Goal: Task Accomplishment & Management: Manage account settings

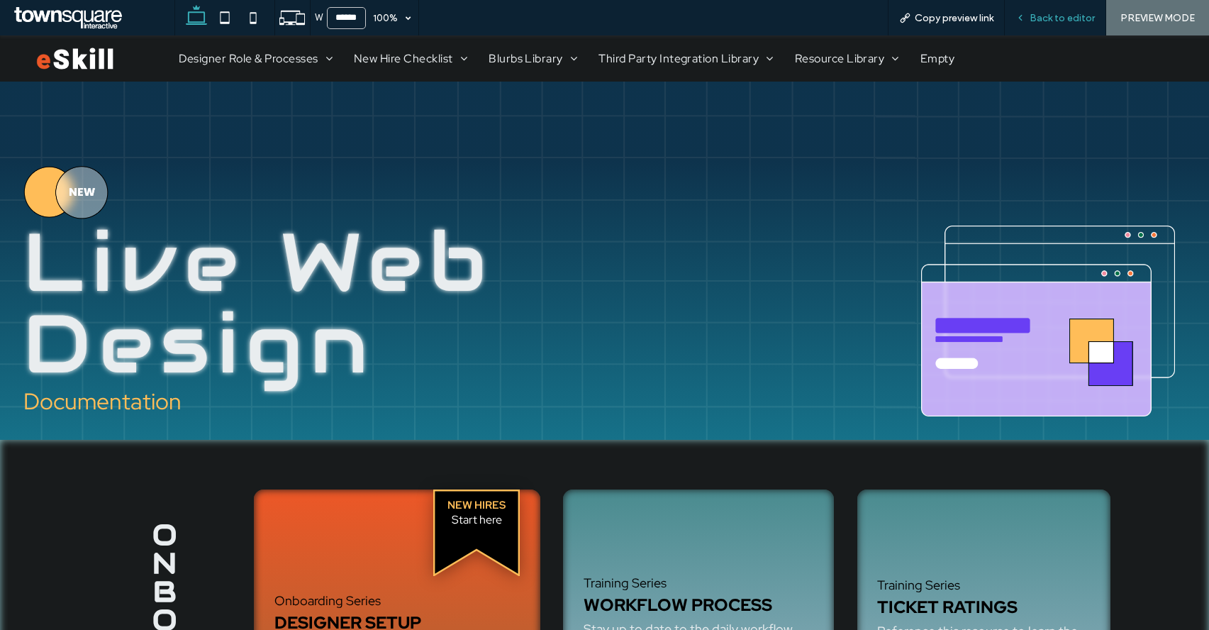
click at [1068, 8] on div "Back to editor" at bounding box center [1055, 17] width 101 height 35
click at [1059, 22] on span "Back to editor" at bounding box center [1061, 18] width 65 height 12
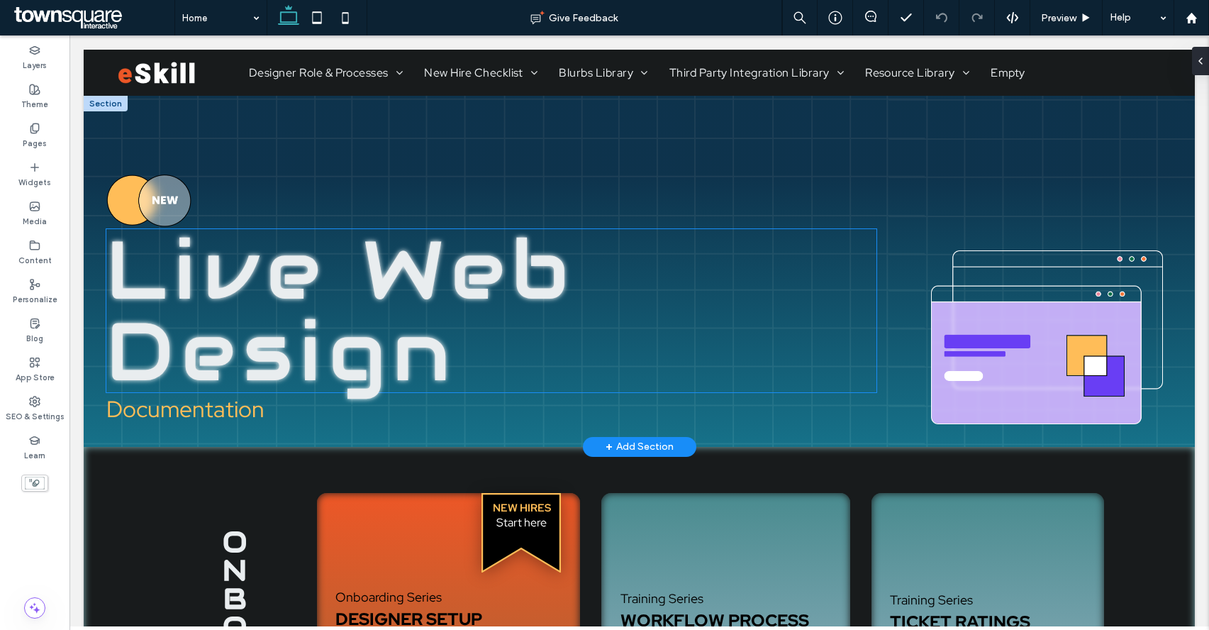
click at [494, 308] on span "Live Web Design" at bounding box center [341, 311] width 470 height 186
click at [352, 329] on span "Live Web Design" at bounding box center [341, 311] width 470 height 186
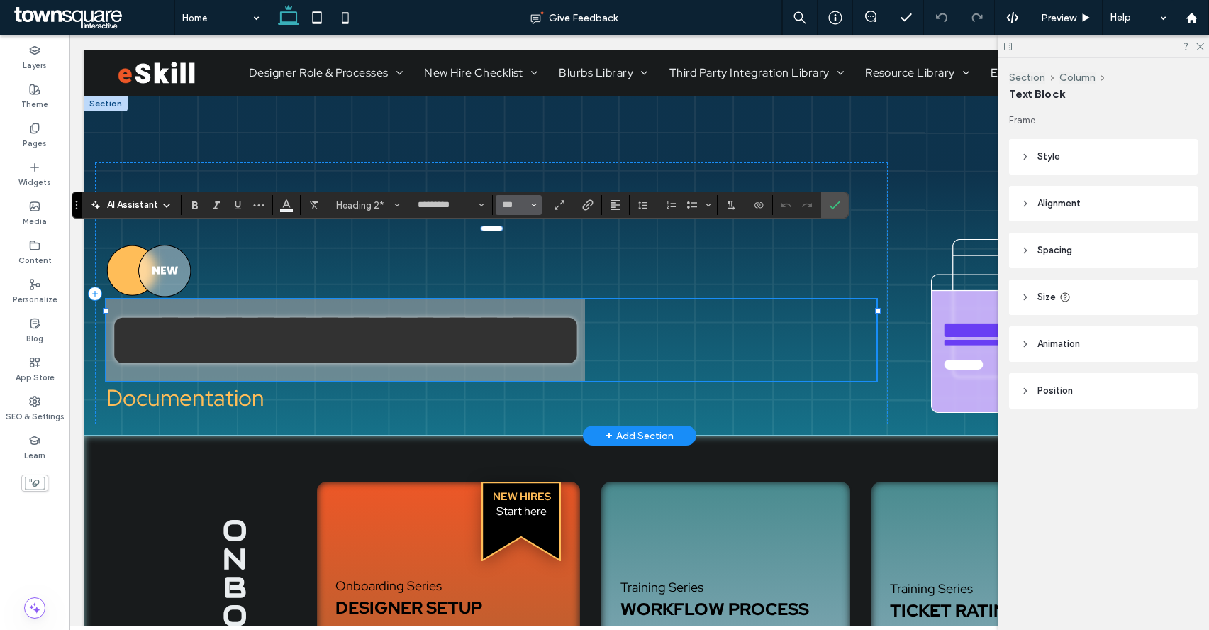
click at [531, 205] on icon "Size" at bounding box center [534, 205] width 6 height 6
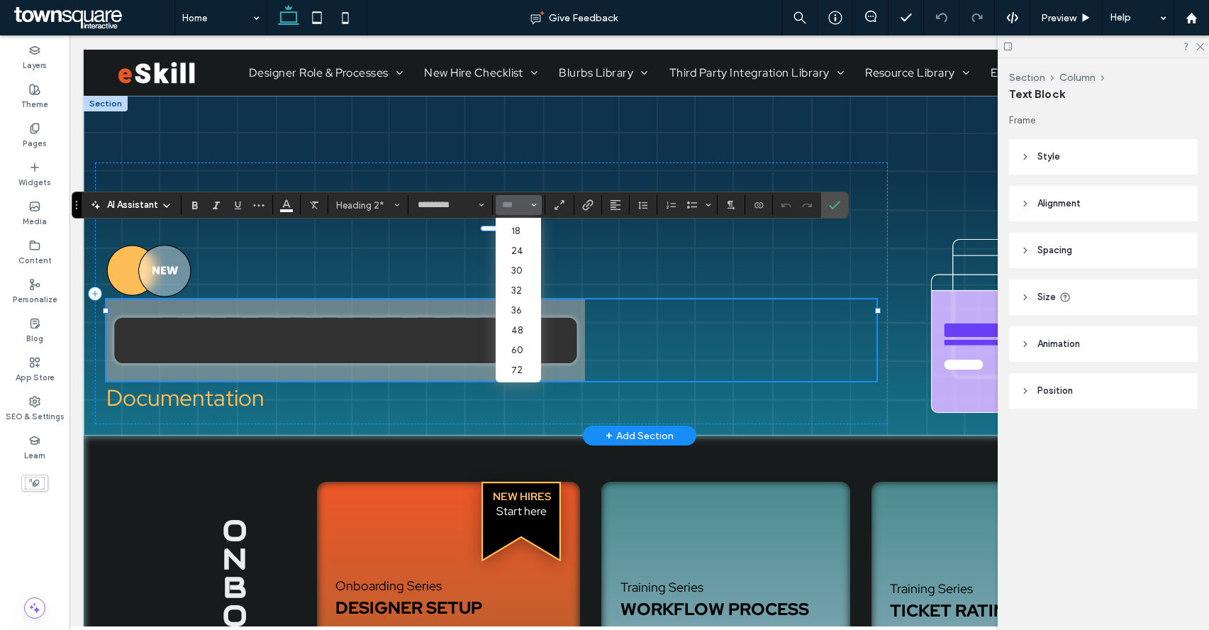
scroll to position [164, 0]
click at [512, 376] on label "96" at bounding box center [518, 372] width 45 height 20
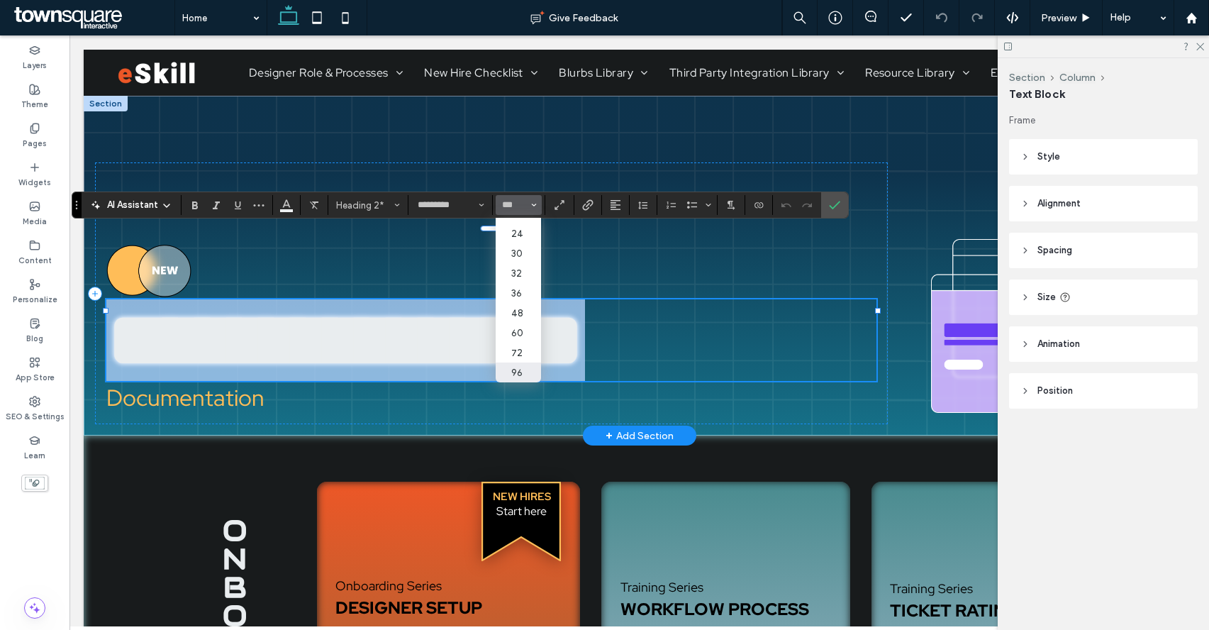
type input "**"
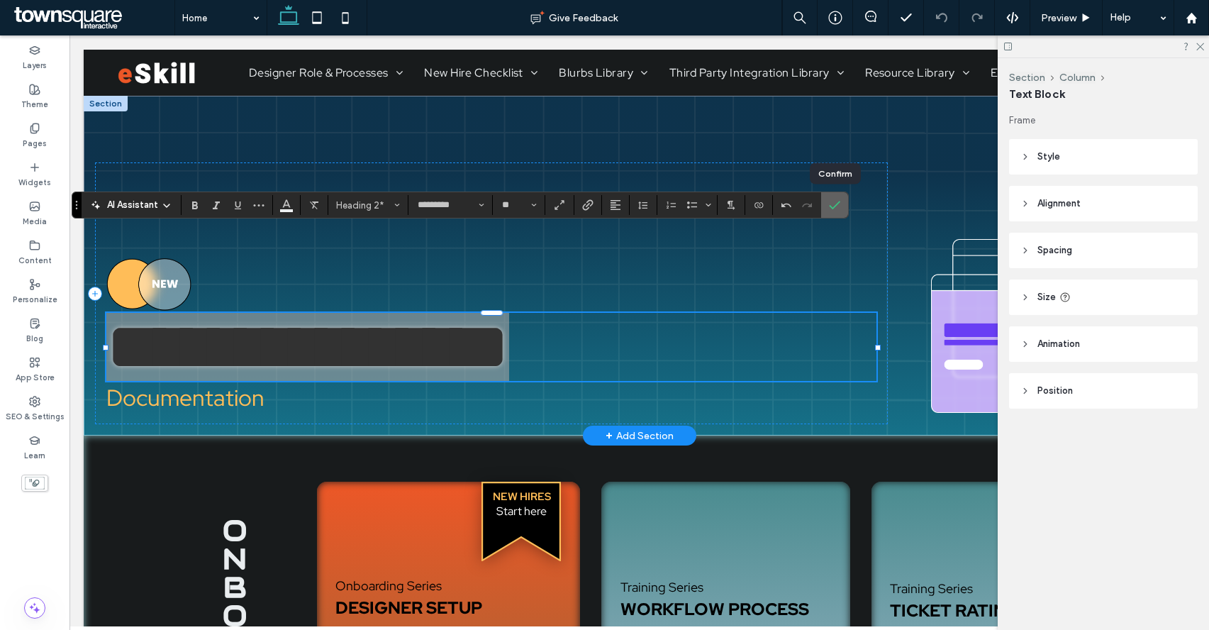
click at [835, 201] on icon "Confirm" at bounding box center [834, 204] width 11 height 11
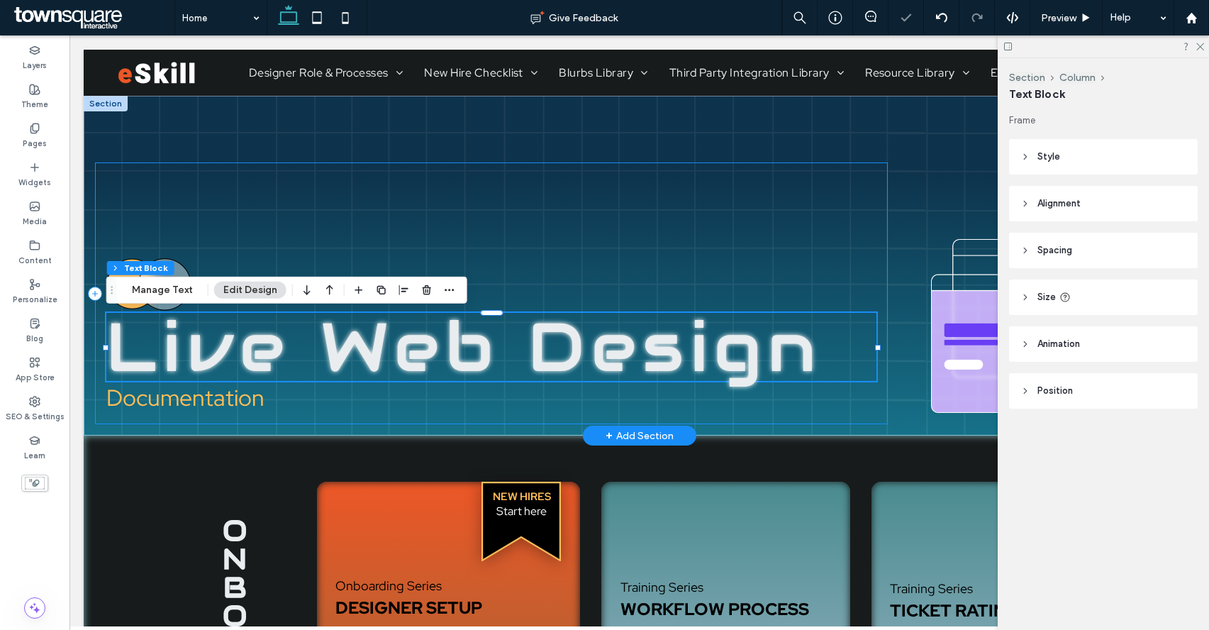
click at [815, 283] on div "Live Web Design Documentation" at bounding box center [491, 293] width 793 height 262
click at [917, 156] on div "Live Web Design Documentation" at bounding box center [639, 266] width 1111 height 340
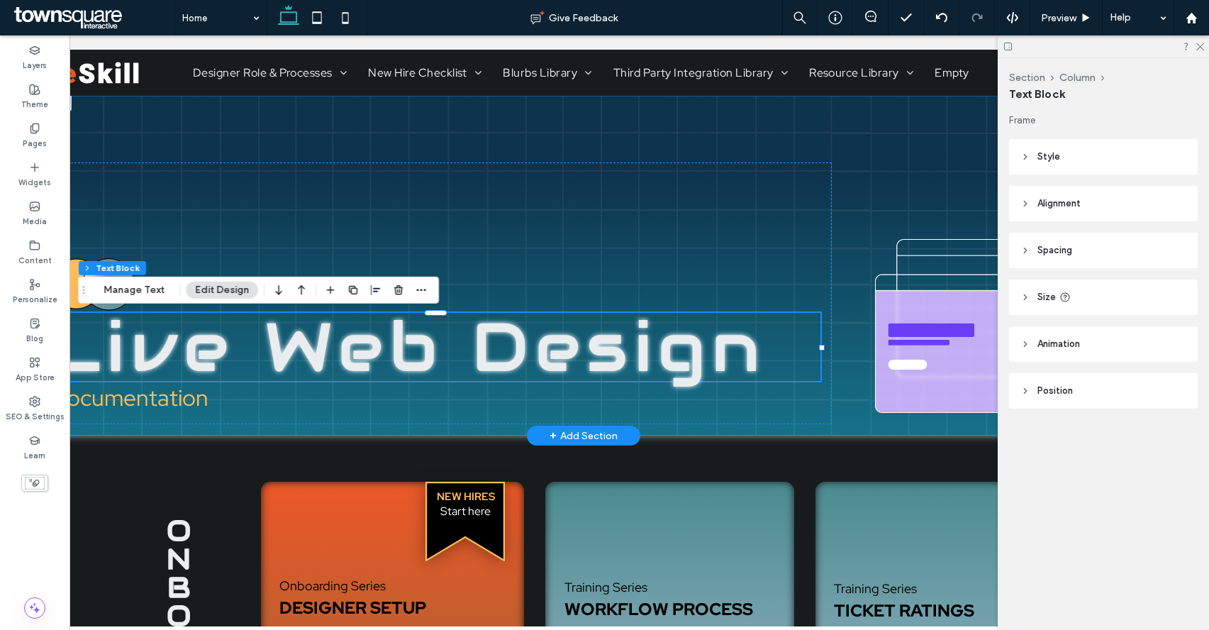
scroll to position [0, 0]
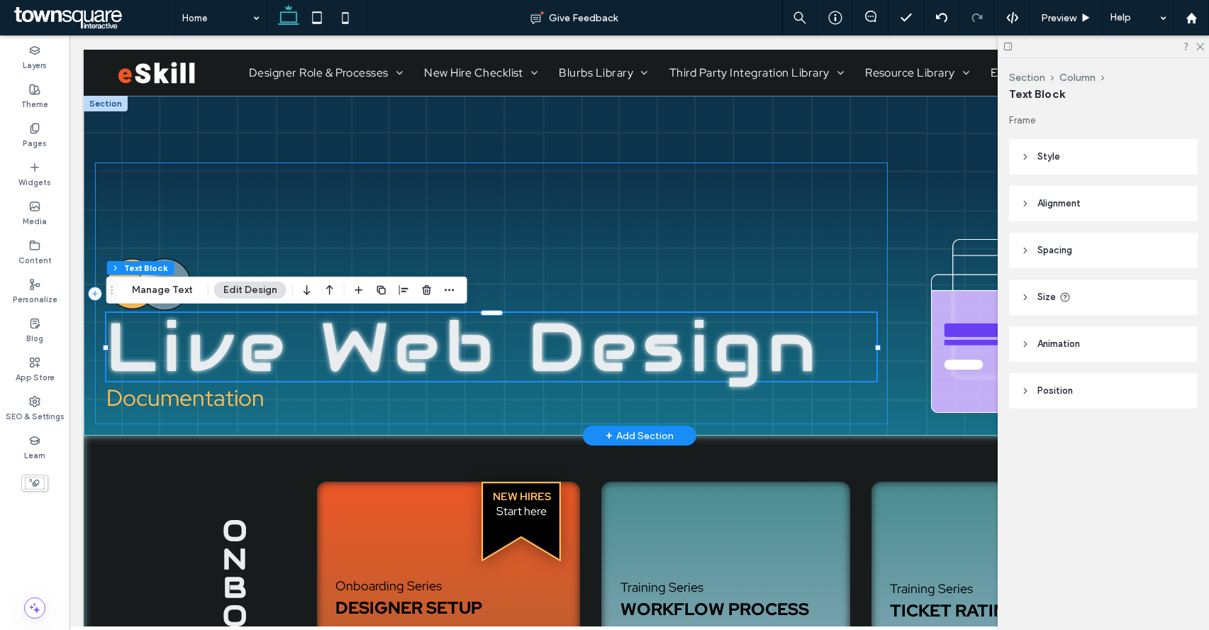
click at [643, 247] on div "Live Web Design Documentation" at bounding box center [491, 293] width 793 height 262
click at [534, 381] on div at bounding box center [491, 381] width 771 height 1
click at [513, 406] on h4 "Documentation" at bounding box center [491, 397] width 771 height 30
click at [257, 193] on div "Live Web Design Documentation" at bounding box center [491, 293] width 793 height 262
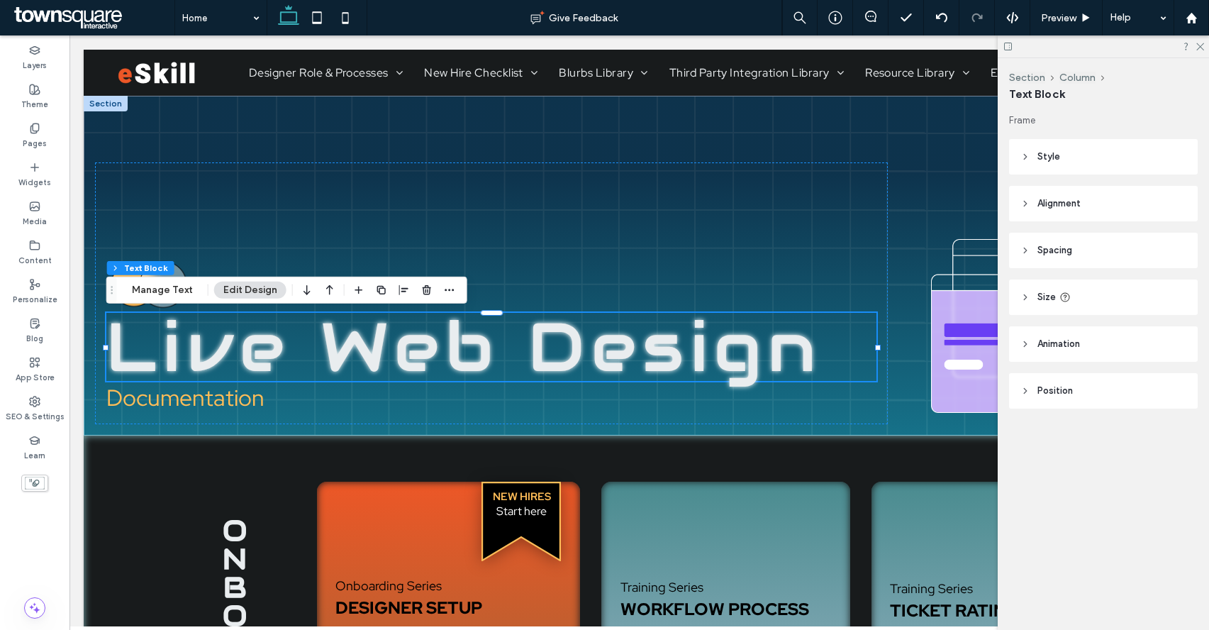
click at [1107, 49] on div at bounding box center [1103, 46] width 211 height 22
click at [1107, 44] on use at bounding box center [1200, 47] width 8 height 8
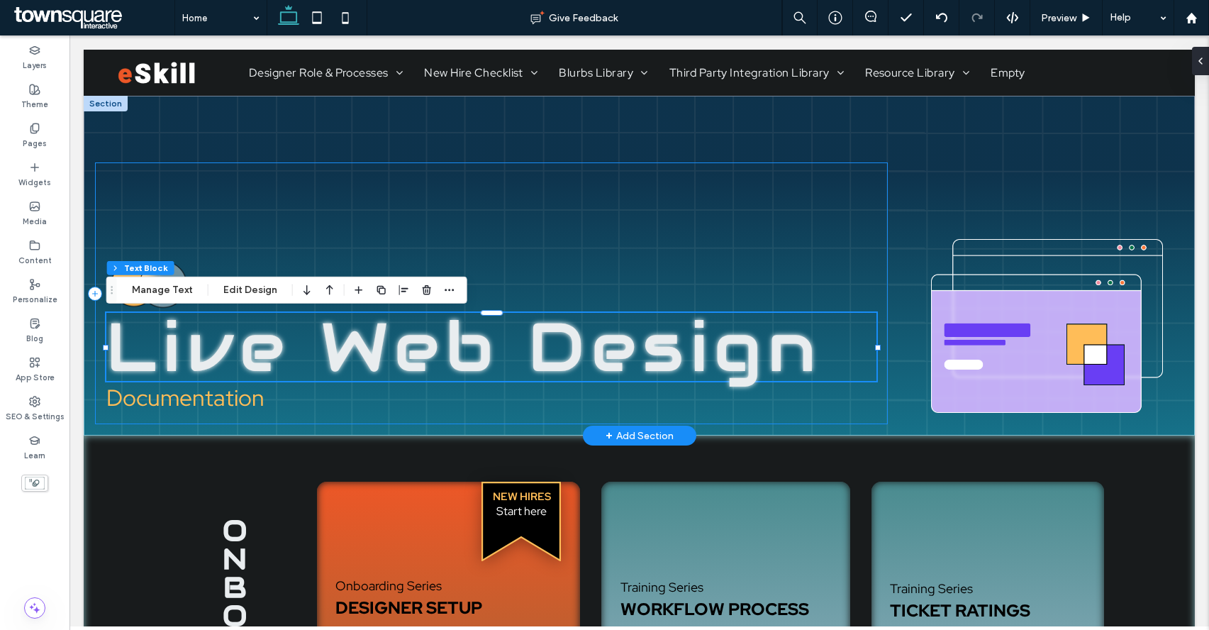
click at [603, 230] on div "Live Web Design Documentation" at bounding box center [491, 293] width 793 height 262
click at [900, 127] on div "Live Web Design Documentation" at bounding box center [639, 266] width 1111 height 340
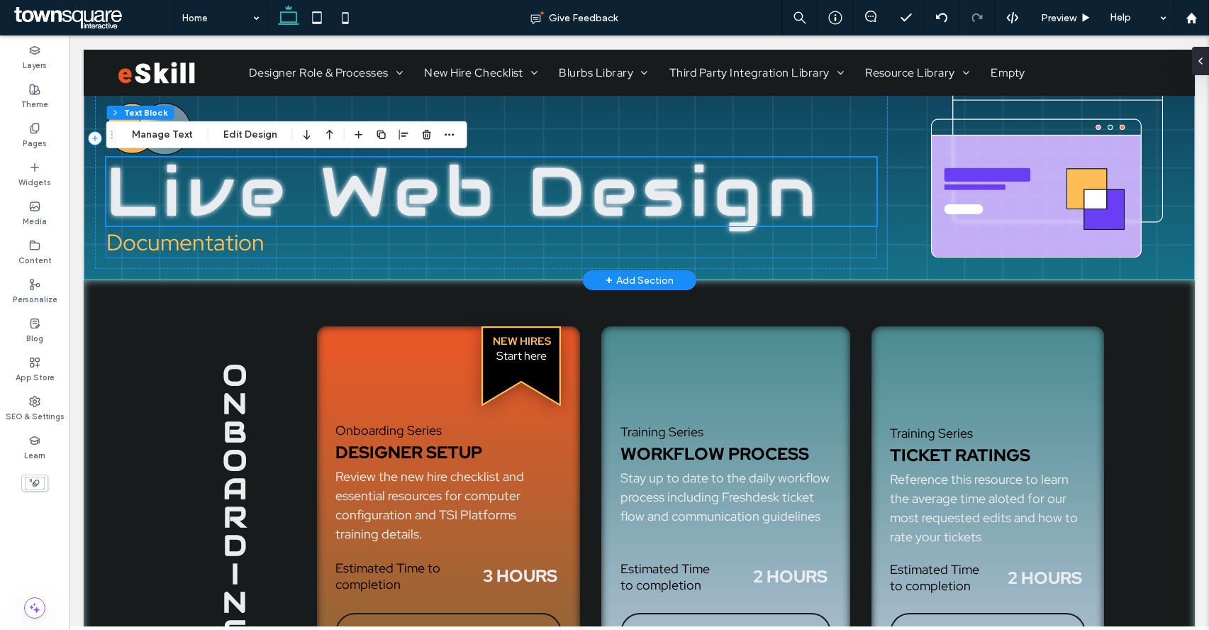
scroll to position [234, 0]
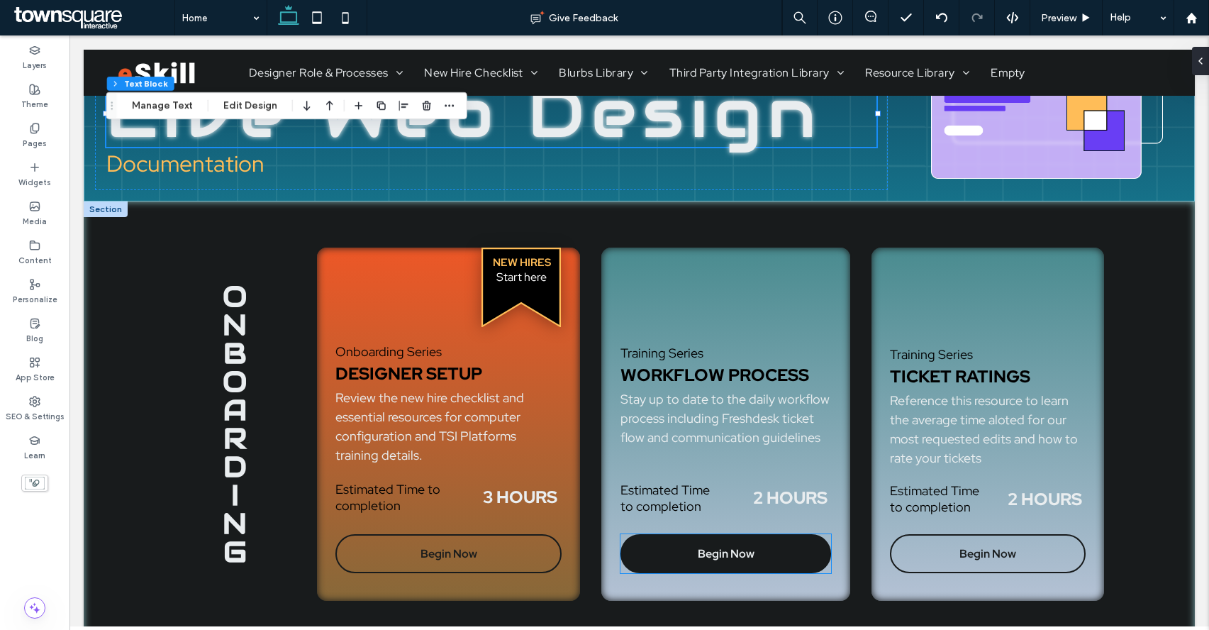
click at [732, 561] on span "Begin Now" at bounding box center [726, 553] width 57 height 29
click at [656, 557] on link "Begin Now" at bounding box center [725, 553] width 211 height 39
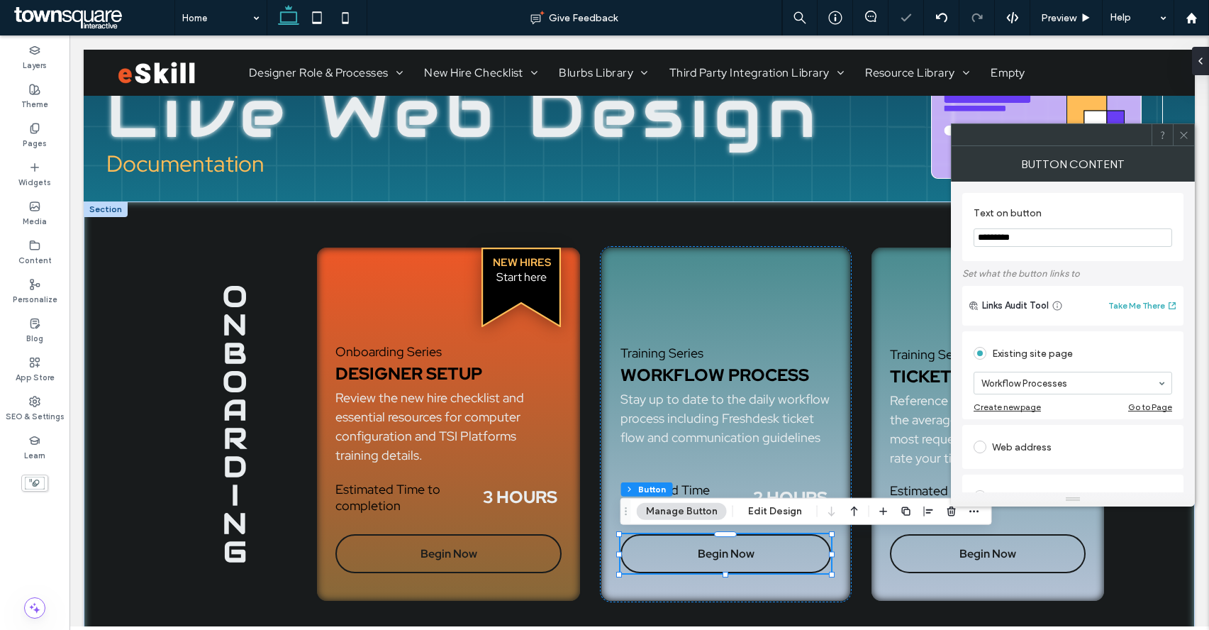
click at [1107, 128] on span at bounding box center [1183, 134] width 11 height 21
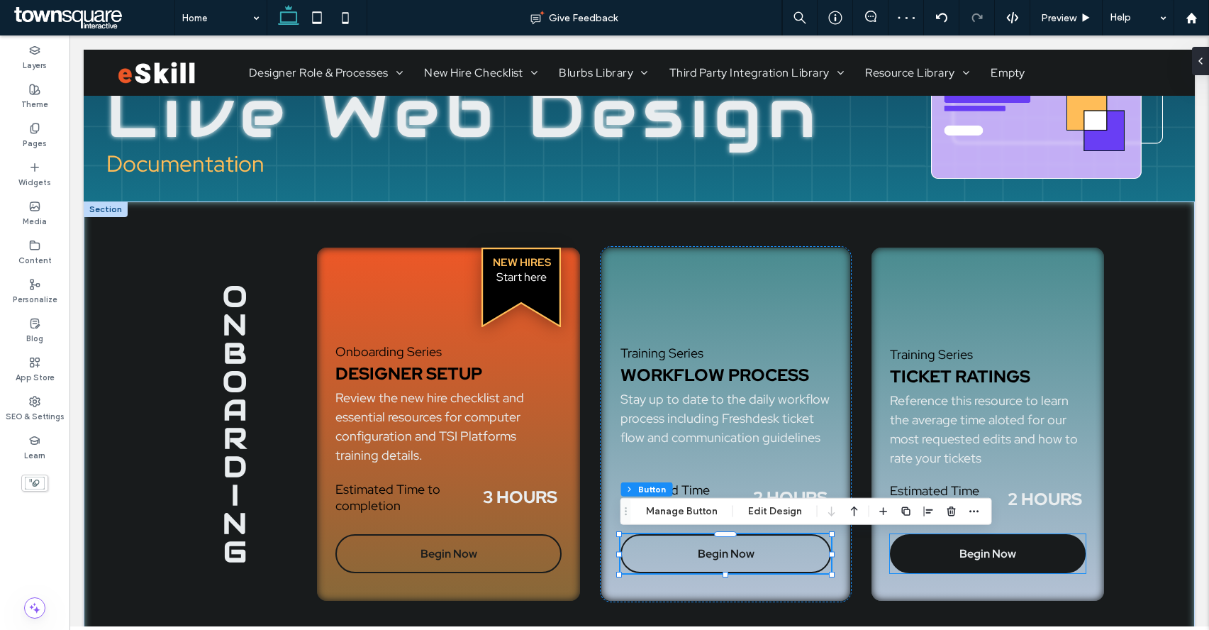
click at [1035, 545] on link "Begin Now" at bounding box center [988, 553] width 196 height 39
click at [910, 555] on link "Begin Now" at bounding box center [988, 553] width 196 height 39
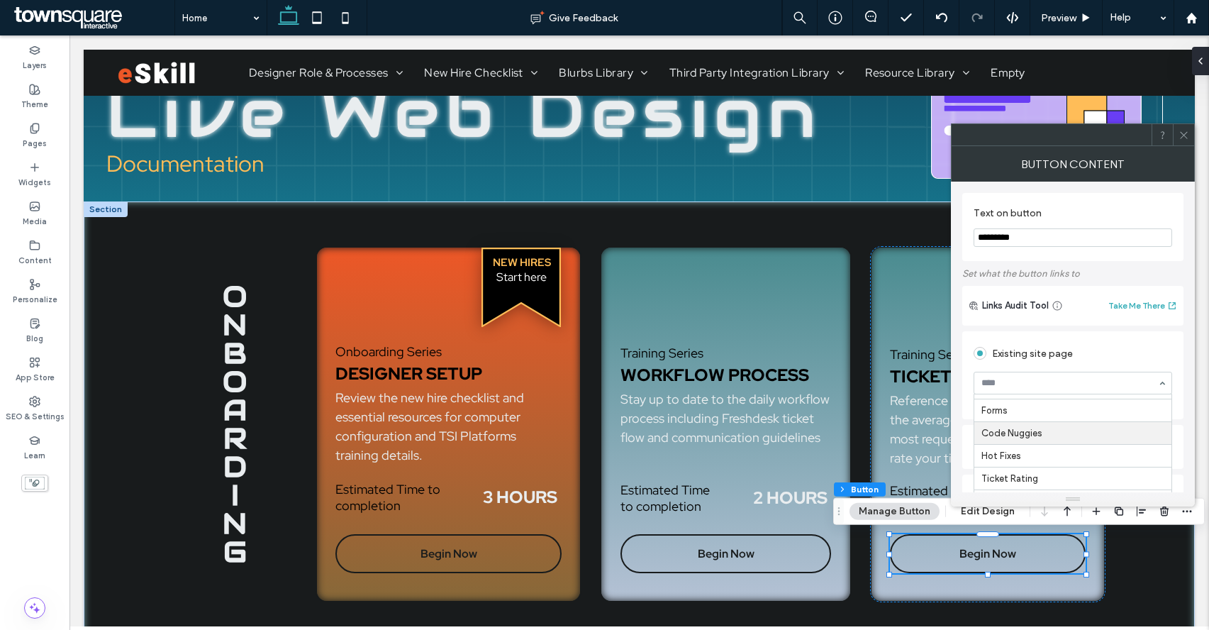
scroll to position [397, 0]
click at [1107, 130] on icon at bounding box center [1183, 135] width 11 height 11
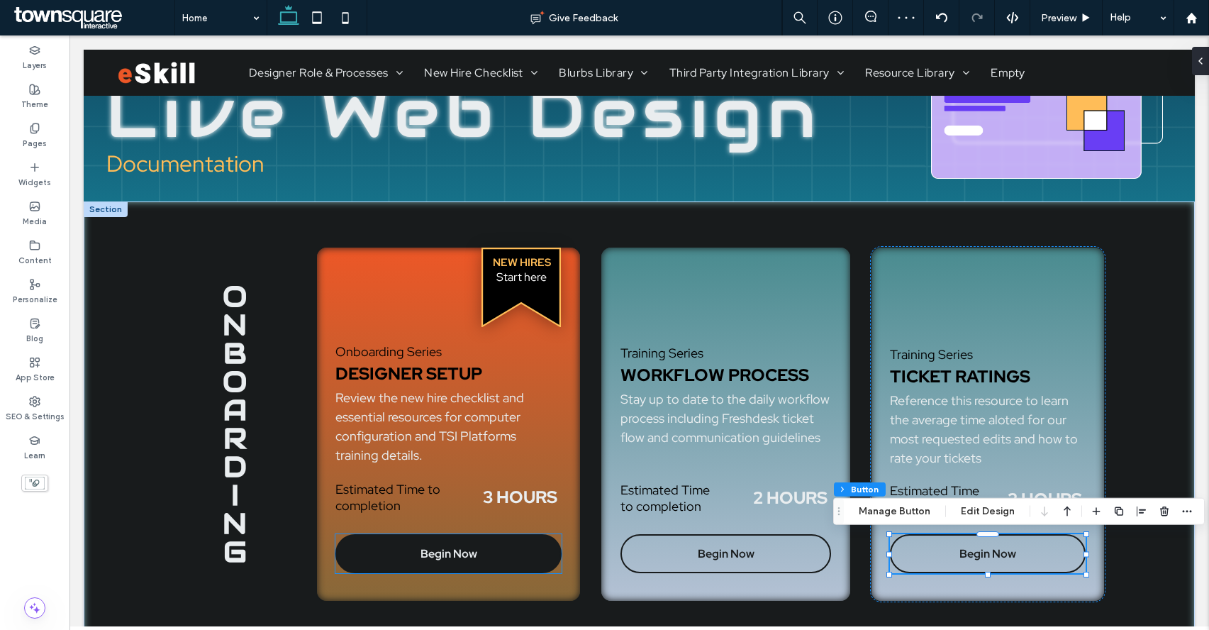
click at [440, 567] on span "Begin Now" at bounding box center [448, 553] width 57 height 29
click at [386, 560] on link "Begin Now" at bounding box center [447, 553] width 225 height 39
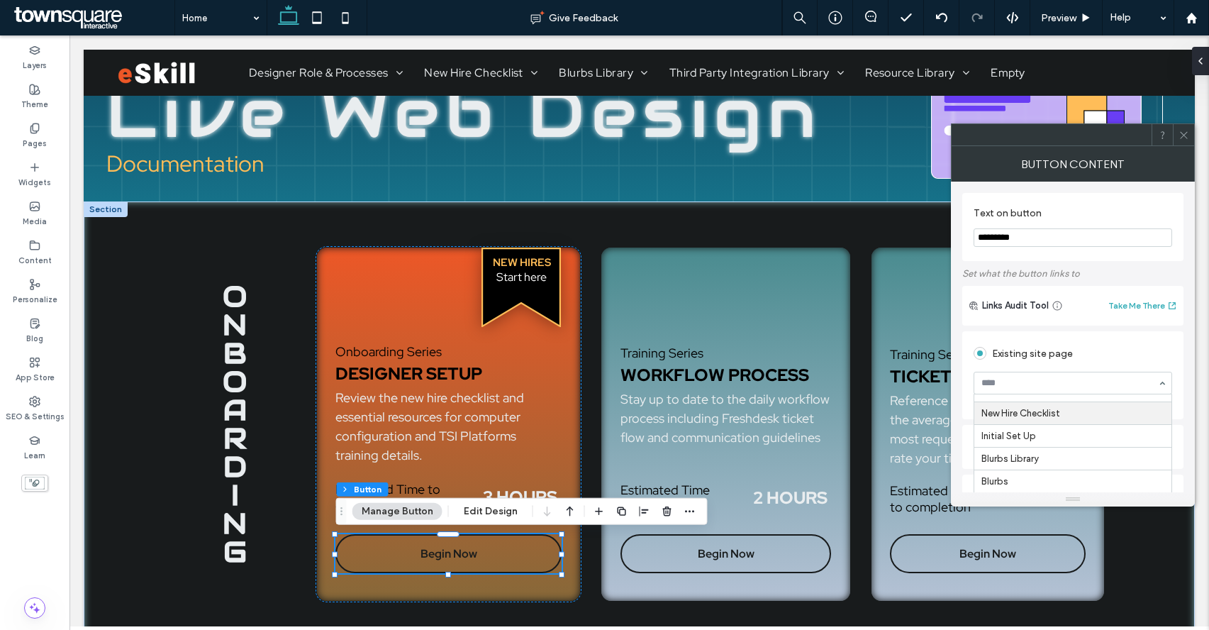
scroll to position [83, 0]
click at [1107, 130] on icon at bounding box center [1183, 135] width 11 height 11
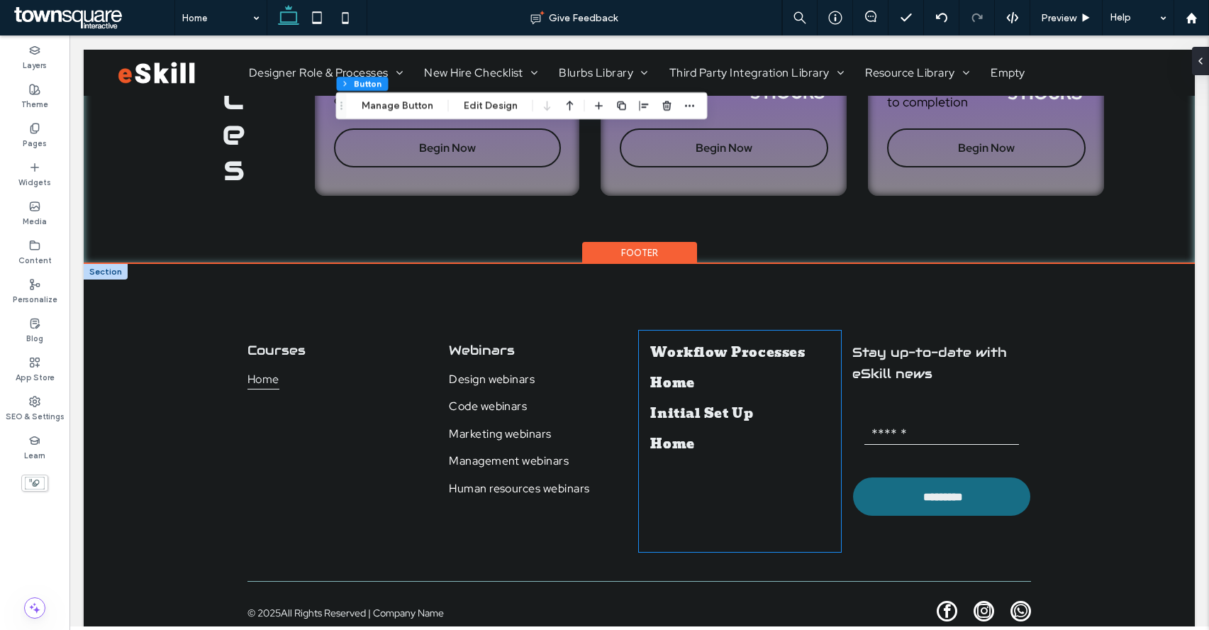
scroll to position [1117, 0]
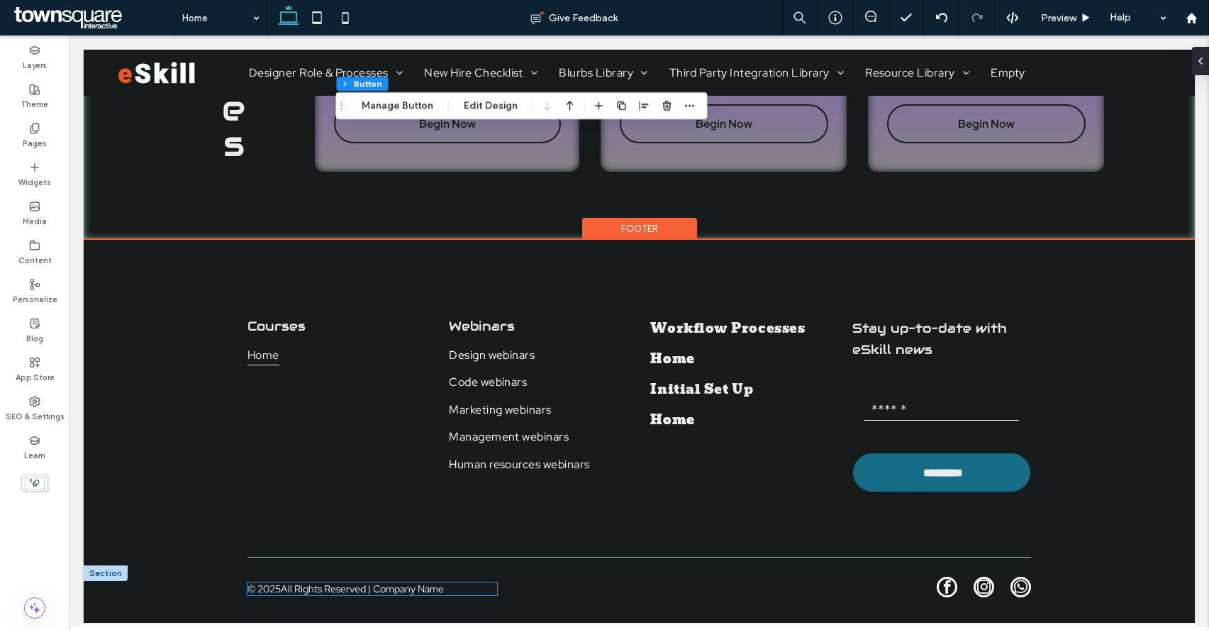
click at [412, 593] on span "All Rights Reserved | Company Name" at bounding box center [362, 588] width 163 height 13
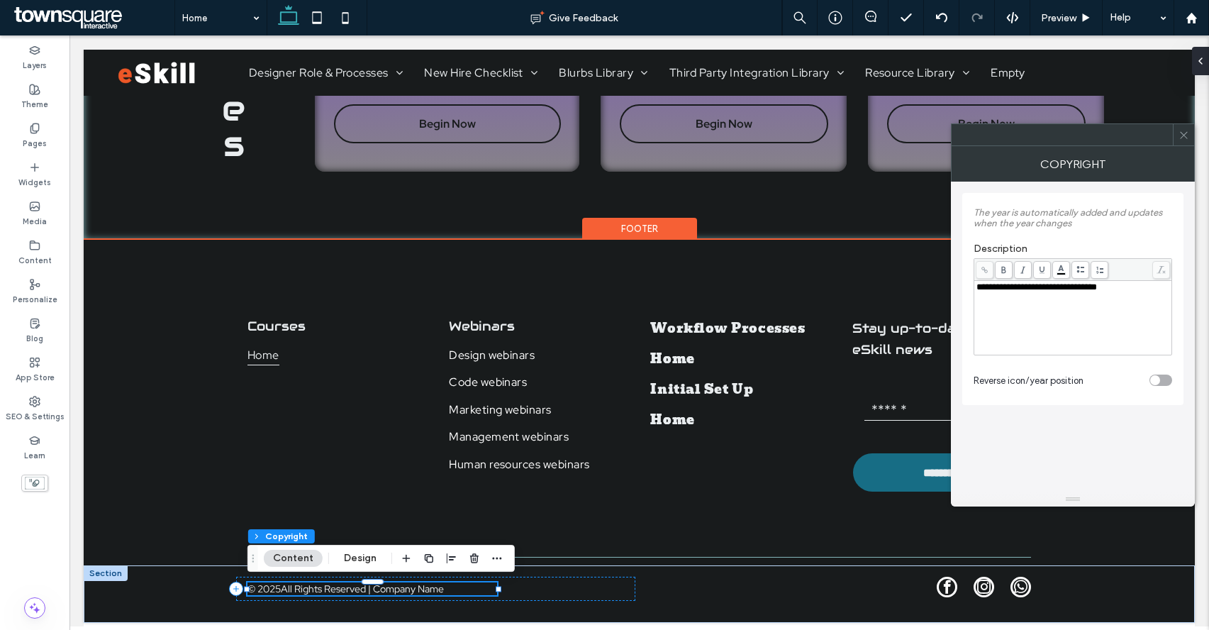
click at [432, 591] on span "All Rights Reserved | Company Name" at bounding box center [362, 588] width 163 height 13
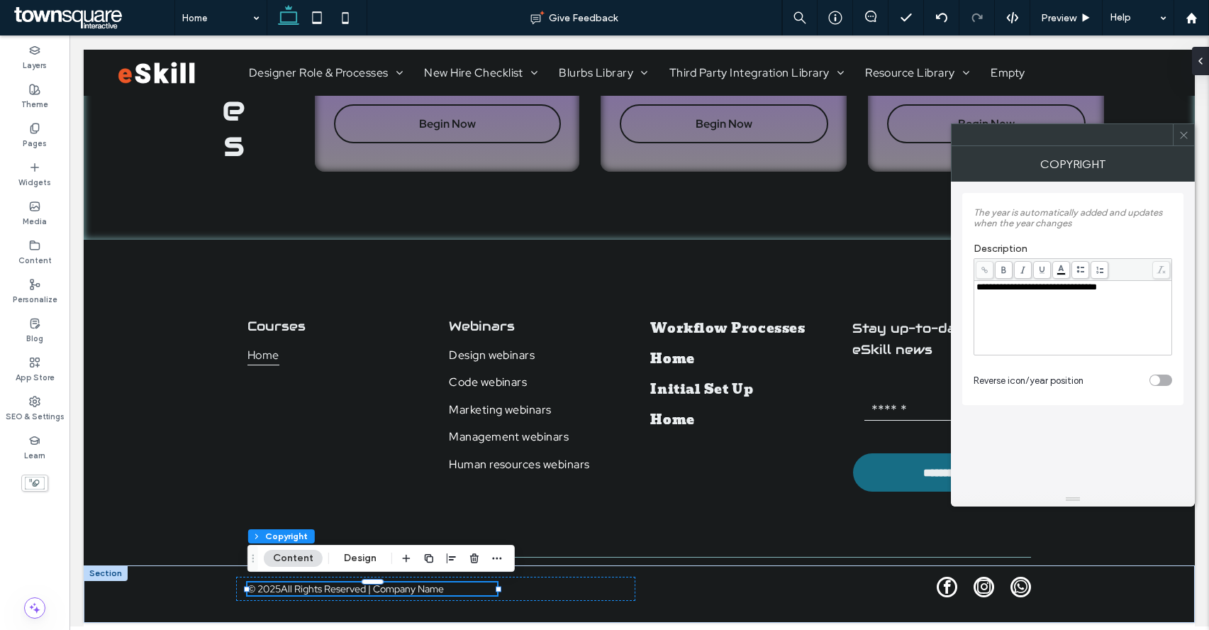
click at [1063, 289] on span "**********" at bounding box center [1036, 286] width 121 height 9
drag, startPoint x: 1063, startPoint y: 289, endPoint x: 1139, endPoint y: 284, distance: 76.7
click at [1107, 284] on div "**********" at bounding box center [1073, 287] width 194 height 10
click at [1107, 136] on use at bounding box center [1183, 134] width 7 height 7
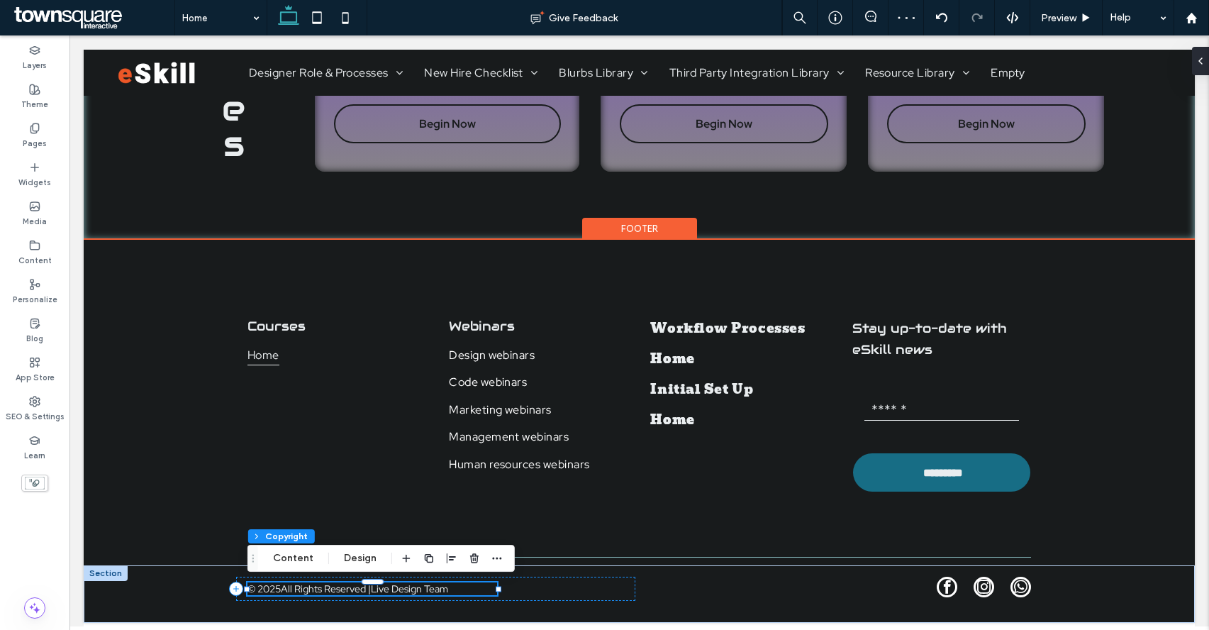
click at [385, 589] on p "All Rights Reserved |Live Design Team" at bounding box center [364, 588] width 167 height 13
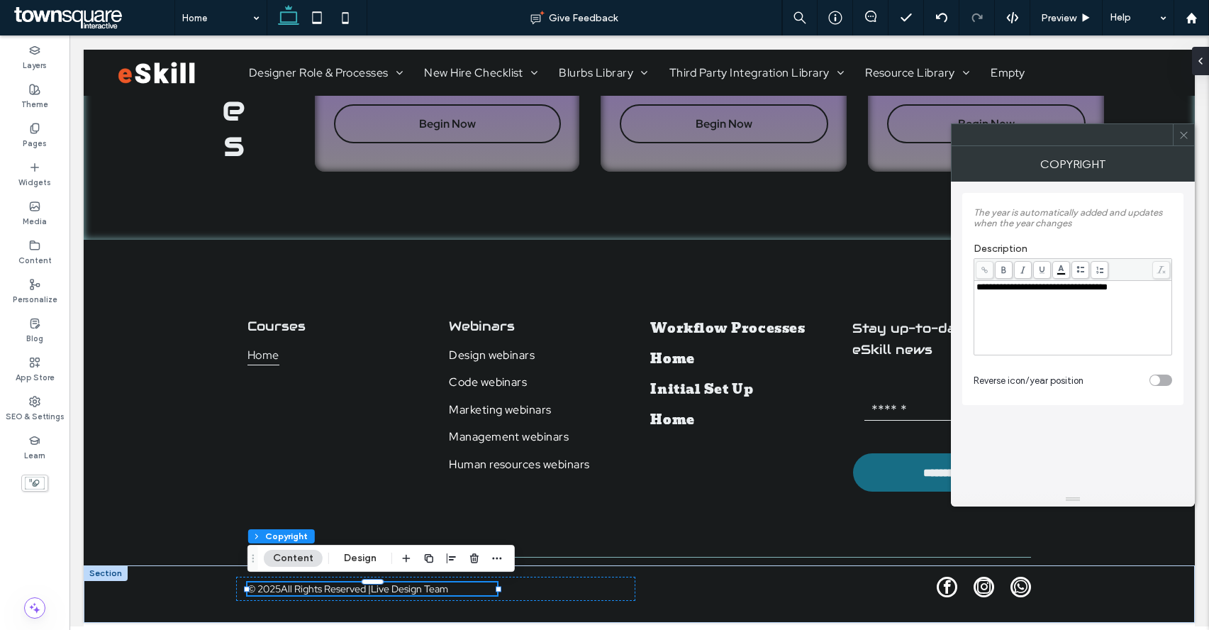
click at [1066, 291] on span "**********" at bounding box center [1041, 286] width 131 height 9
click at [1061, 291] on span "**********" at bounding box center [1041, 286] width 131 height 9
click at [1107, 131] on icon at bounding box center [1183, 135] width 11 height 11
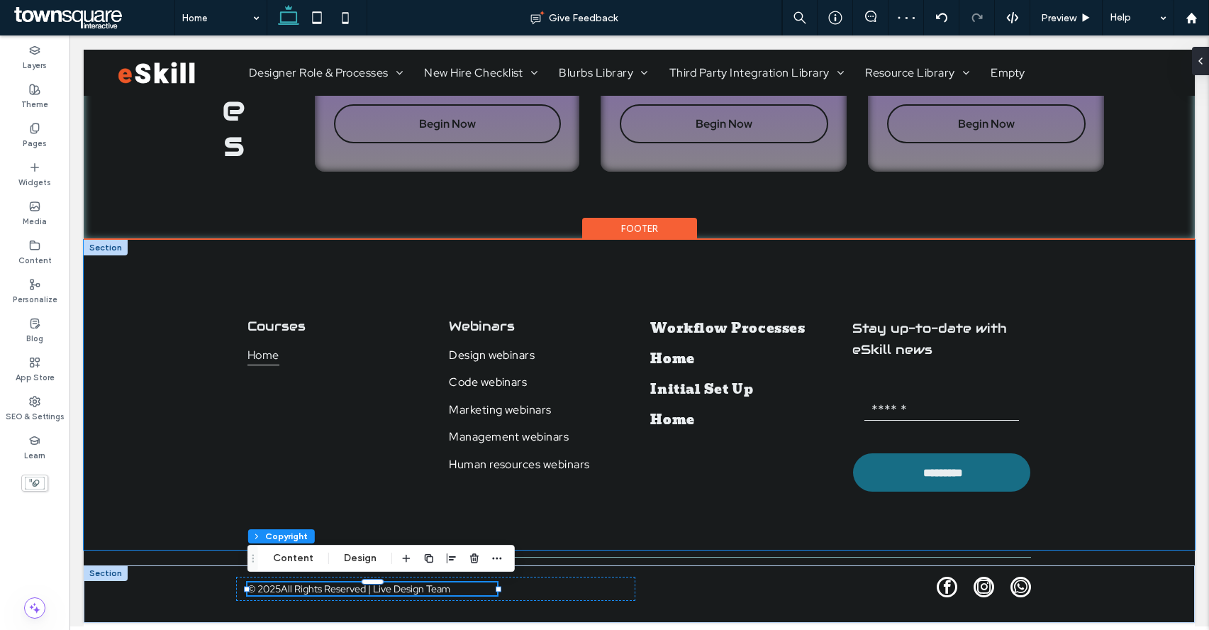
click at [1107, 372] on div "Courses Home Webinars Design webinars Code webinars Marketing webinars Manageme…" at bounding box center [639, 395] width 1111 height 311
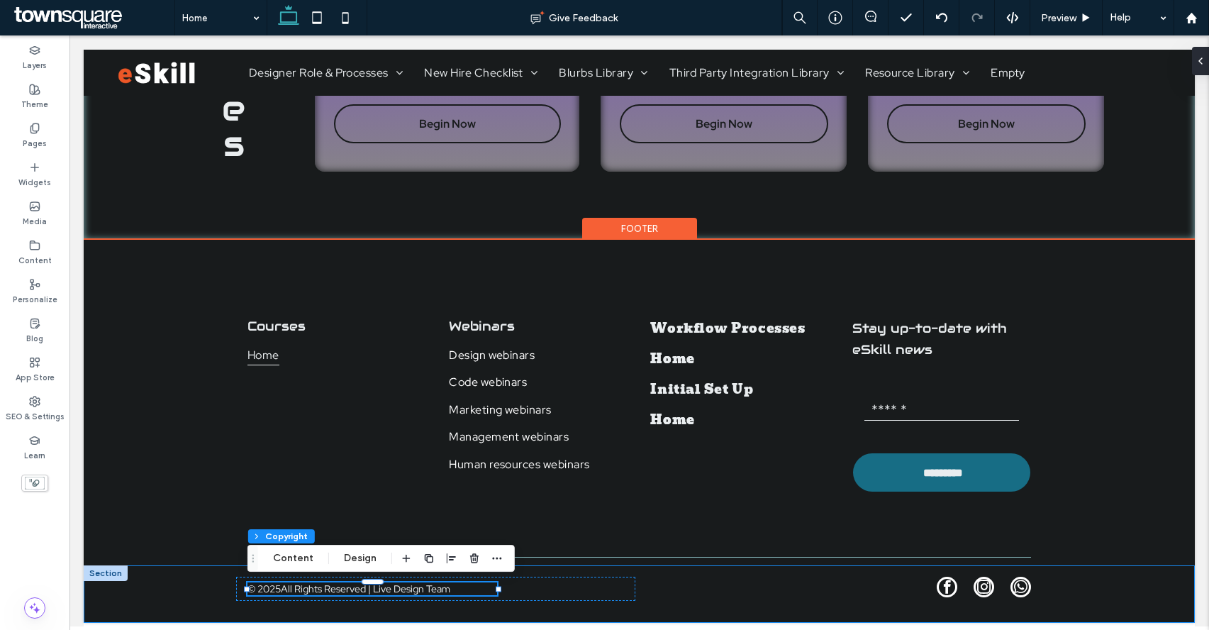
click at [1107, 581] on div "© 2025 All Rights Reserved | Live Design Team" at bounding box center [639, 593] width 1111 height 57
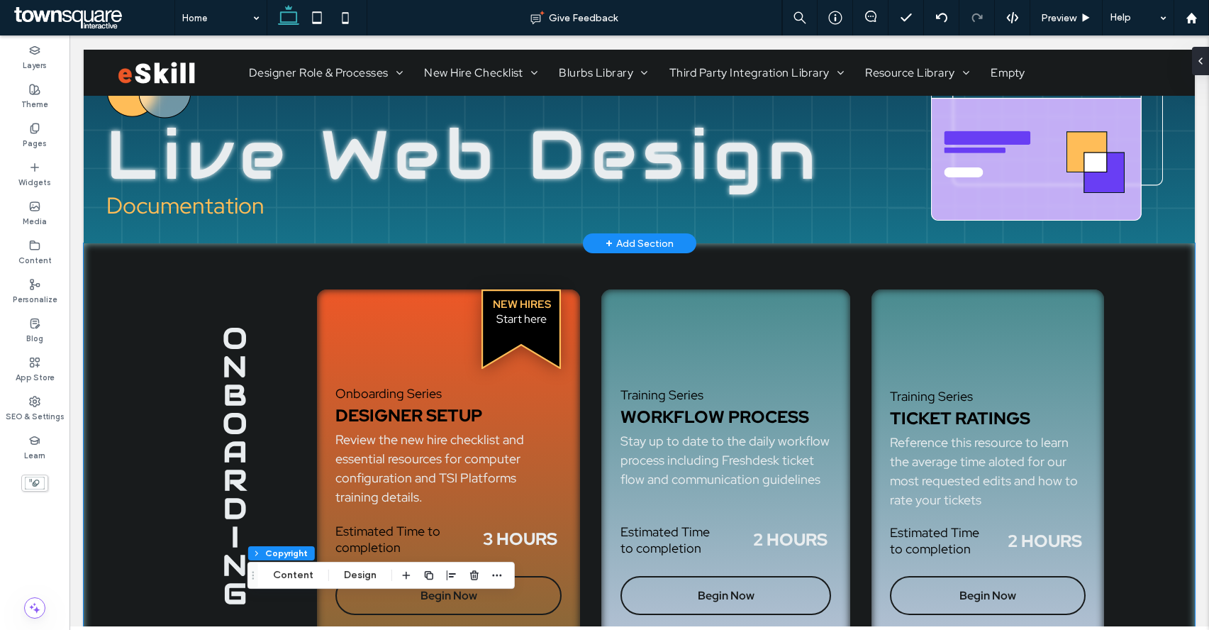
scroll to position [154, 0]
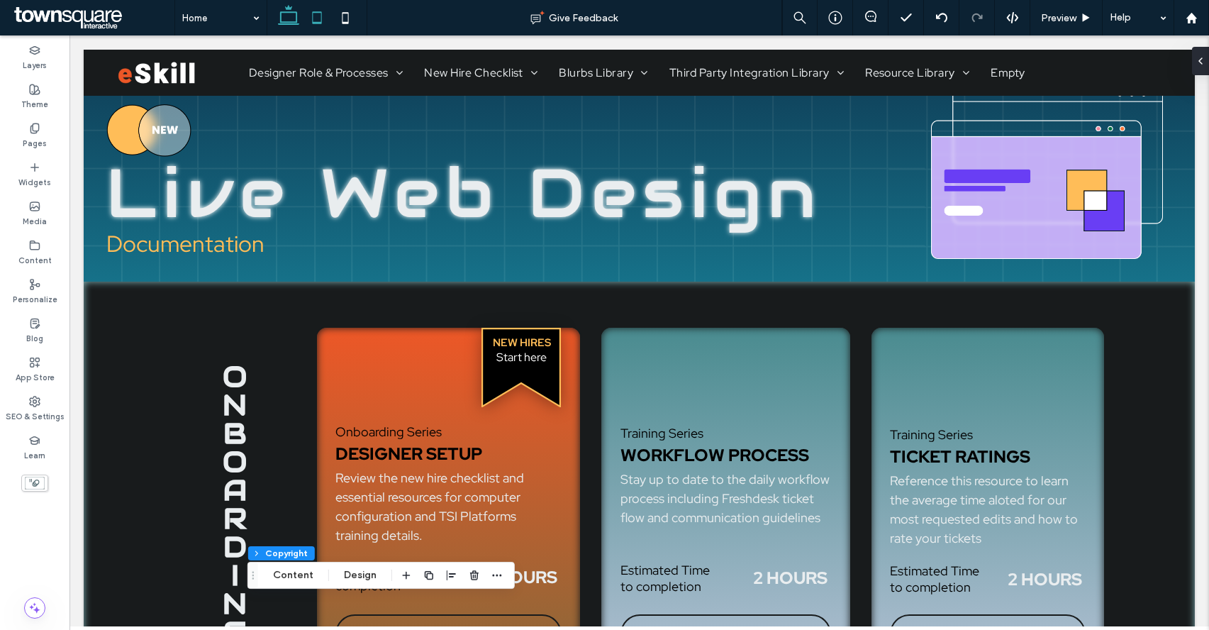
click at [321, 21] on use at bounding box center [316, 17] width 9 height 12
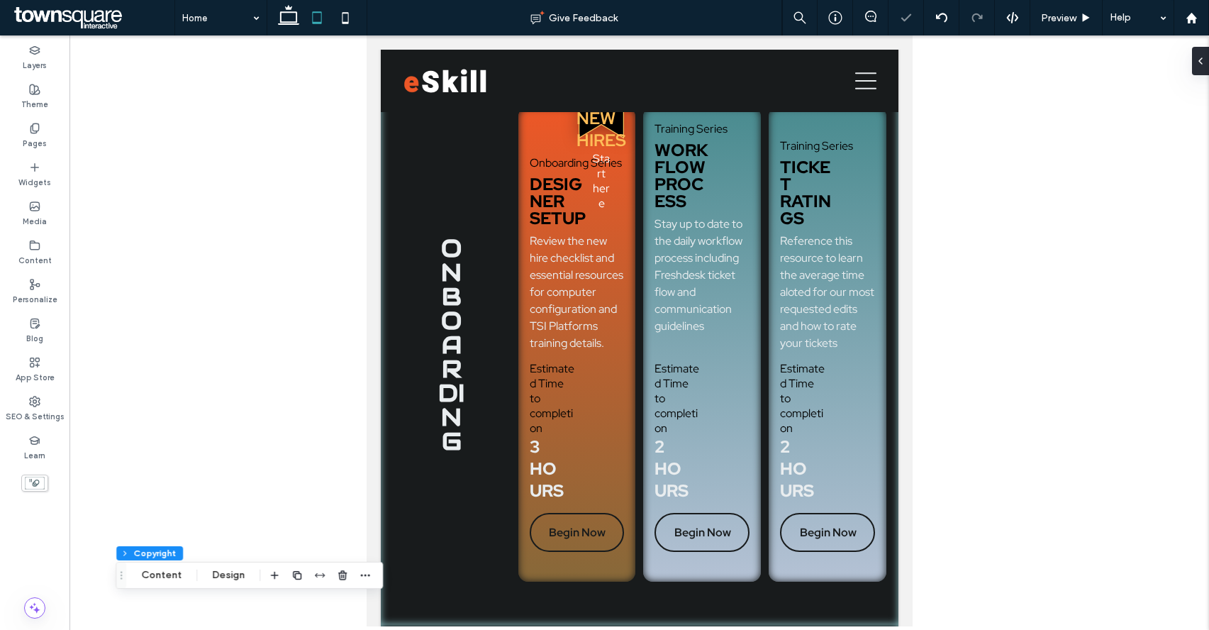
type input "***"
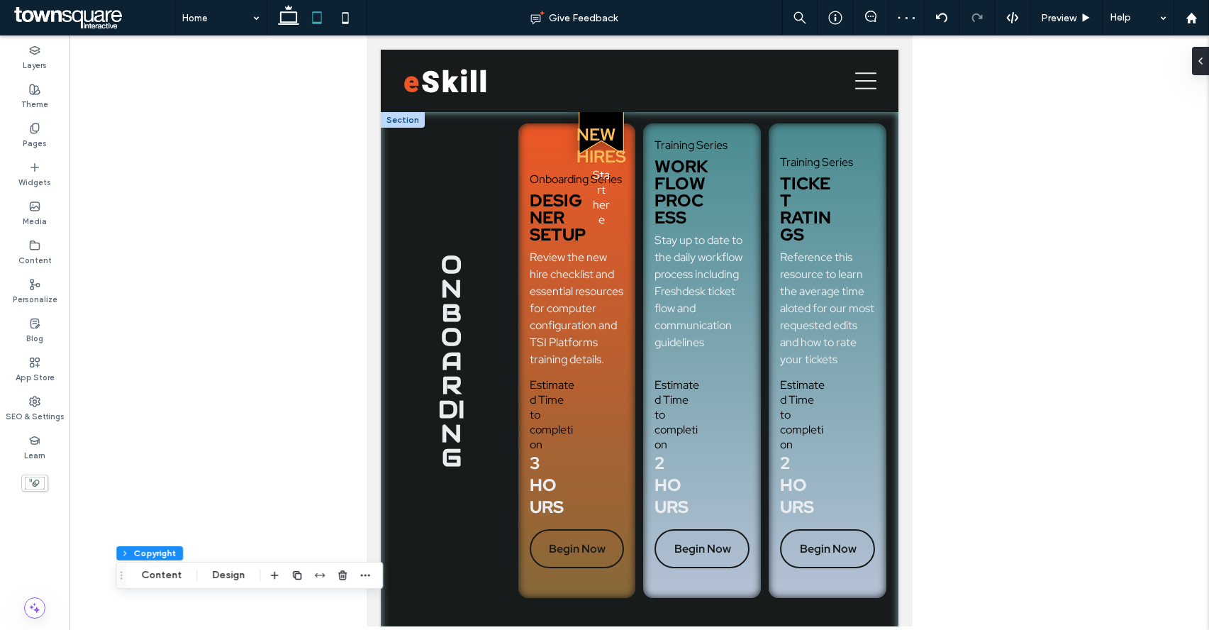
click at [403, 121] on div at bounding box center [402, 120] width 44 height 16
click at [391, 160] on div "onboarding" at bounding box center [451, 360] width 121 height 477
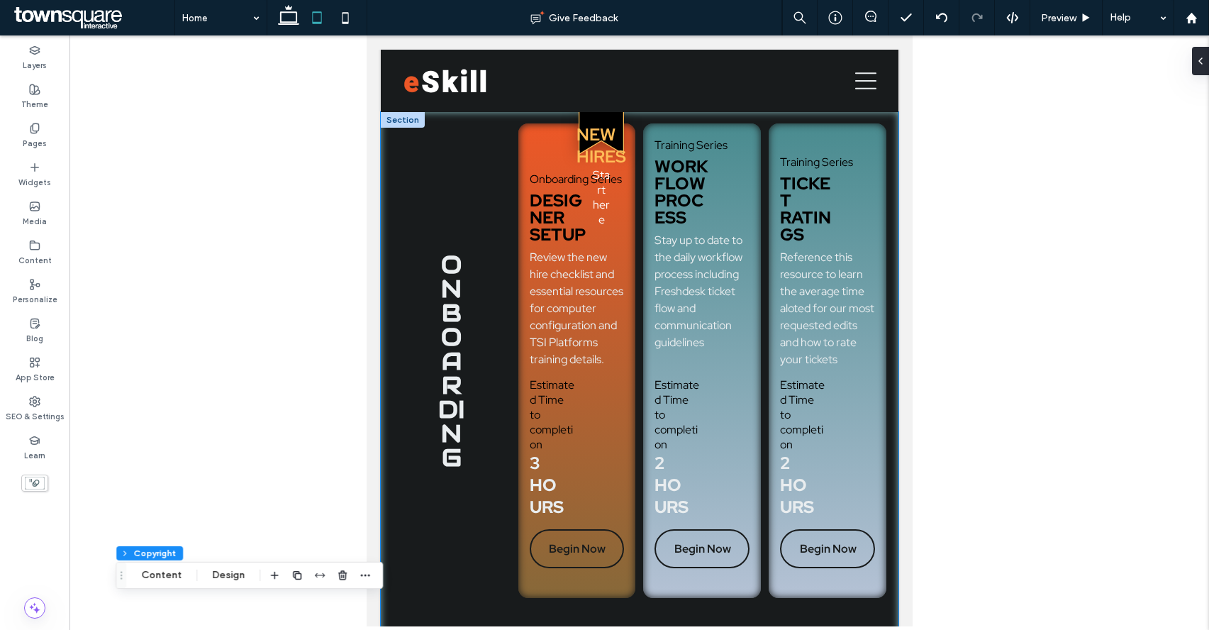
click at [384, 160] on div "onboarding New Hires Start here Onboarding Series Designer Setup Review the new…" at bounding box center [639, 376] width 518 height 529
click at [531, 121] on div "onboarding New Hires Start here Onboarding Series Designer Setup Review the new…" at bounding box center [639, 376] width 518 height 529
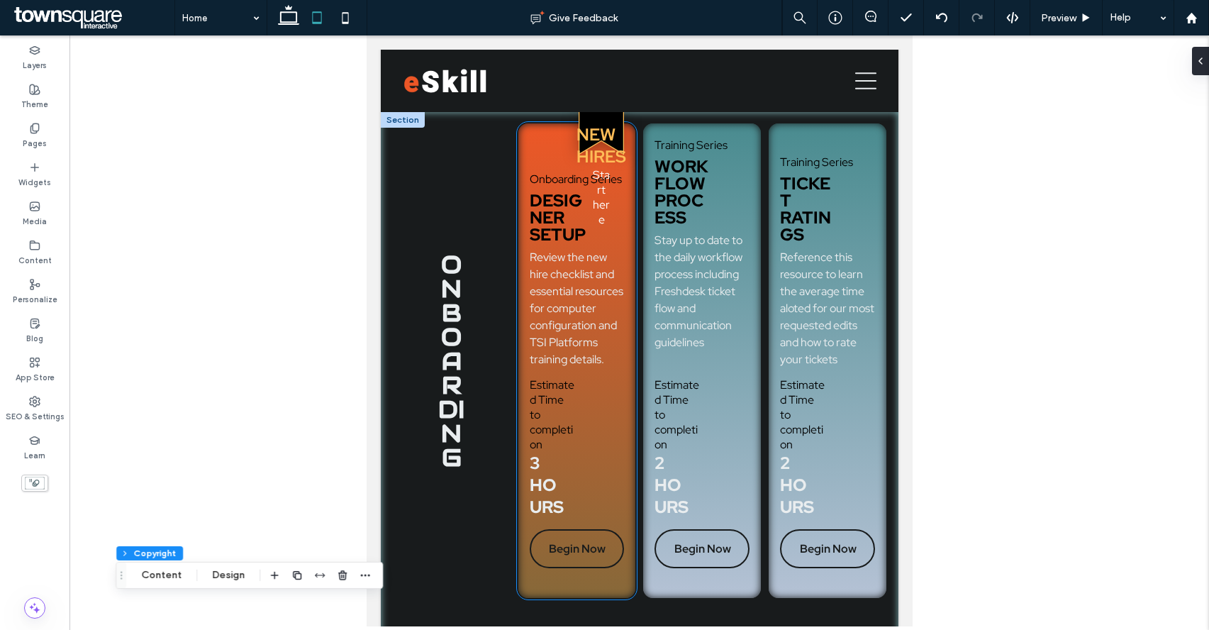
click at [537, 145] on div "New Hires Start here Onboarding Series Designer Setup Review the new hire check…" at bounding box center [576, 360] width 121 height 477
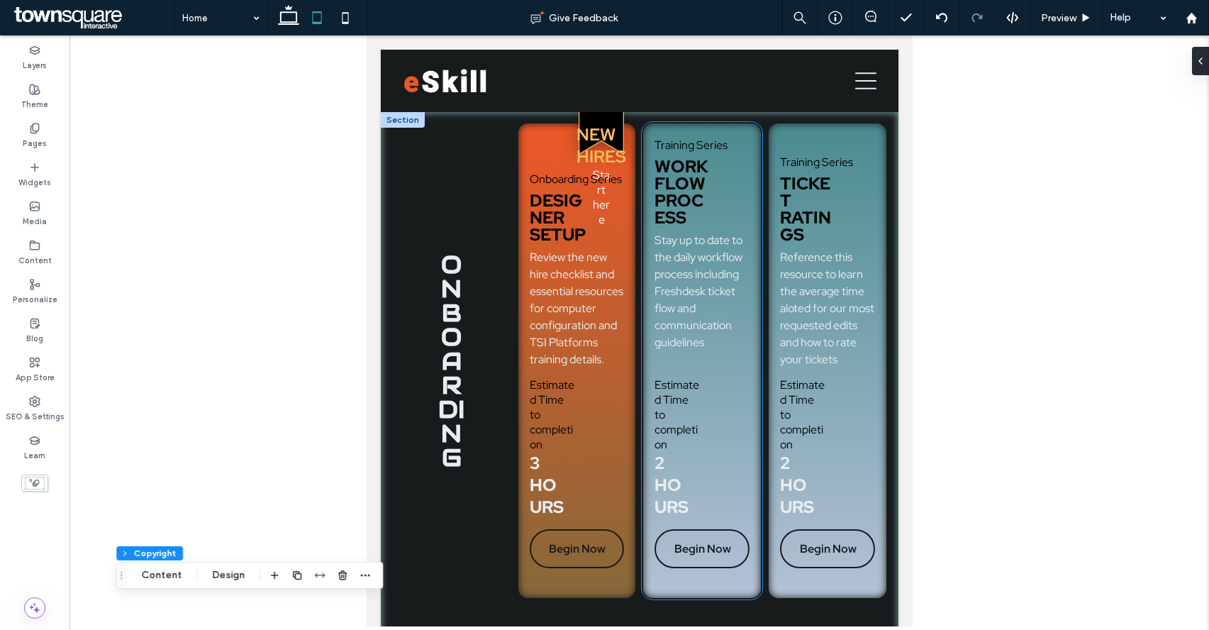
click at [739, 123] on div "Training Series Workflow Process Stay up to date to the daily workflow process …" at bounding box center [701, 360] width 121 height 477
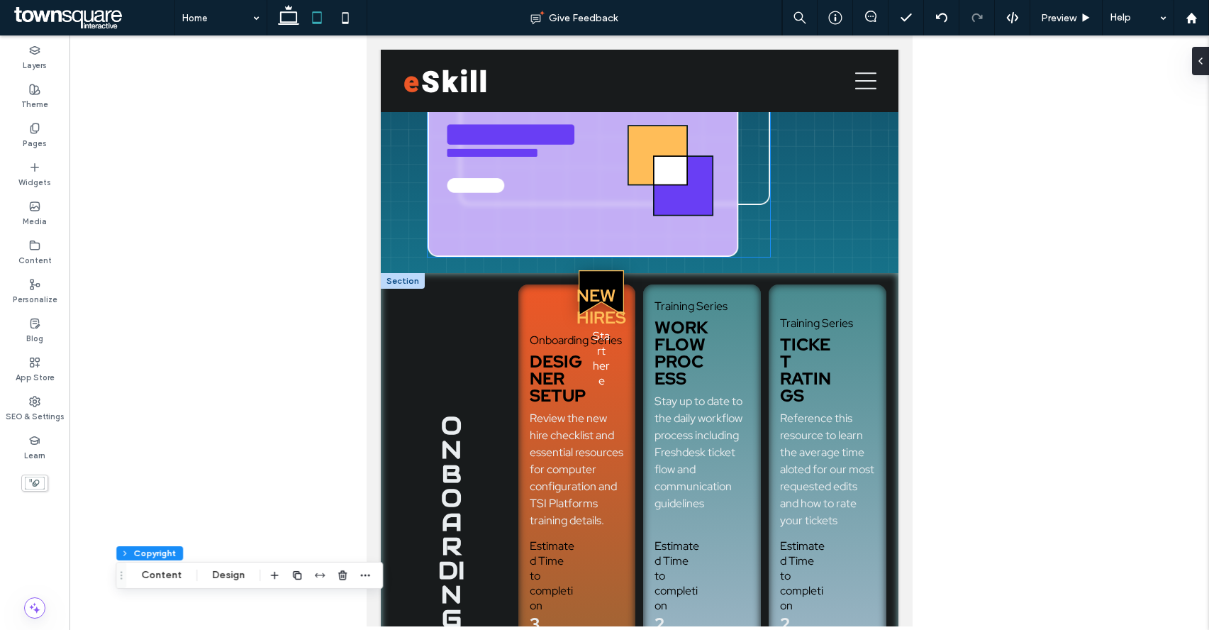
scroll to position [299, 0]
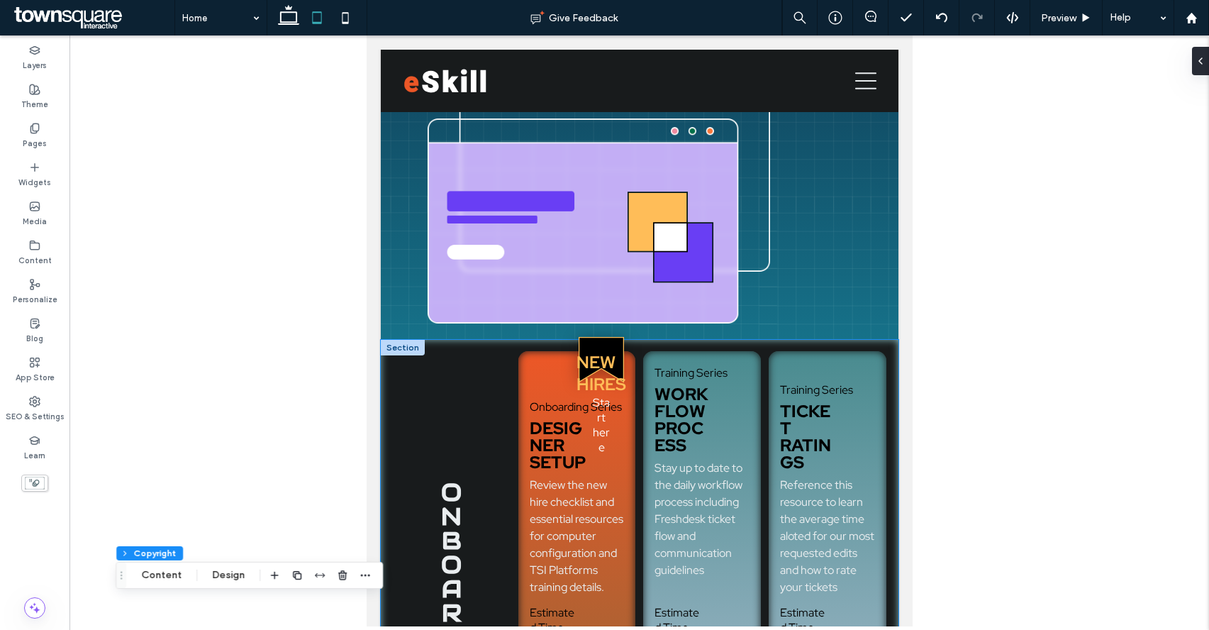
click at [732, 344] on div "onboarding New Hires Start here Onboarding Series Designer Setup Review the new…" at bounding box center [639, 604] width 518 height 529
click at [1107, 55] on div at bounding box center [1197, 61] width 23 height 28
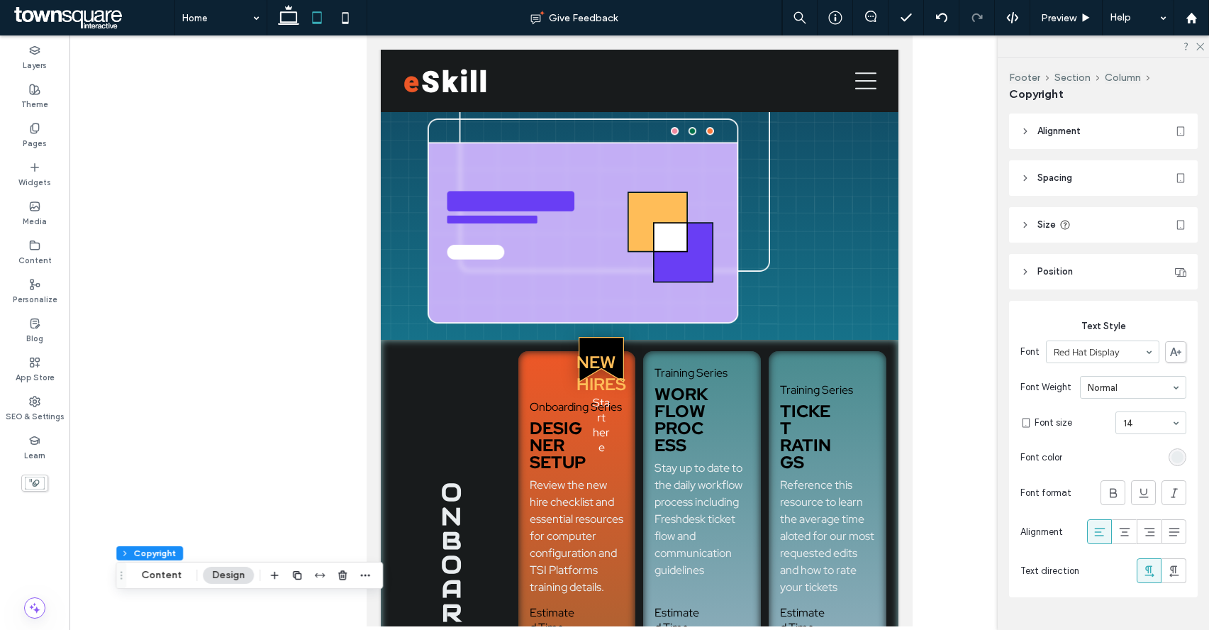
click at [1107, 124] on header "Alignment" at bounding box center [1103, 130] width 189 height 35
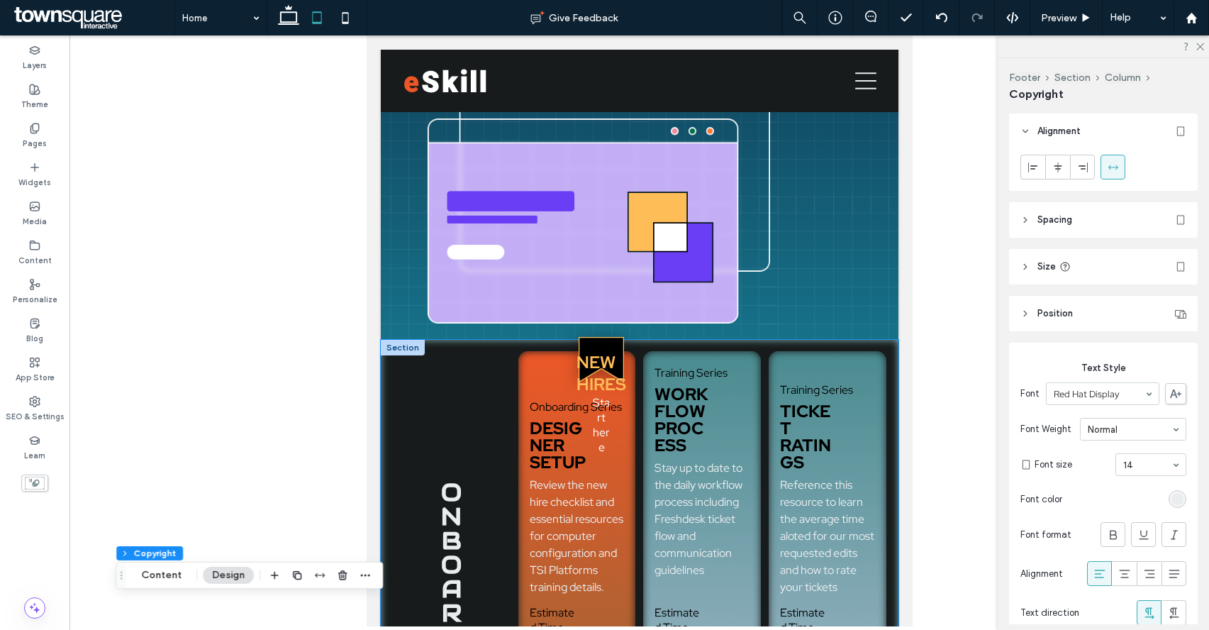
click at [386, 380] on div "onboarding New Hires Start here Onboarding Series Designer Setup Review the new…" at bounding box center [639, 604] width 518 height 529
click at [386, 354] on div at bounding box center [402, 348] width 44 height 16
click at [1022, 220] on icon at bounding box center [1025, 220] width 10 height 10
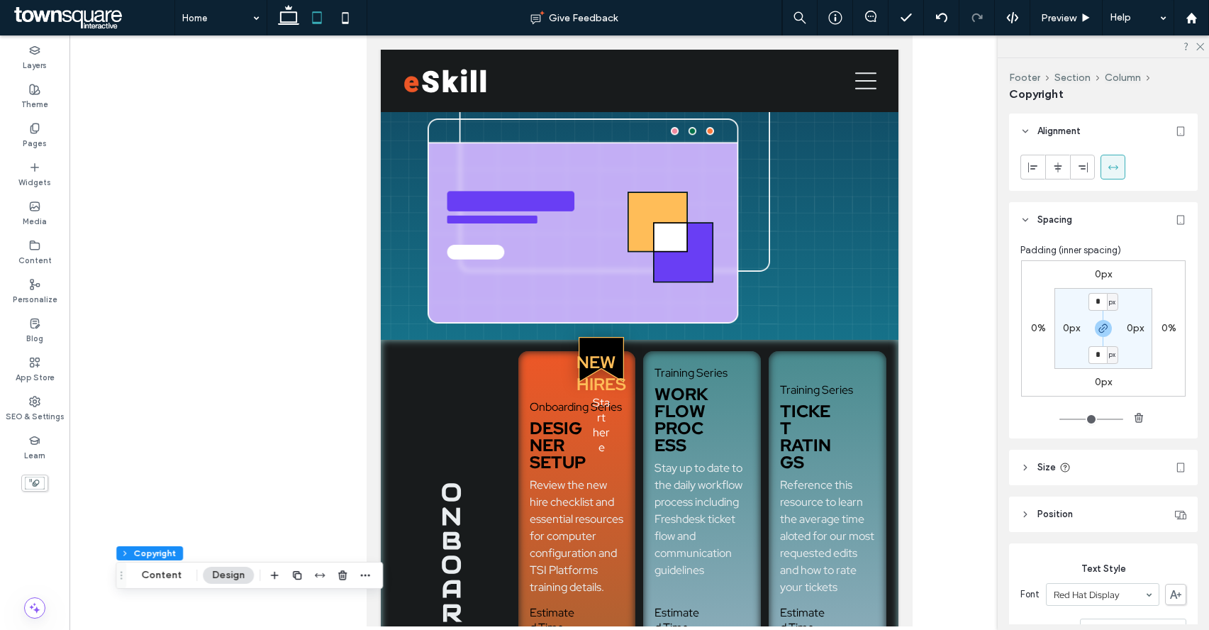
click at [1022, 220] on icon at bounding box center [1025, 220] width 10 height 10
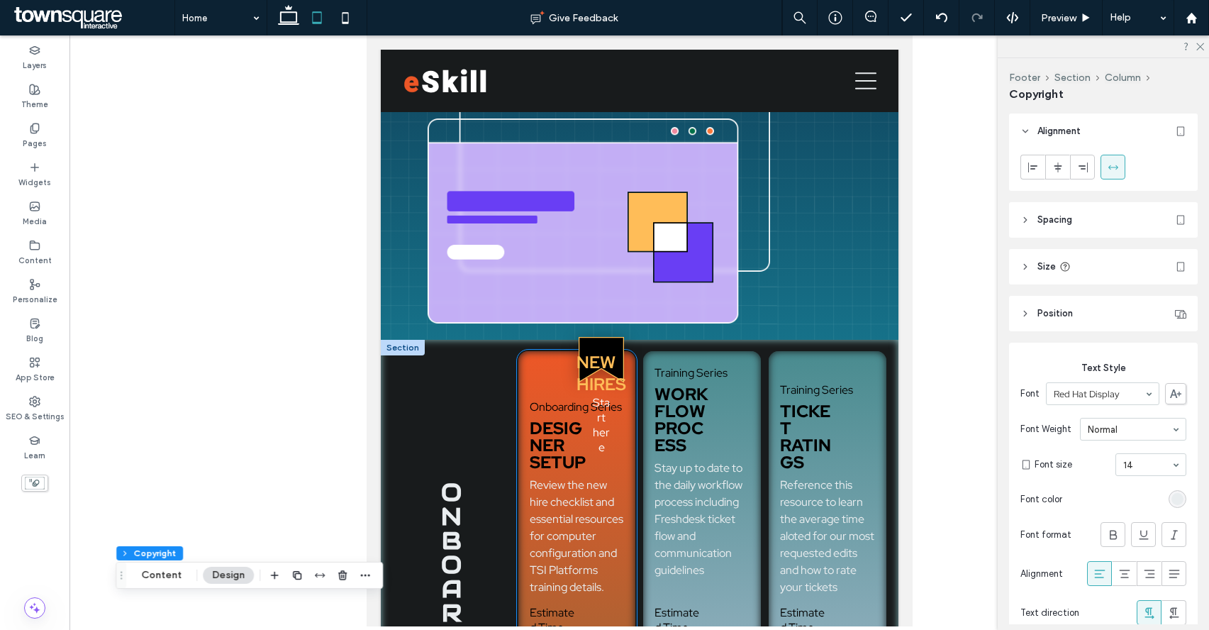
click at [531, 372] on div "New Hires Start here Onboarding Series Designer Setup Review the new hire check…" at bounding box center [576, 588] width 121 height 477
click at [501, 374] on div "onboarding" at bounding box center [451, 588] width 121 height 477
click at [549, 362] on div "New Hires Start here Onboarding Series Designer Setup Review the new hire check…" at bounding box center [576, 588] width 121 height 477
click at [686, 352] on div "Training Series Workflow Process Stay up to date to the daily workflow process …" at bounding box center [701, 588] width 121 height 477
click at [366, 571] on icon "button" at bounding box center [364, 574] width 11 height 11
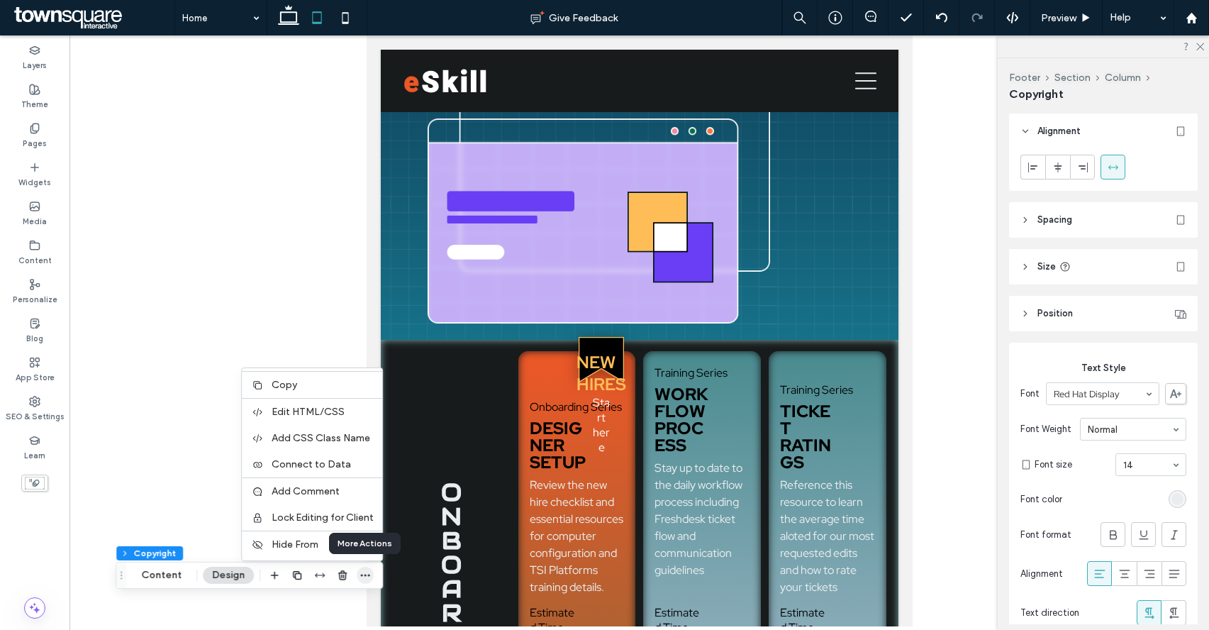
click at [366, 571] on icon "button" at bounding box center [364, 574] width 11 height 11
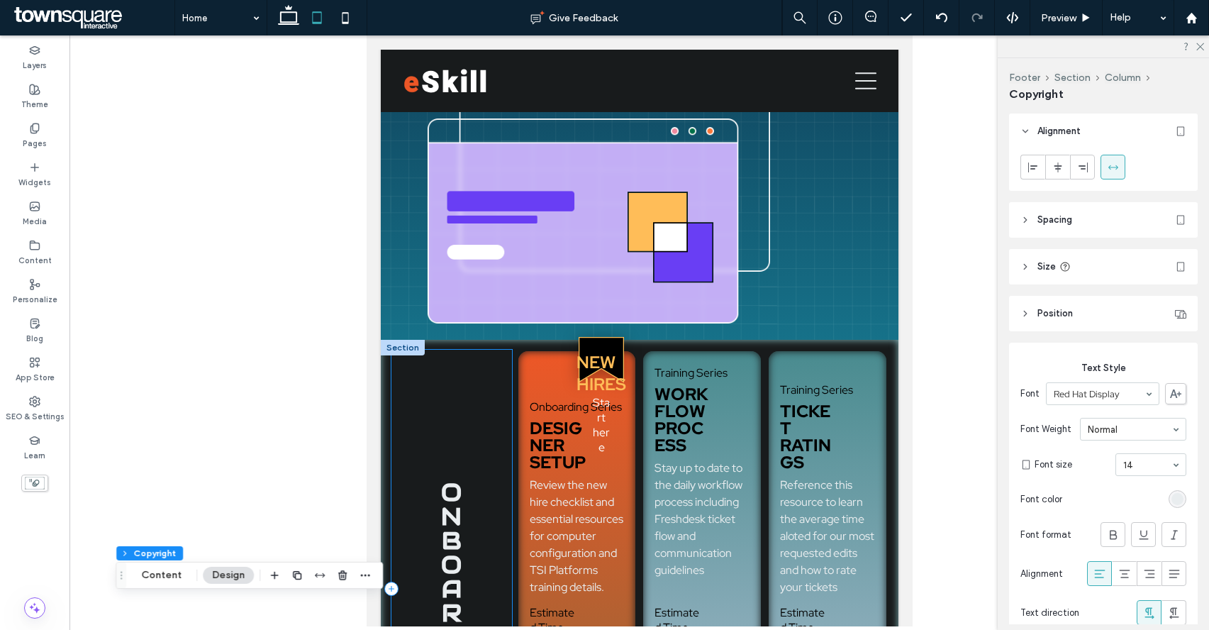
click at [488, 442] on div "onboarding" at bounding box center [451, 588] width 121 height 477
click at [557, 387] on div "New Hires Start here Onboarding Series Designer Setup Review the new hire check…" at bounding box center [576, 588] width 121 height 477
click at [686, 379] on span "Training Series" at bounding box center [690, 372] width 73 height 15
click at [783, 386] on span "Training Series" at bounding box center [815, 389] width 73 height 15
click at [806, 345] on div "onboarding New Hires Start here Onboarding Series Designer Setup Review the new…" at bounding box center [639, 604] width 518 height 529
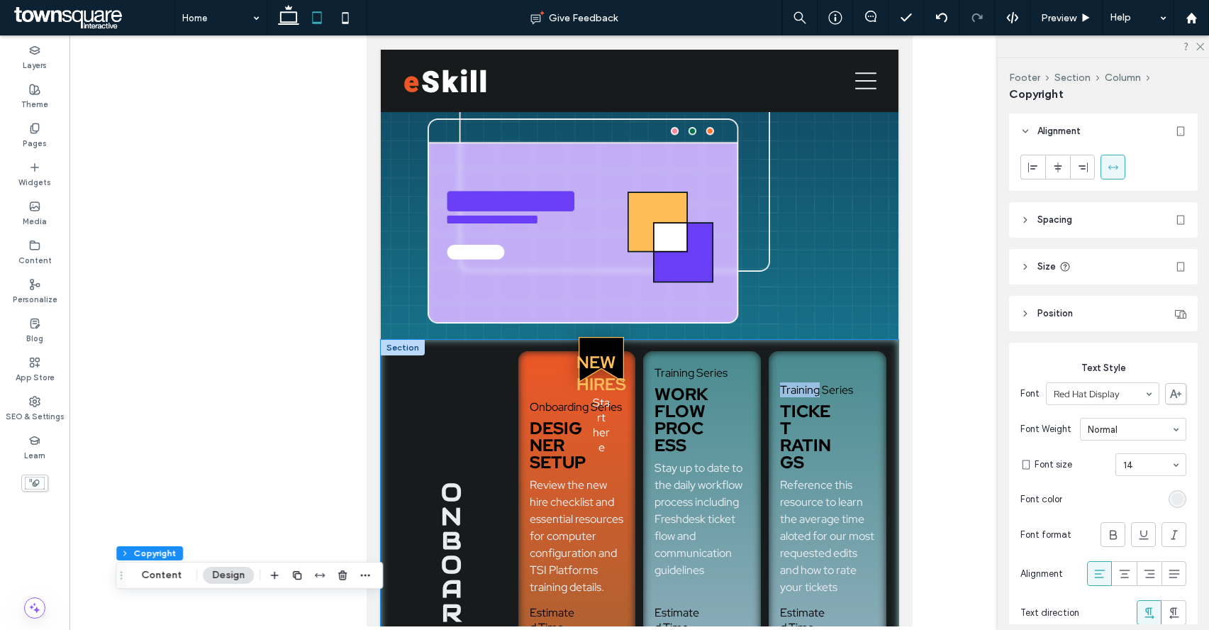
click at [806, 345] on div "onboarding New Hires Start here Onboarding Series Designer Setup Review the new…" at bounding box center [639, 604] width 518 height 529
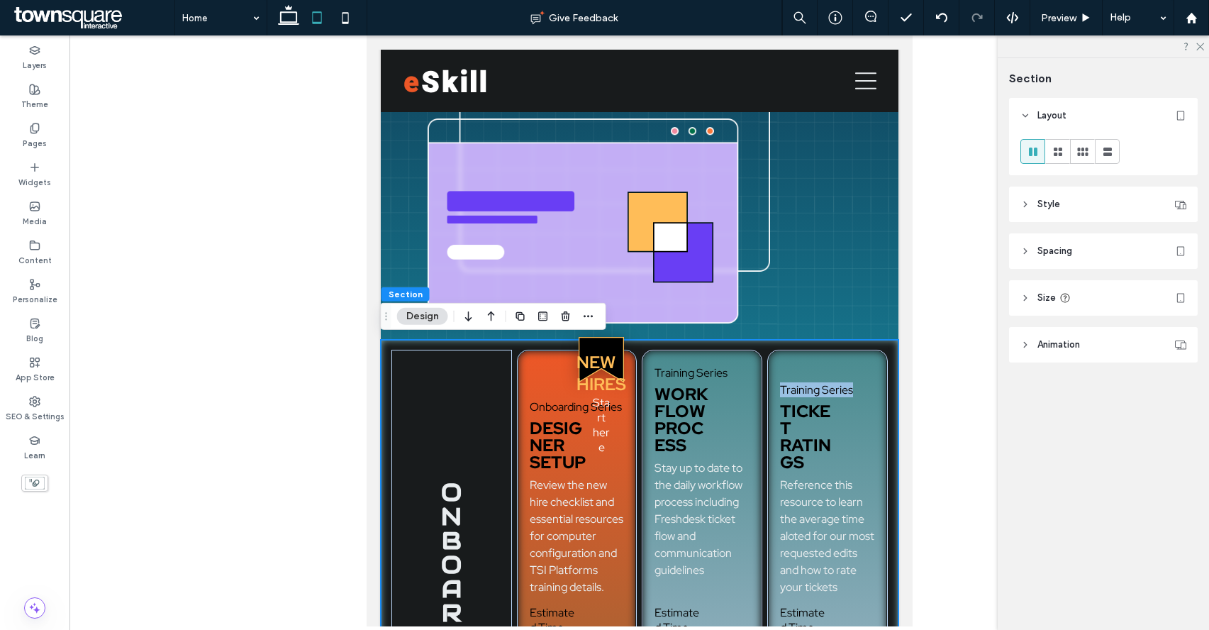
click at [806, 345] on div "onboarding New Hires Start here Onboarding Series Designer Setup Review the new…" at bounding box center [639, 604] width 518 height 529
click at [1057, 151] on icon at bounding box center [1058, 152] width 14 height 14
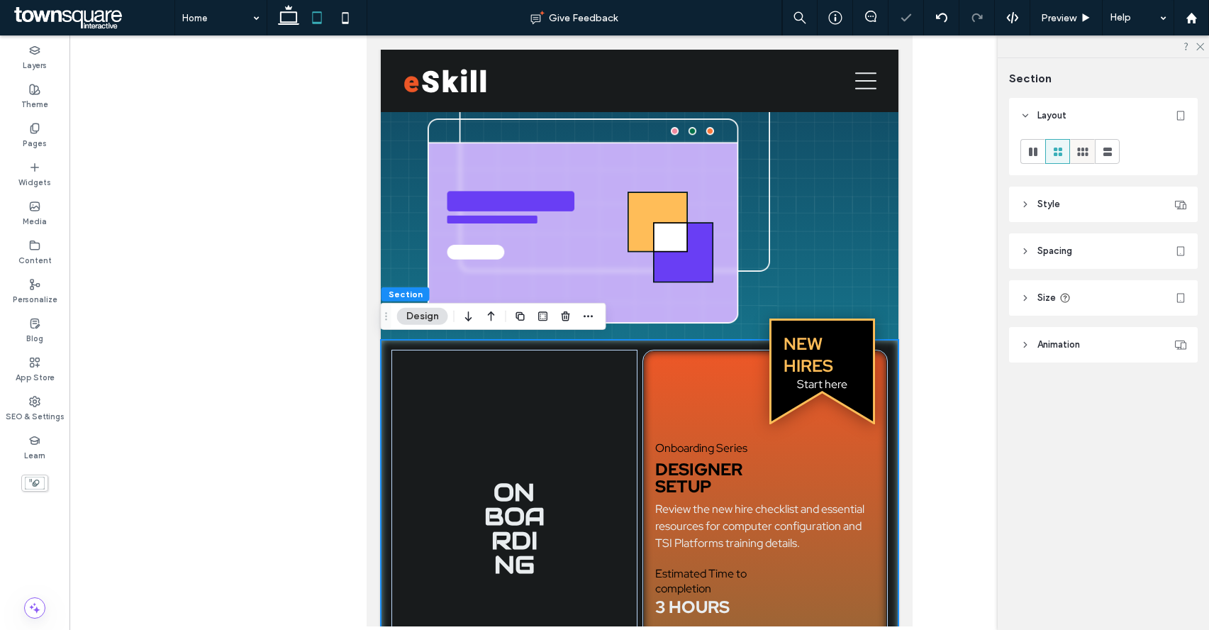
click at [1083, 150] on use at bounding box center [1082, 151] width 11 height 9
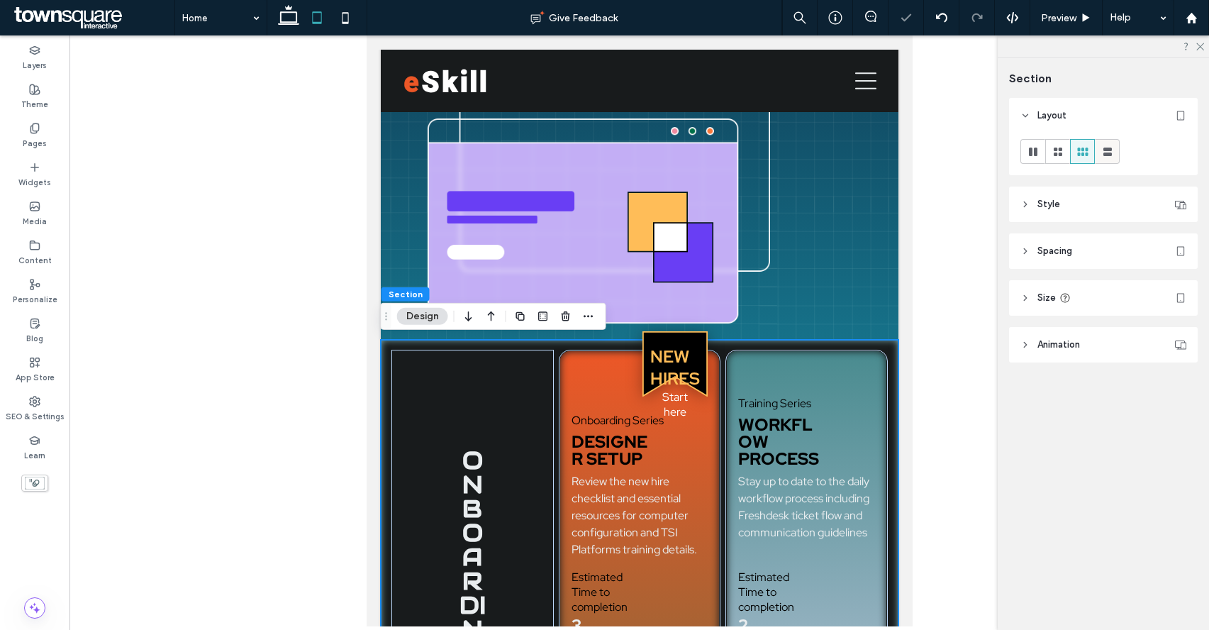
click at [1103, 149] on use at bounding box center [1107, 151] width 9 height 9
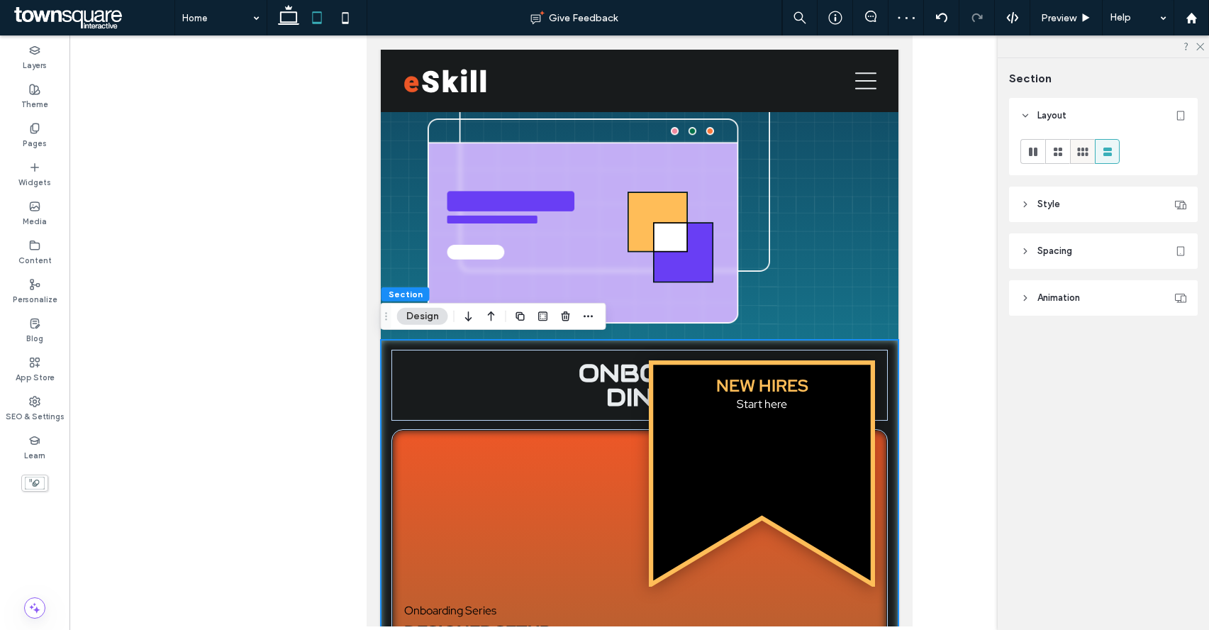
click at [1082, 148] on use at bounding box center [1082, 151] width 11 height 9
type input "***"
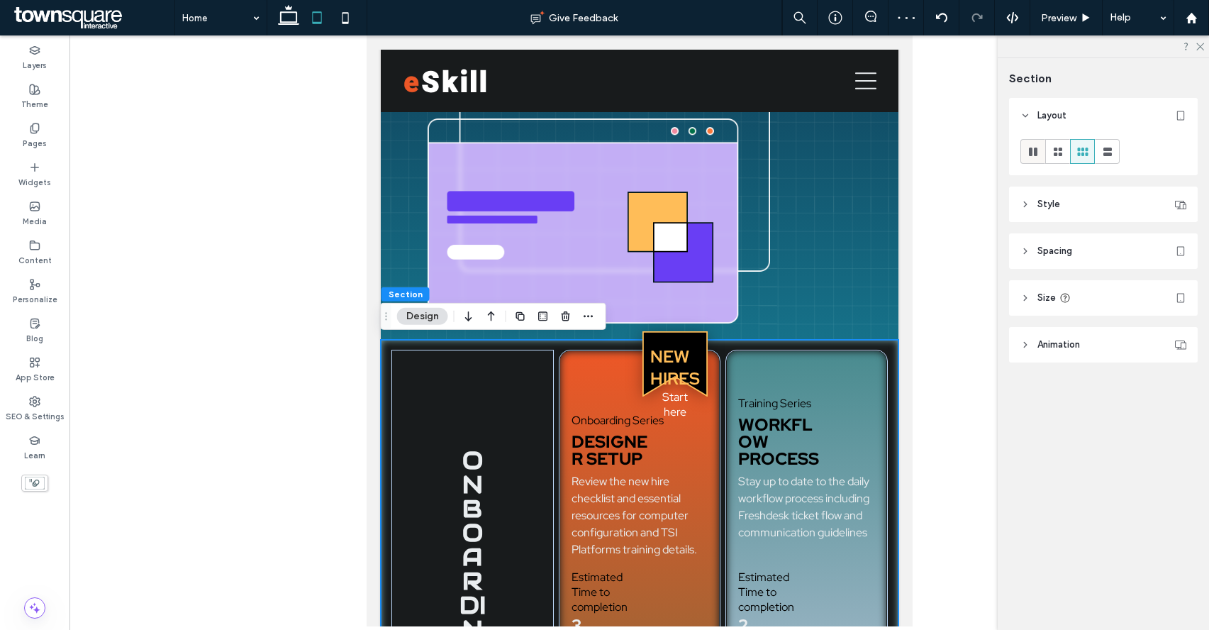
click at [1034, 153] on use at bounding box center [1033, 151] width 9 height 9
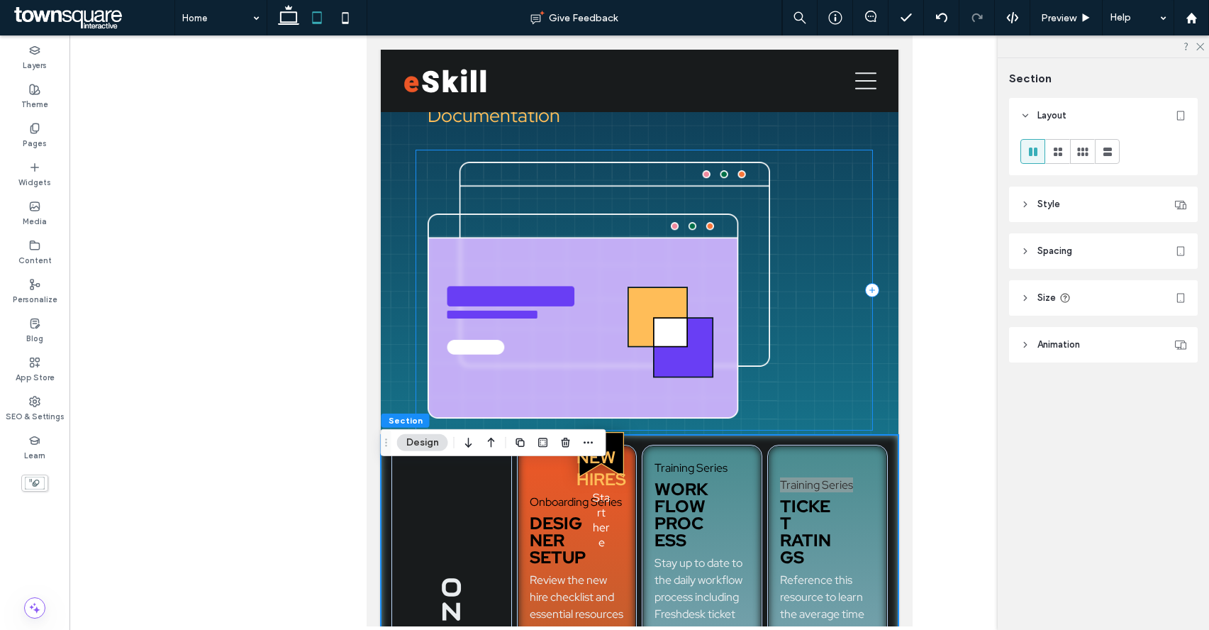
scroll to position [66, 0]
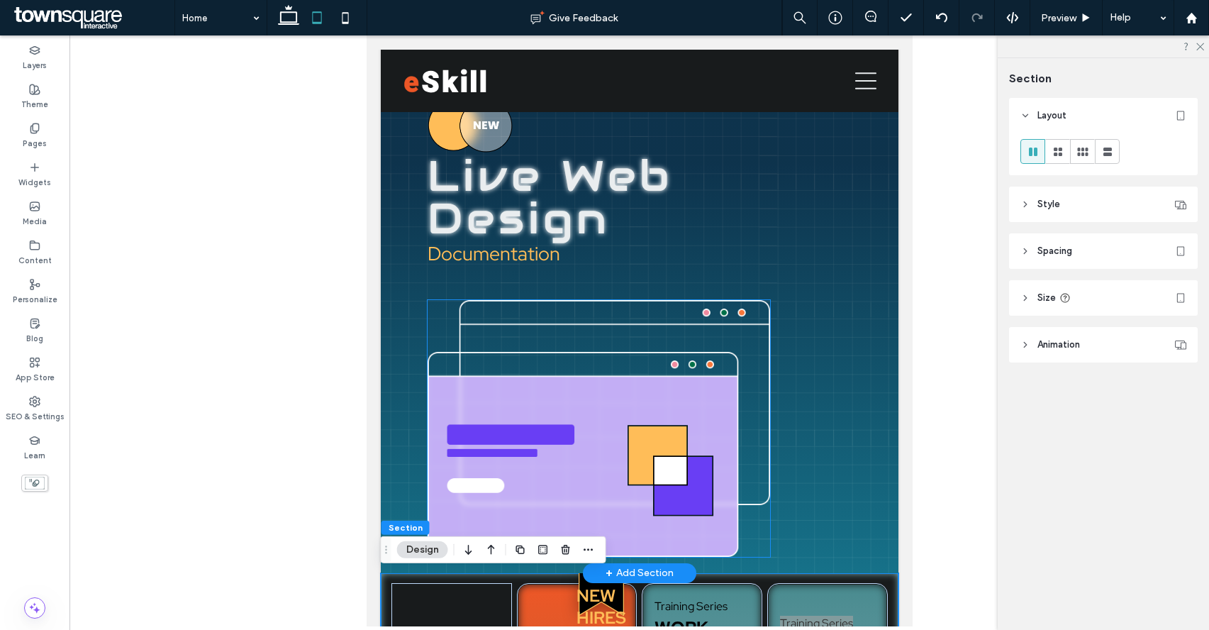
click at [722, 370] on img at bounding box center [598, 428] width 342 height 257
click at [813, 503] on div at bounding box center [642, 428] width 455 height 279
click at [742, 496] on img at bounding box center [598, 428] width 342 height 257
click at [703, 389] on img at bounding box center [598, 428] width 342 height 257
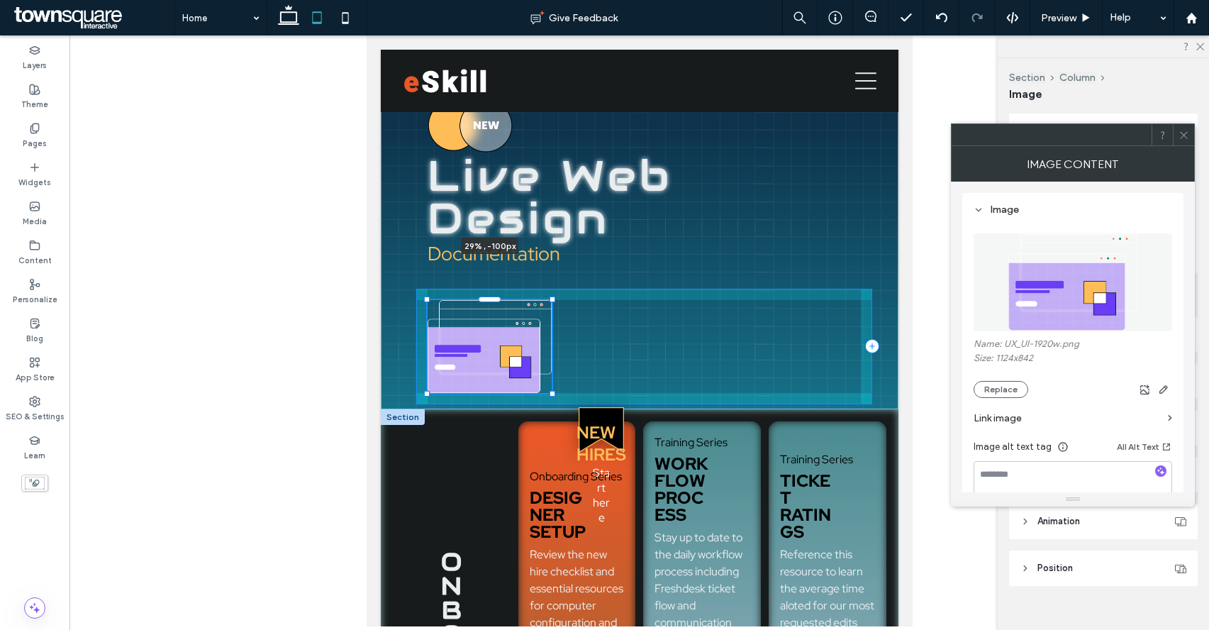
drag, startPoint x: 769, startPoint y: 296, endPoint x: 577, endPoint y: 491, distance: 273.2
type input "**"
type input "****"
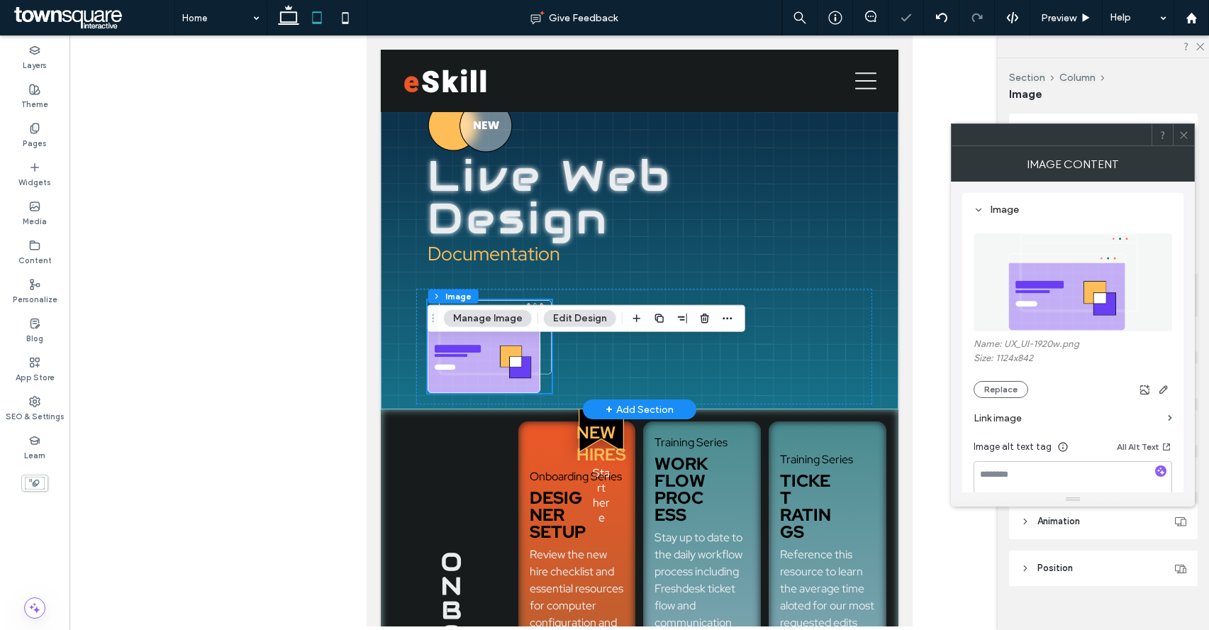
scroll to position [0, 0]
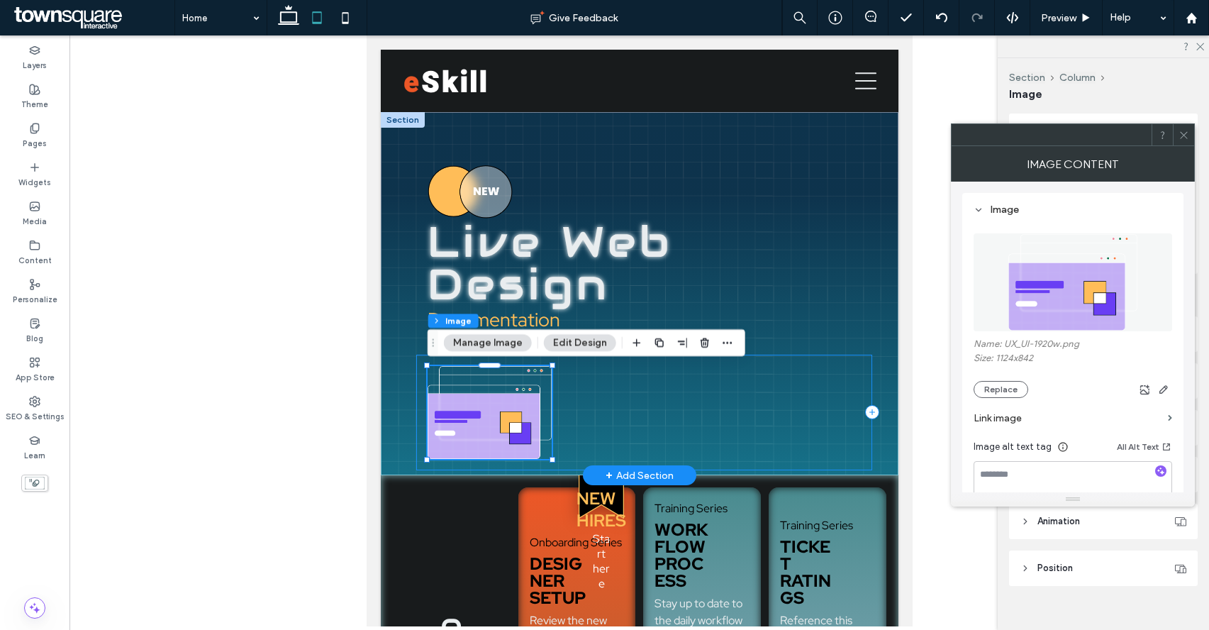
click at [718, 415] on div "29% , -100px" at bounding box center [642, 412] width 455 height 116
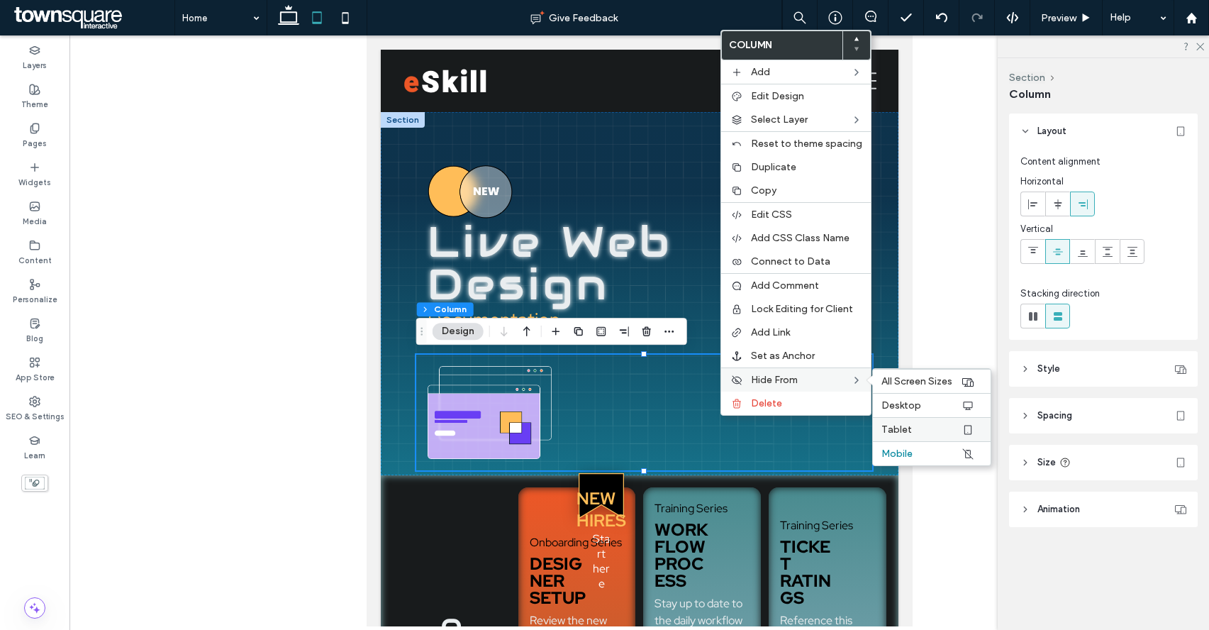
click at [886, 423] on span "Tablet" at bounding box center [896, 429] width 30 height 12
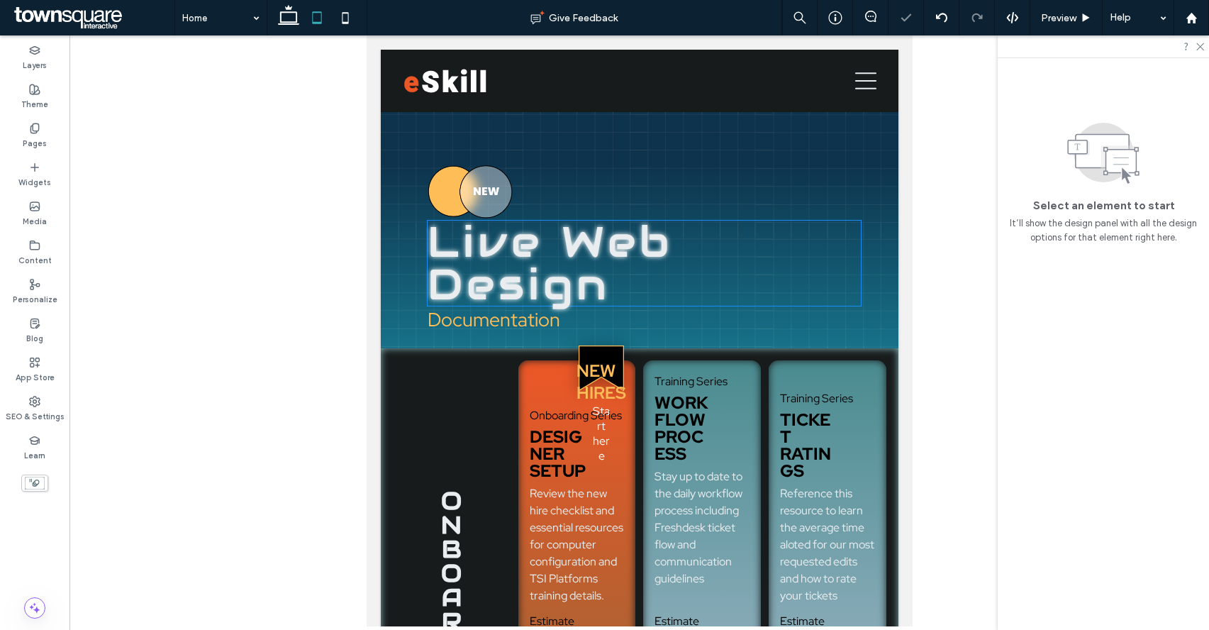
click at [618, 273] on h2 "Live Web Design" at bounding box center [643, 262] width 432 height 85
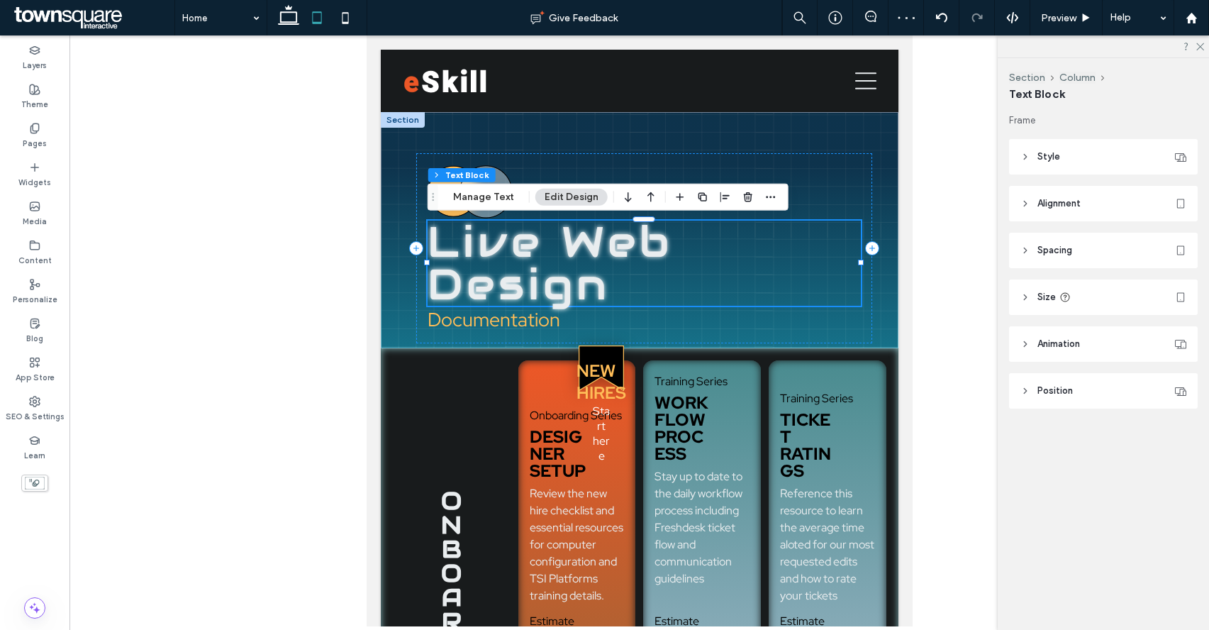
click at [581, 272] on span "Live Web Design" at bounding box center [549, 263] width 245 height 96
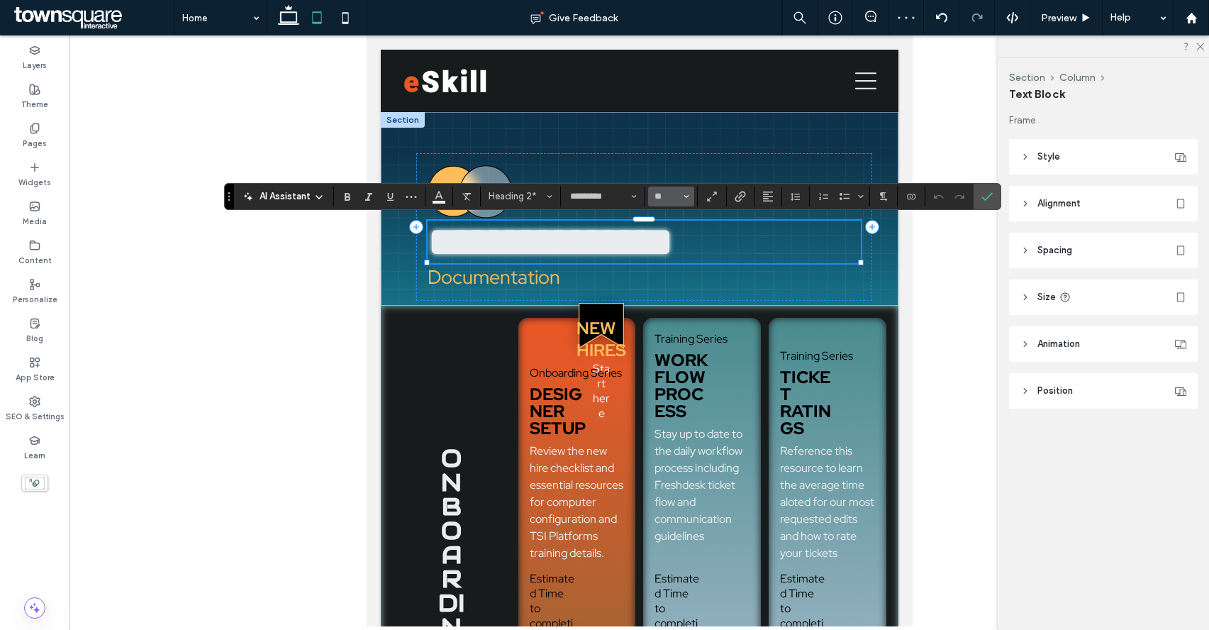
click at [683, 194] on icon "Size" at bounding box center [686, 197] width 6 height 6
click at [667, 302] on label "48" at bounding box center [670, 304] width 45 height 20
type input "**"
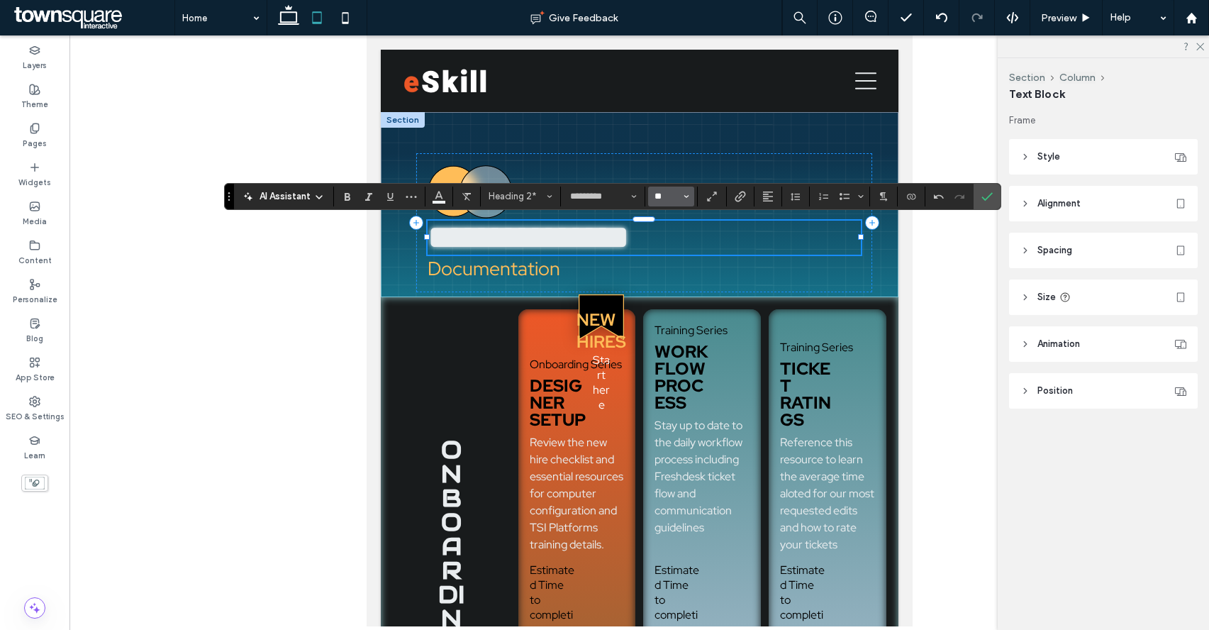
click at [671, 191] on input "**" at bounding box center [667, 196] width 28 height 11
click at [671, 191] on input "Size-input" at bounding box center [667, 196] width 28 height 11
type input "**"
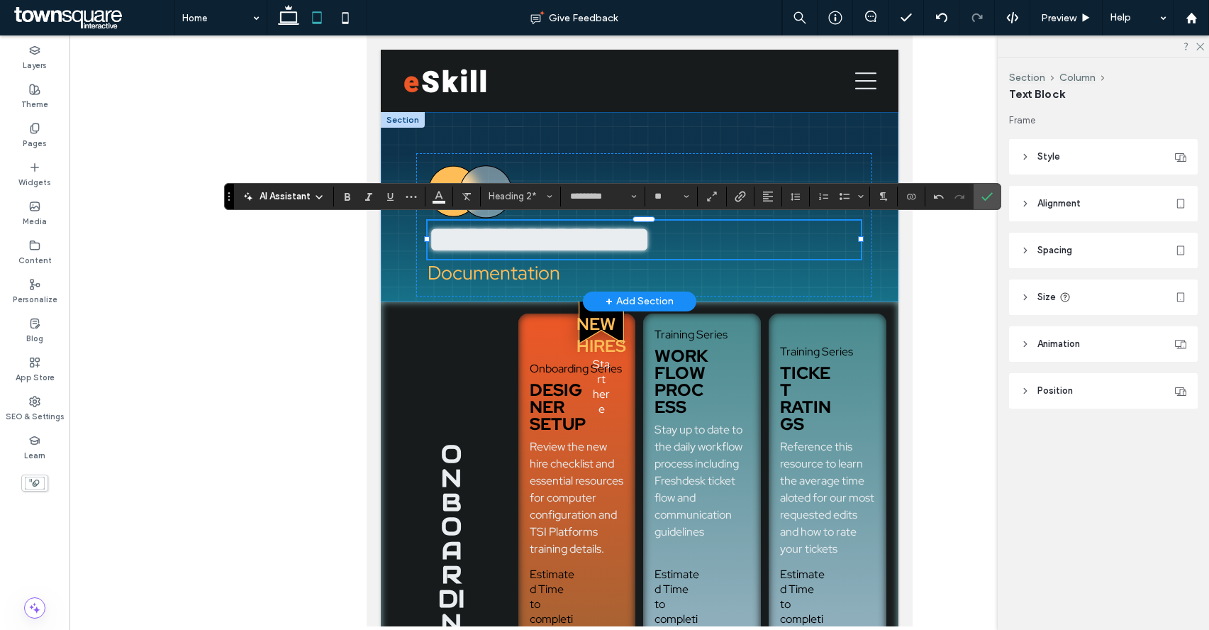
click at [878, 266] on div "**********" at bounding box center [639, 206] width 518 height 189
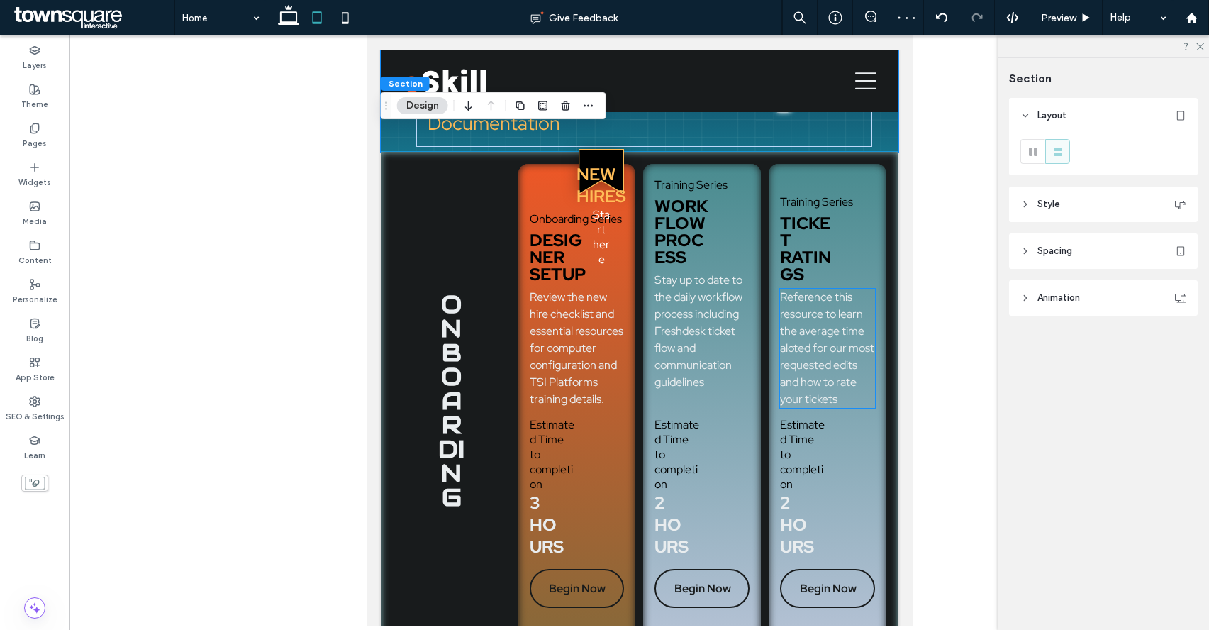
scroll to position [0, 0]
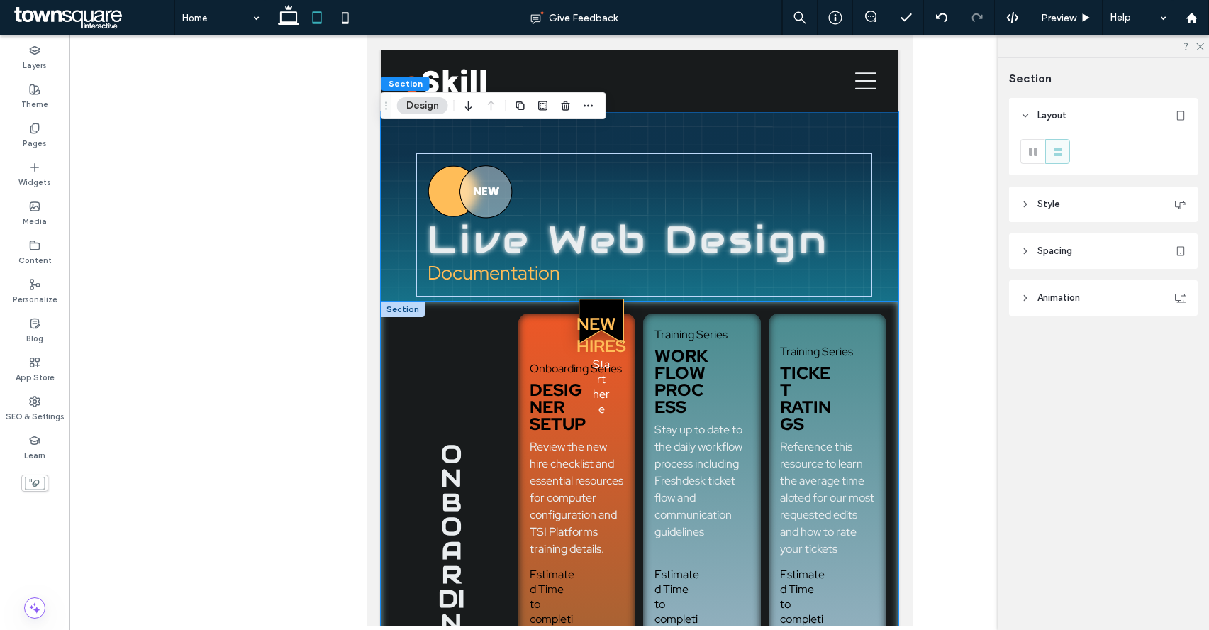
click at [890, 315] on div "onboarding New Hires Start here Onboarding Series Designer Setup Review the new…" at bounding box center [639, 565] width 518 height 529
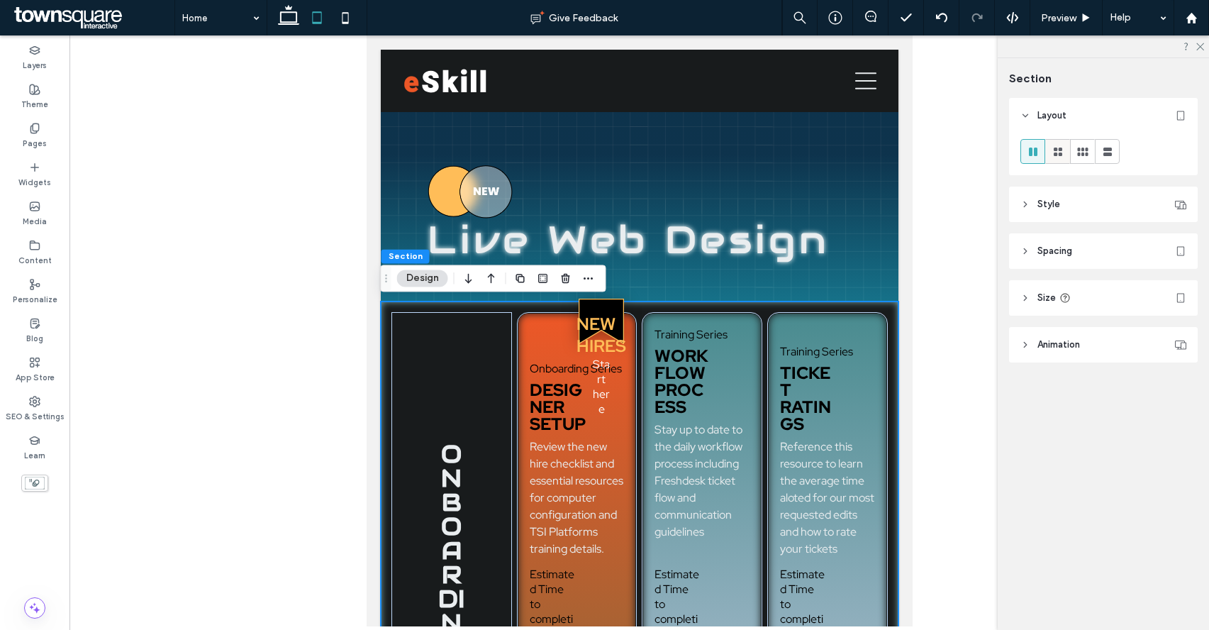
click at [1055, 154] on use at bounding box center [1058, 151] width 9 height 9
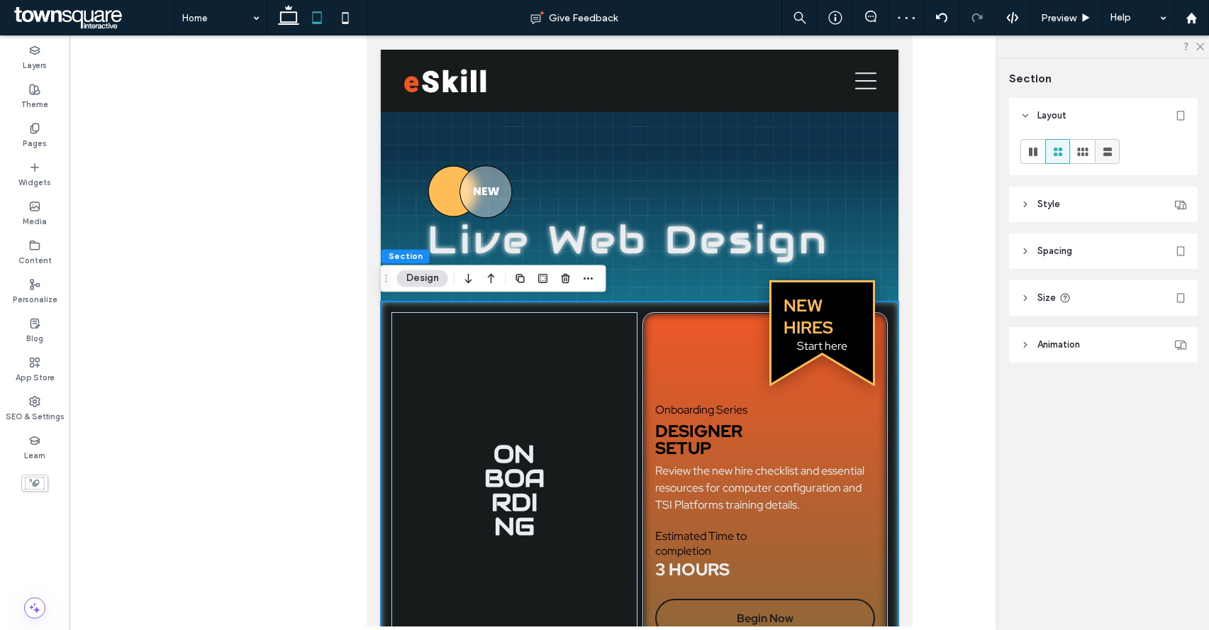
click at [1103, 148] on use at bounding box center [1107, 151] width 9 height 9
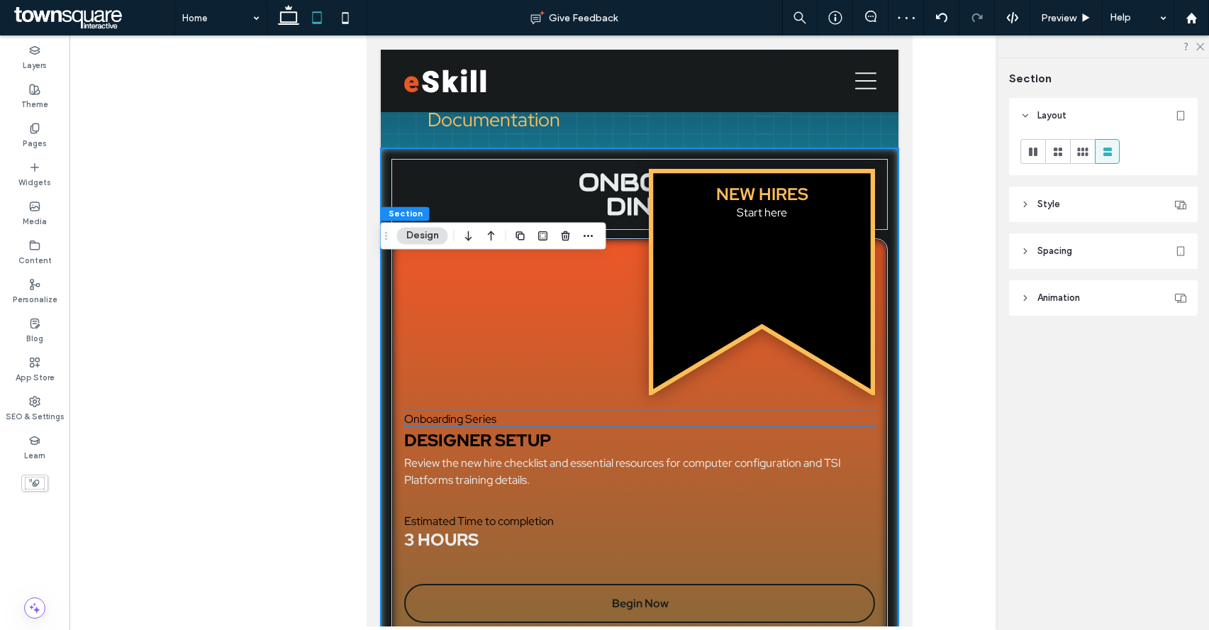
scroll to position [30, 0]
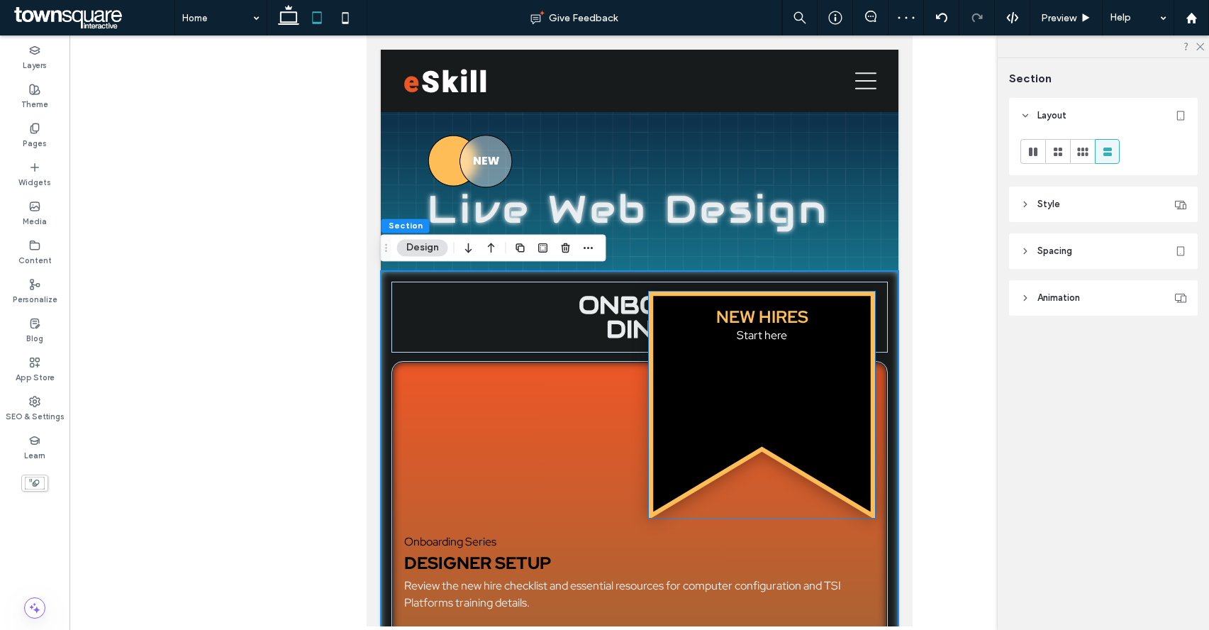
click at [752, 382] on div "New Hires Start here" at bounding box center [761, 404] width 226 height 226
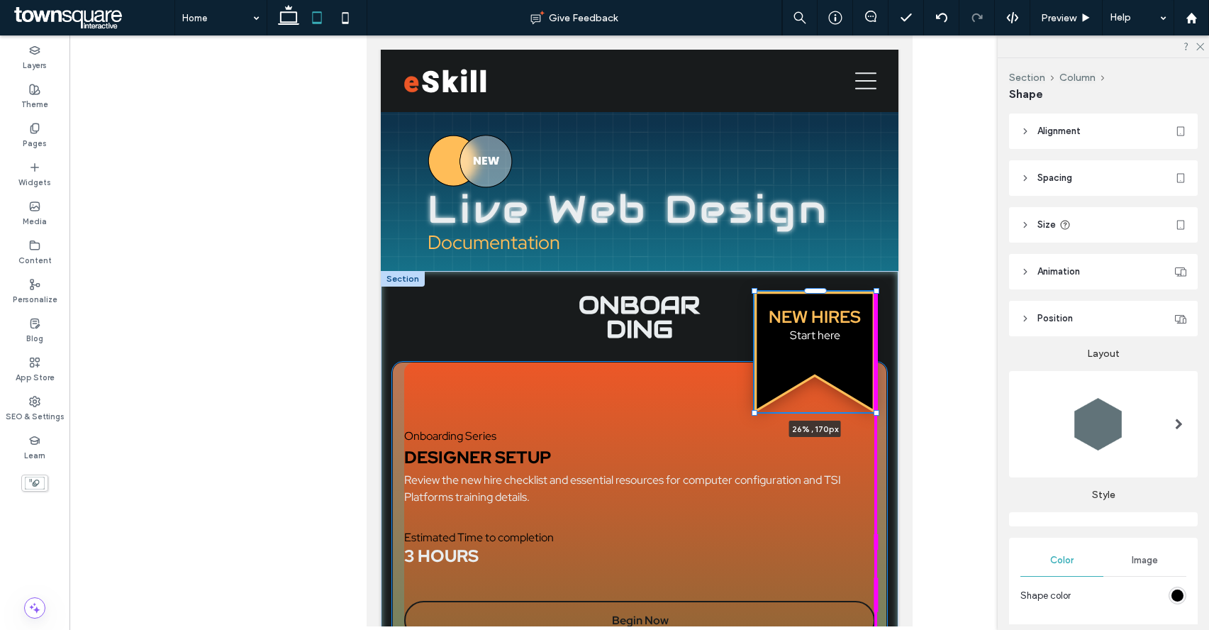
drag, startPoint x: 873, startPoint y: 516, endPoint x: 851, endPoint y: 327, distance: 190.7
type input "**"
type input "****"
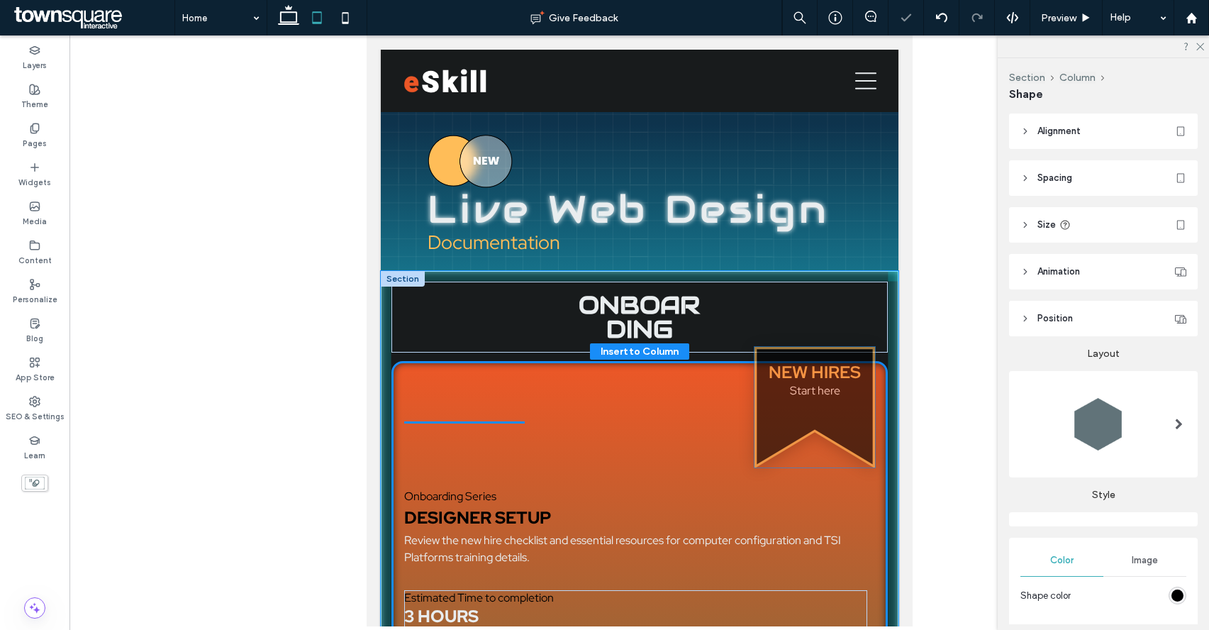
drag, startPoint x: 803, startPoint y: 366, endPoint x: 803, endPoint y: 422, distance: 56.0
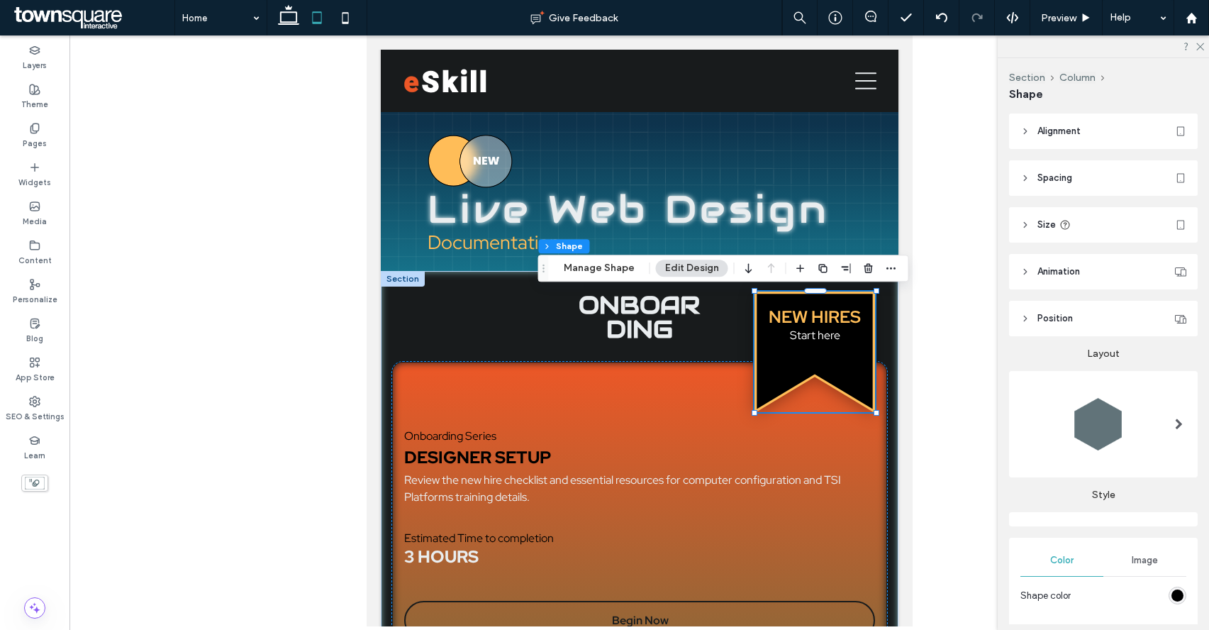
click at [1028, 177] on icon at bounding box center [1025, 178] width 10 height 10
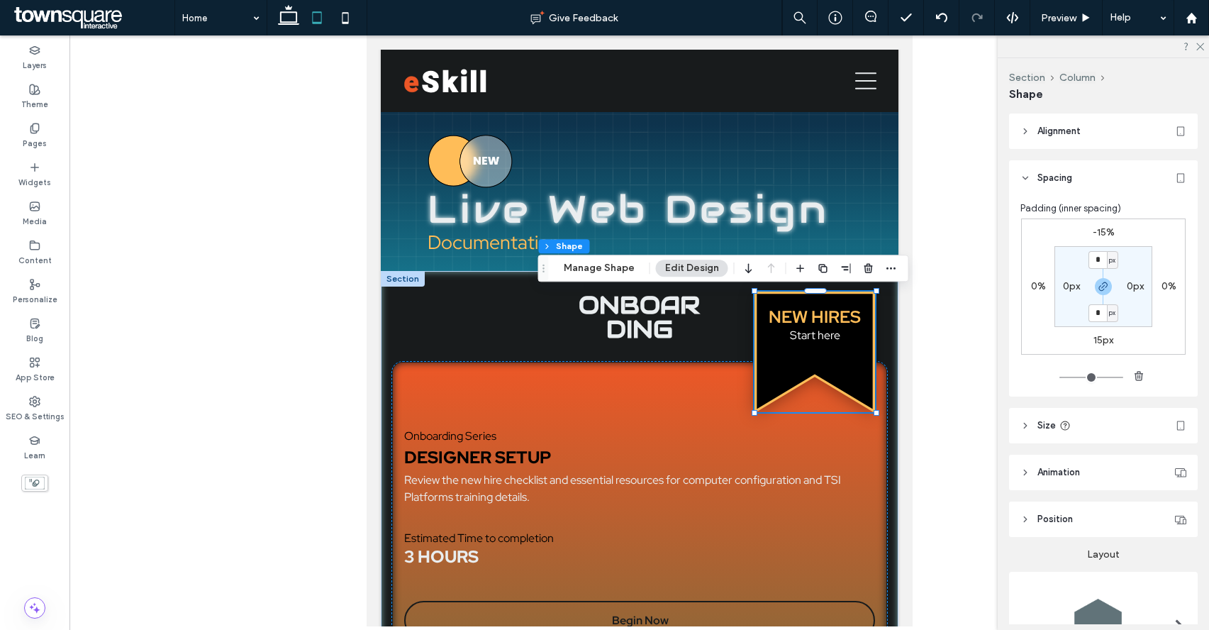
click at [1107, 228] on label "-15%" at bounding box center [1104, 232] width 22 height 12
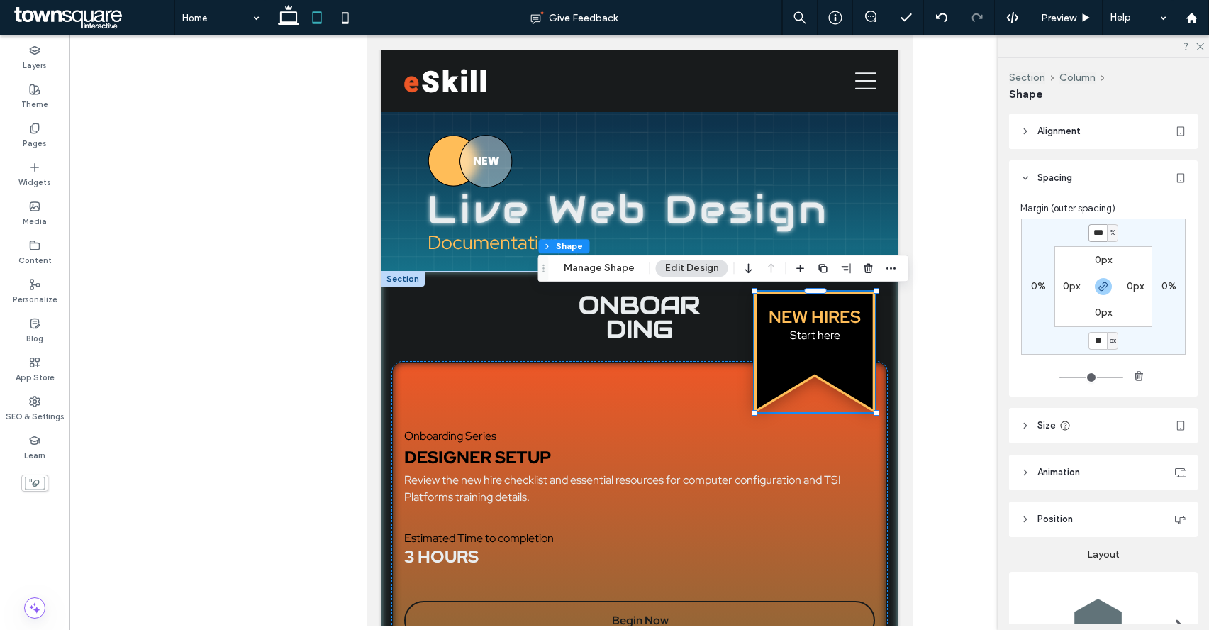
click at [1101, 229] on input "***" at bounding box center [1097, 233] width 18 height 18
click at [1103, 286] on icon "button" at bounding box center [1103, 286] width 11 height 11
type input "*"
click at [1098, 228] on input "***" at bounding box center [1097, 233] width 18 height 18
type input "**"
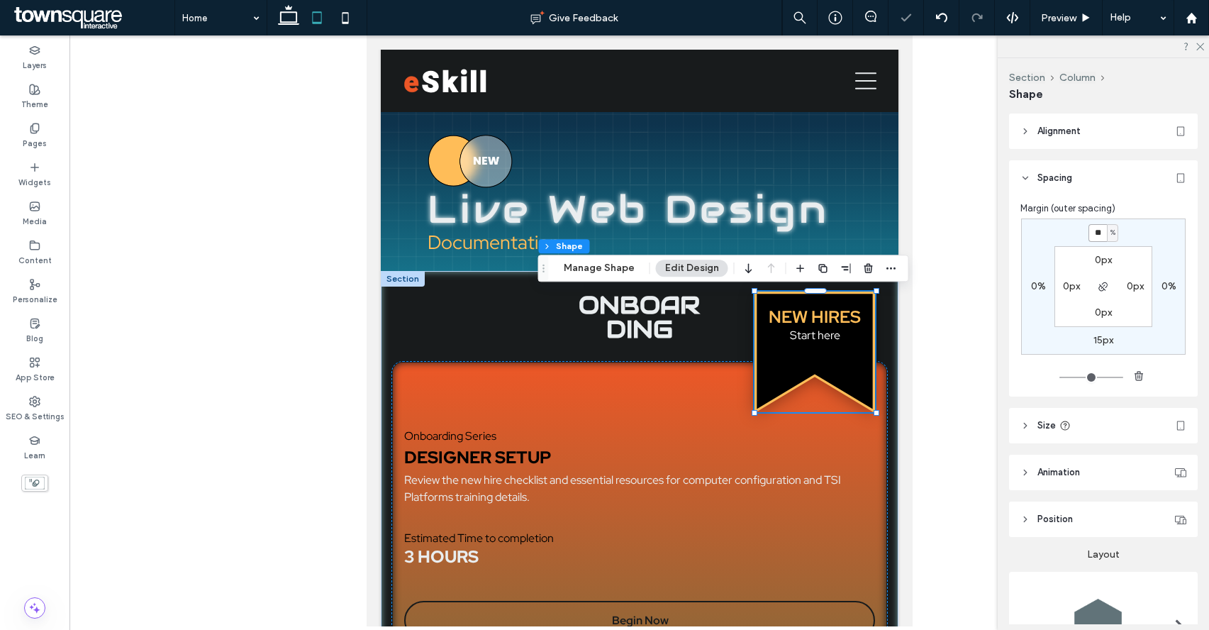
type input "*"
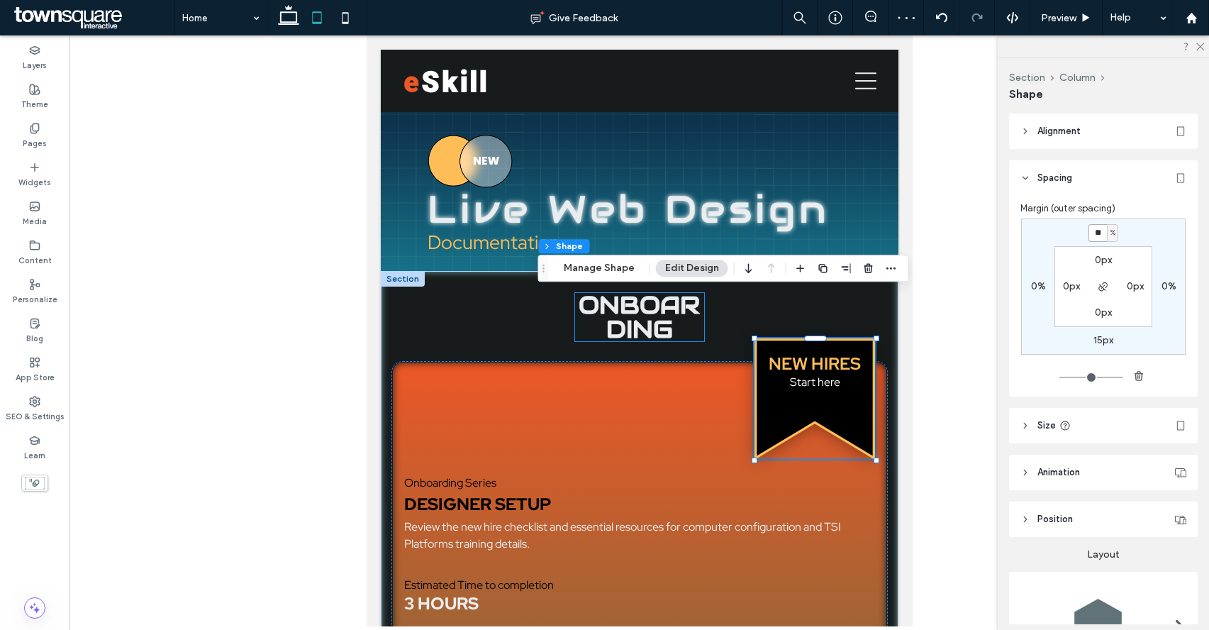
click at [658, 303] on strong "onboarding" at bounding box center [638, 316] width 121 height 55
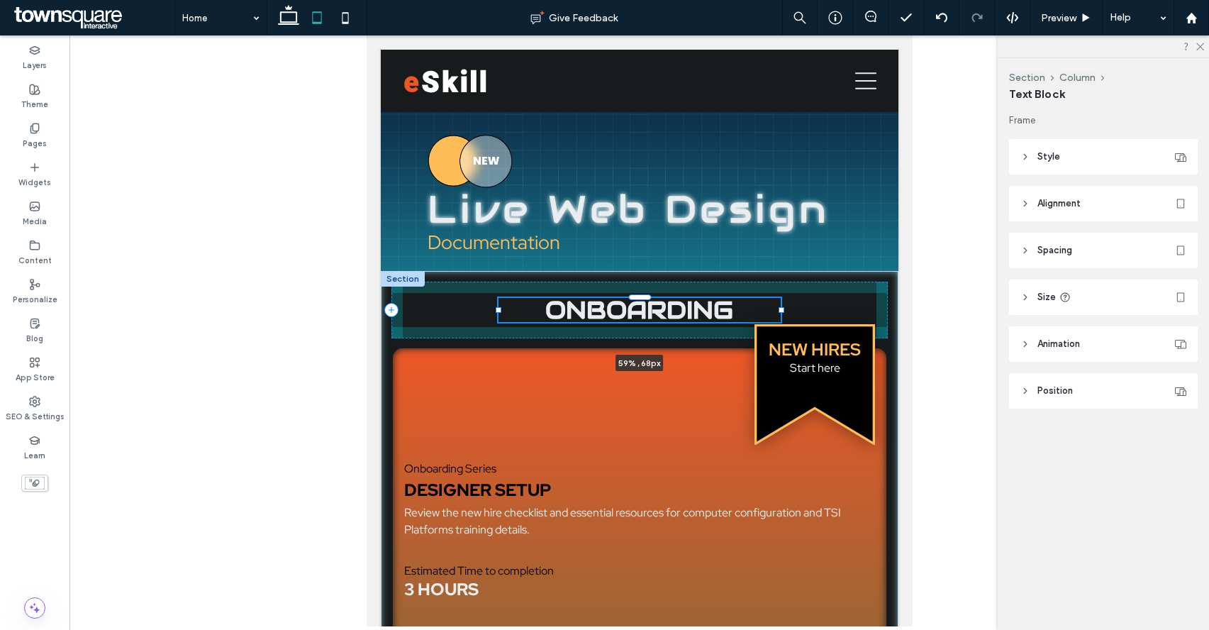
drag, startPoint x: 705, startPoint y: 320, endPoint x: 781, endPoint y: 308, distance: 77.4
click at [781, 308] on div at bounding box center [781, 310] width 6 height 6
type input "**"
type input "****"
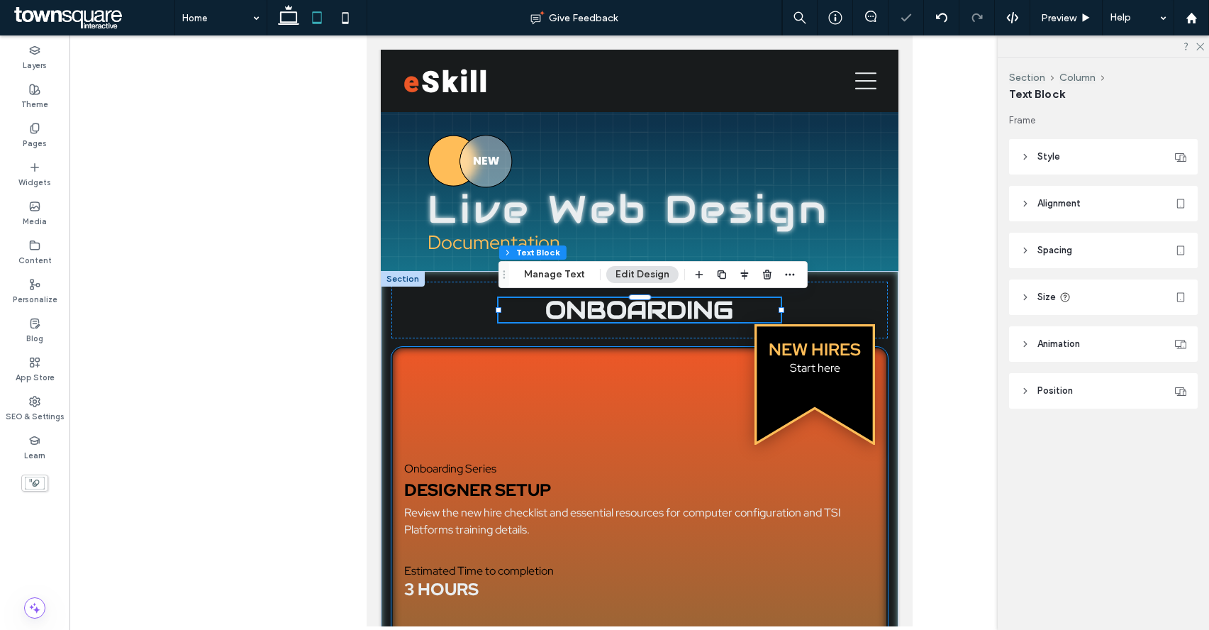
click at [696, 444] on div "New Hires Start here Onboarding Series Designer Setup Review the new hire check…" at bounding box center [639, 525] width 497 height 357
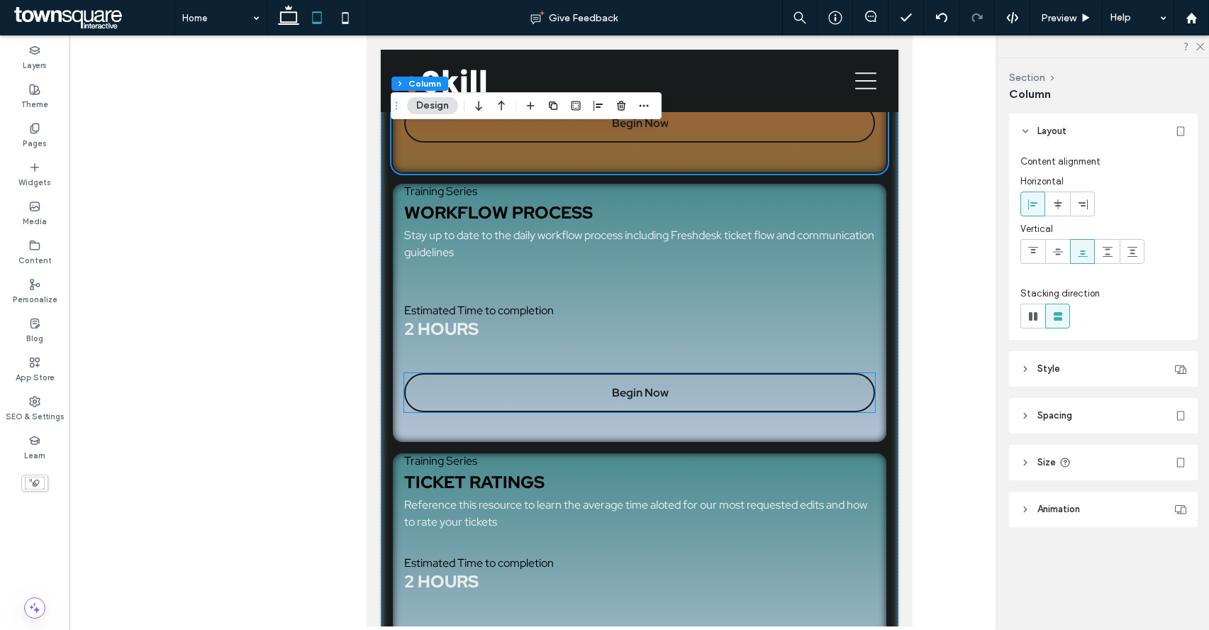
scroll to position [499, 0]
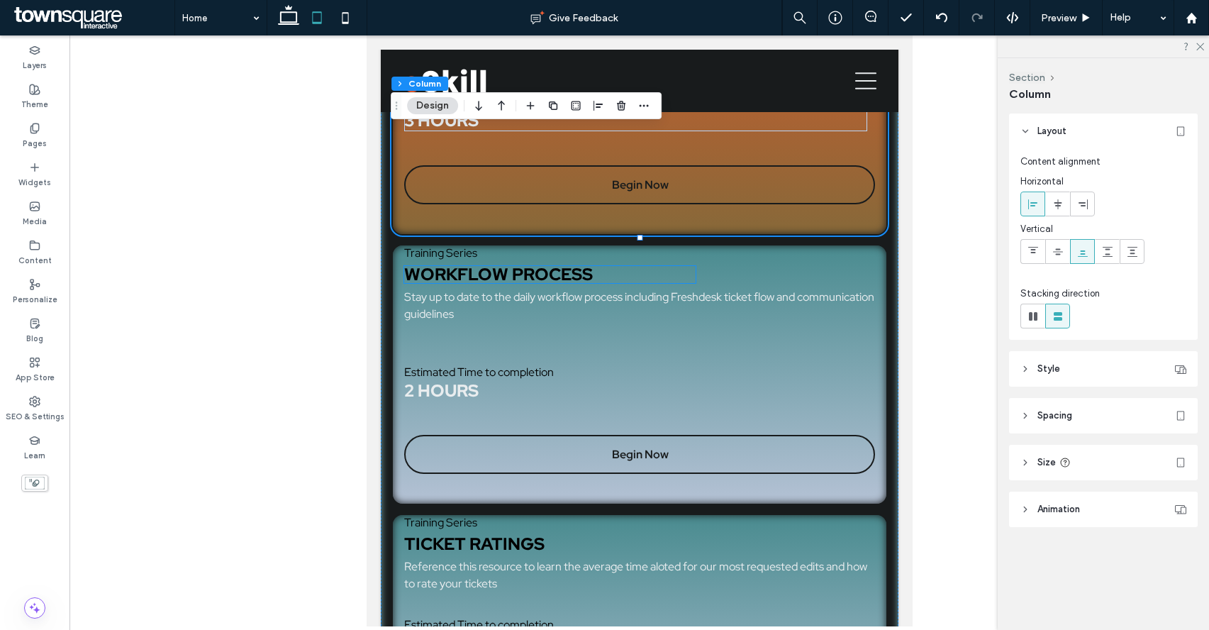
click at [509, 275] on span "Workflow Process" at bounding box center [497, 274] width 189 height 22
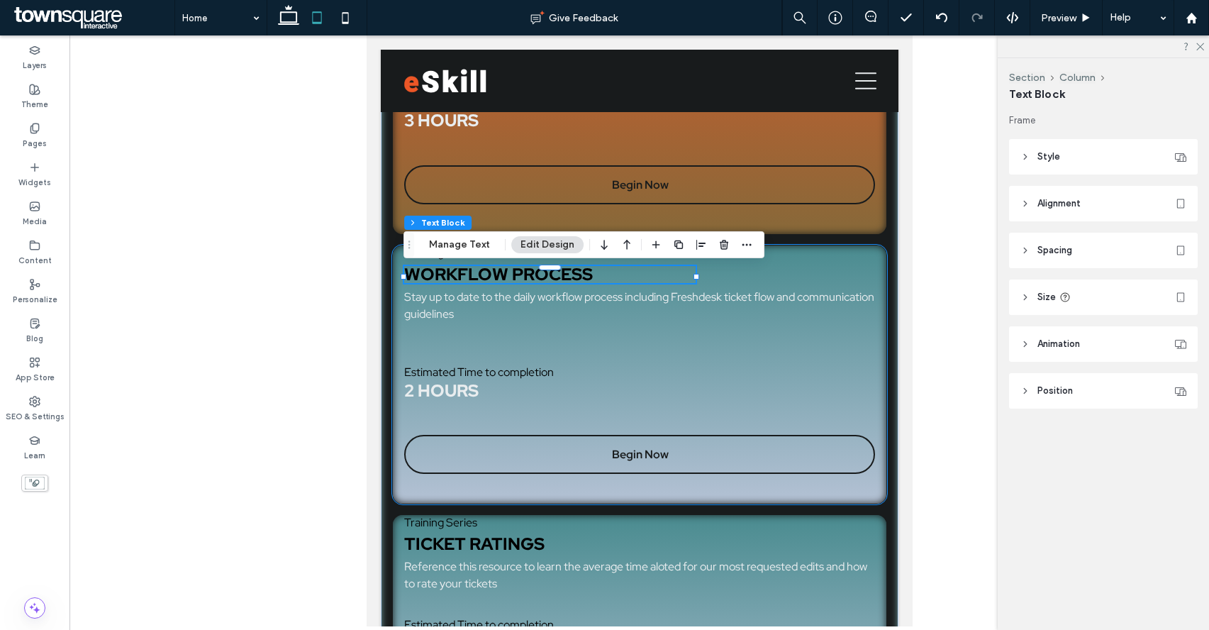
click at [840, 282] on div "Training Series Workflow Process Stay up to date to the daily workflow process …" at bounding box center [639, 375] width 497 height 262
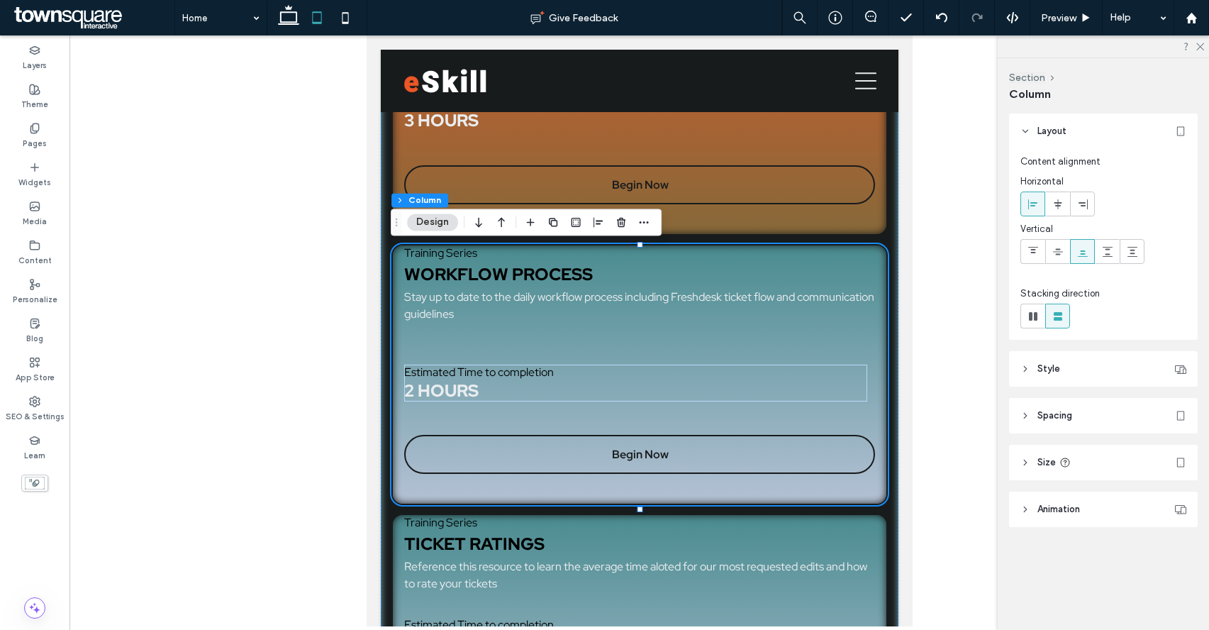
click at [1027, 423] on header "Spacing" at bounding box center [1103, 415] width 189 height 35
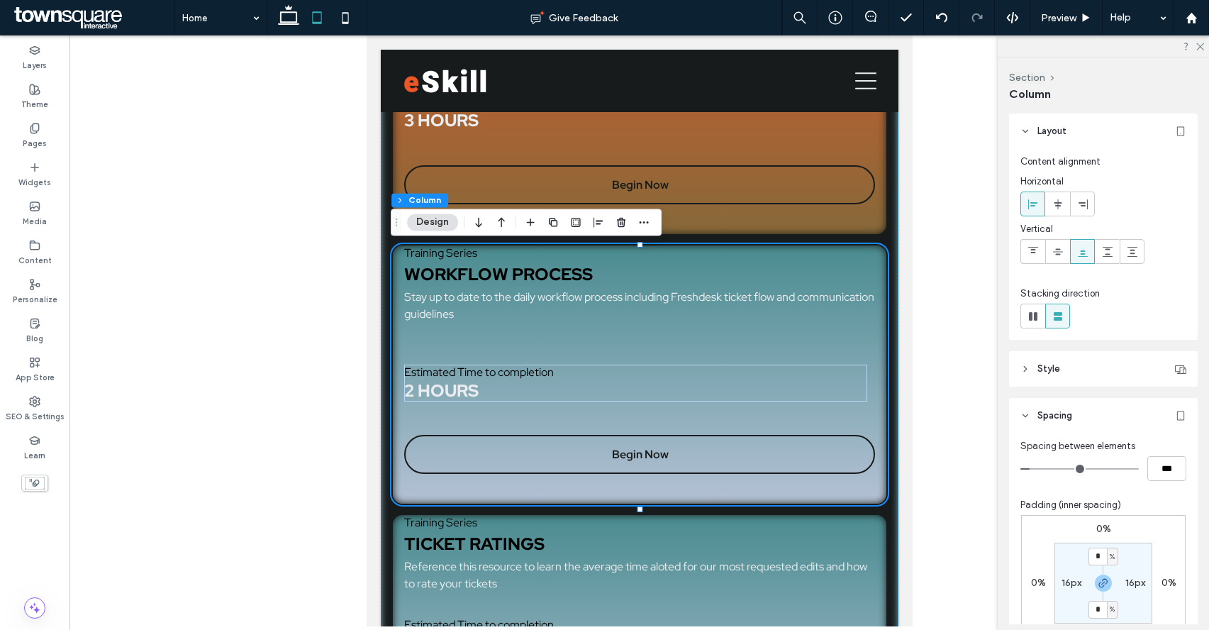
click at [1100, 526] on label "0%" at bounding box center [1103, 529] width 15 height 12
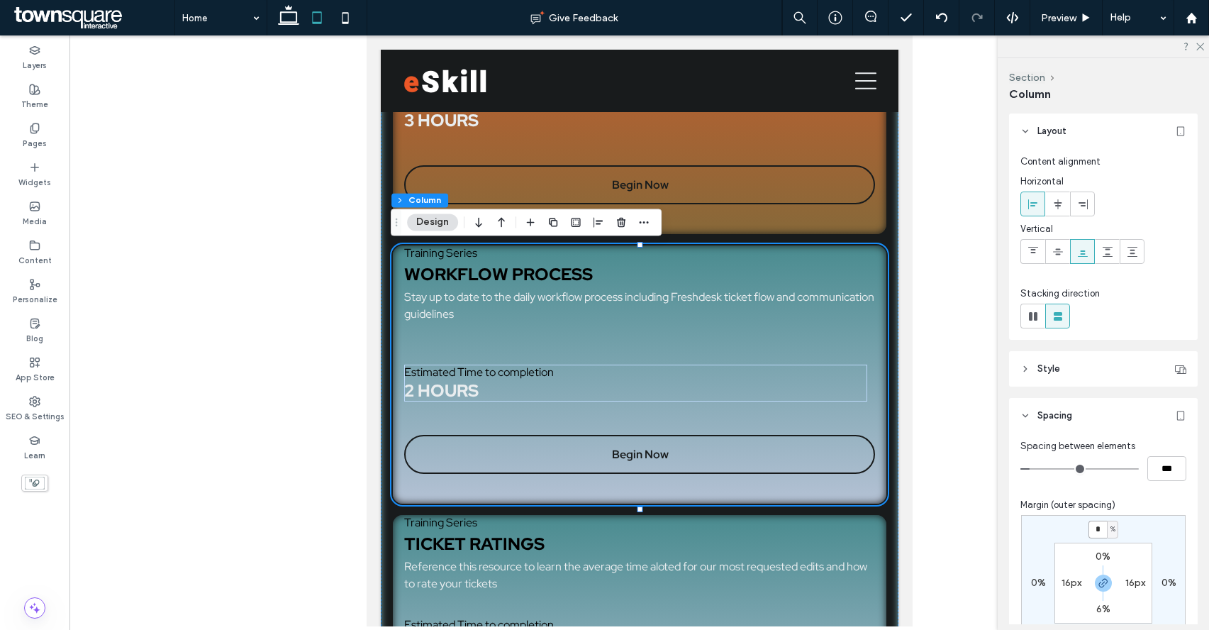
click at [1100, 526] on input "*" at bounding box center [1097, 529] width 18 height 18
type input "*"
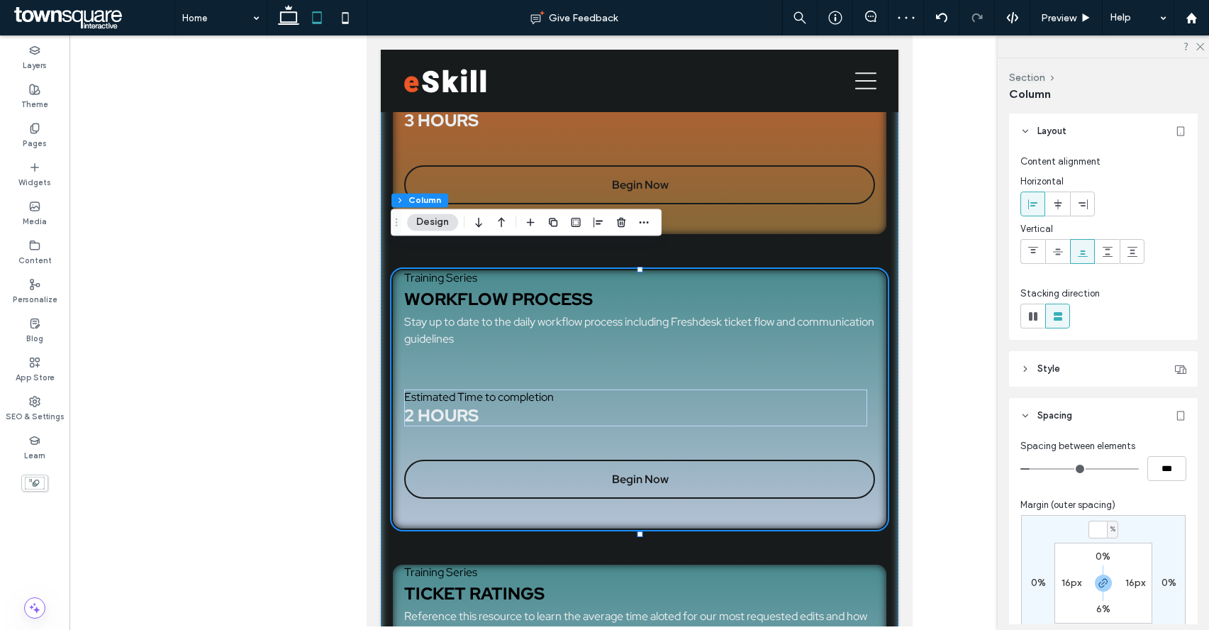
type input "*"
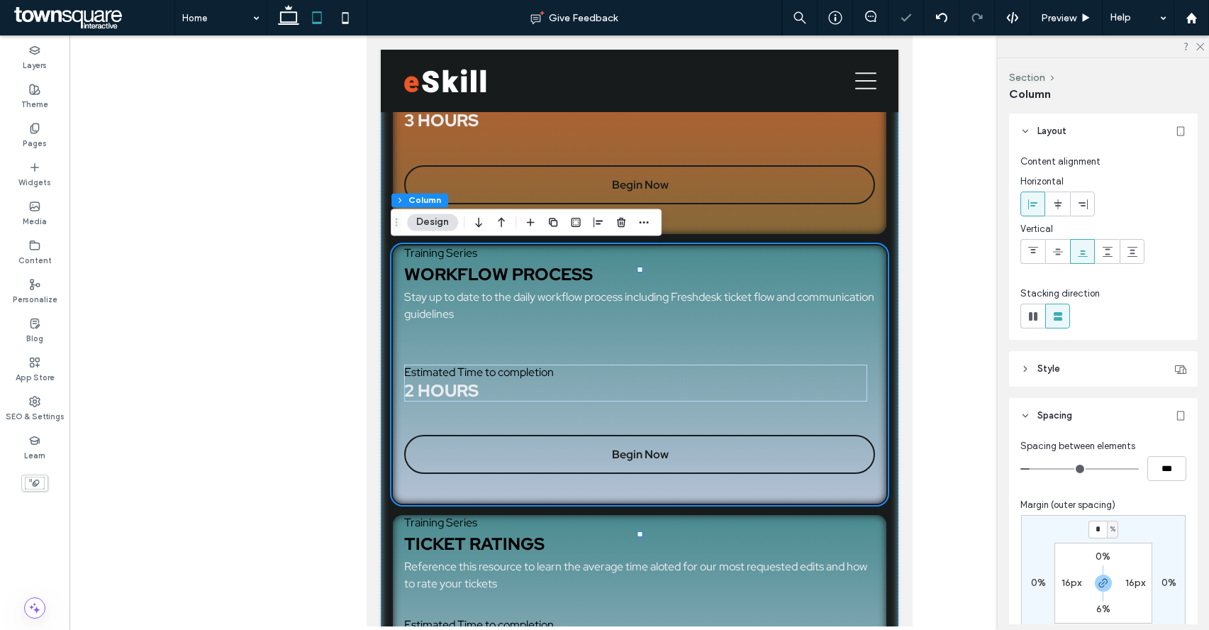
click at [1107, 512] on div "Margin (outer spacing) * % 0% * % 0% 0% 16px 6% 16px" at bounding box center [1103, 590] width 166 height 184
click at [1107, 503] on div "Margin (outer spacing)" at bounding box center [1103, 505] width 166 height 14
click at [1107, 454] on div "Spacing between elements ***" at bounding box center [1103, 460] width 166 height 42
click at [676, 273] on h3 "Workflow Process" at bounding box center [548, 274] width 291 height 17
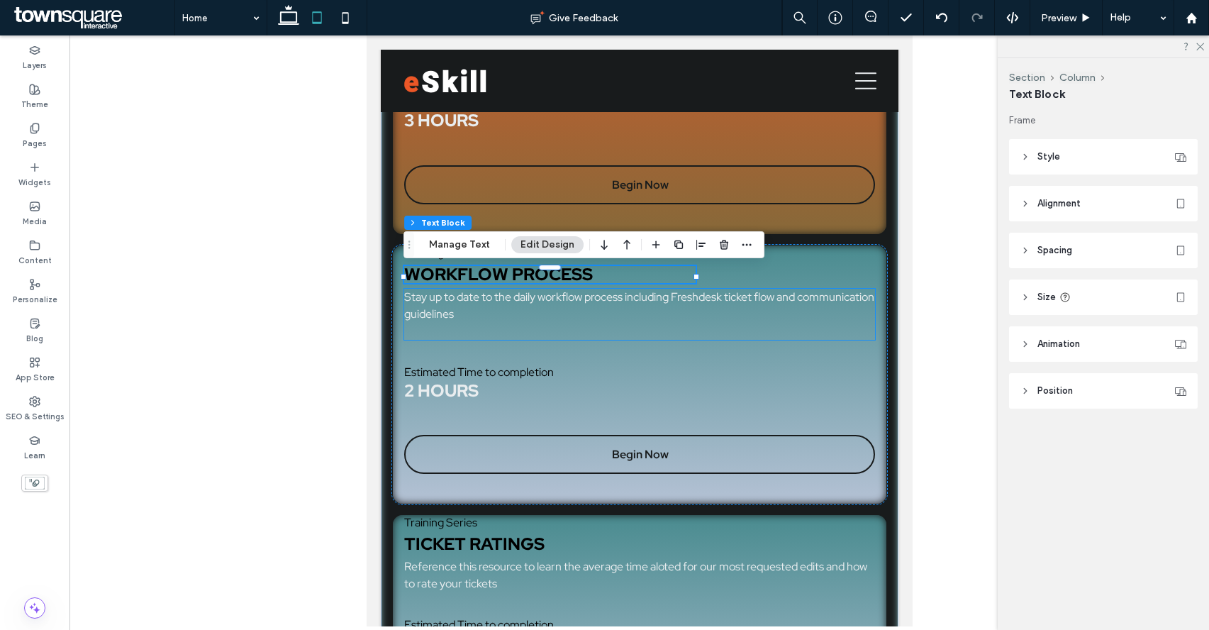
click at [834, 332] on p "﻿" at bounding box center [638, 331] width 471 height 17
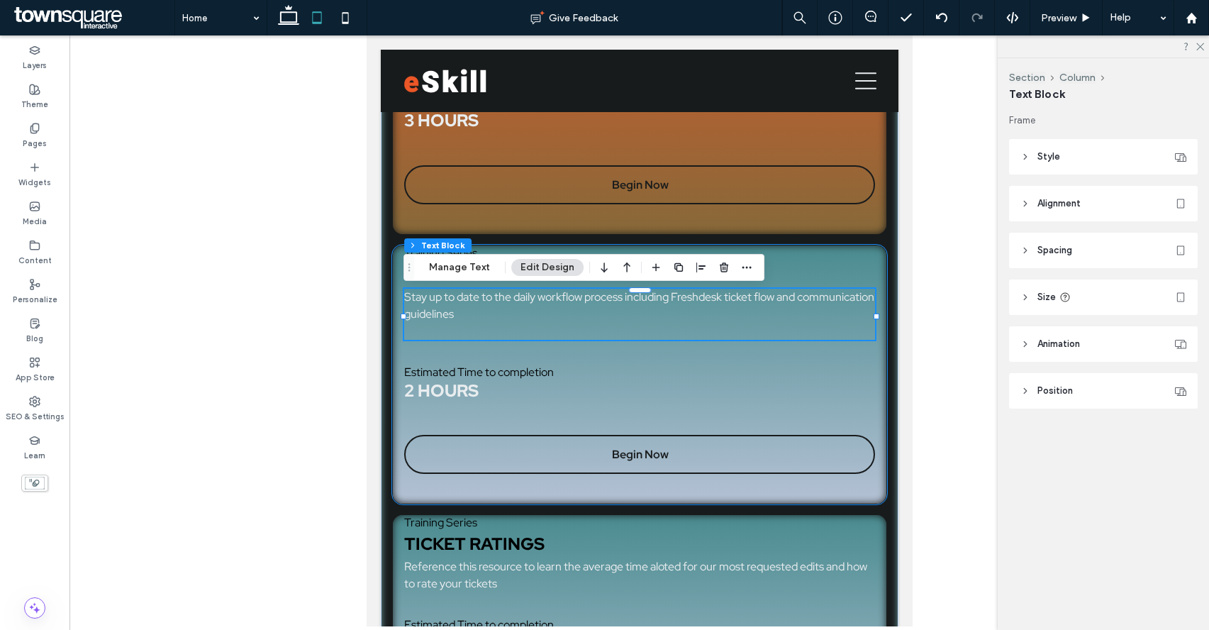
click at [864, 283] on div "Training Series Workflow Process Stay up to date to the daily workflow process …" at bounding box center [639, 375] width 497 height 262
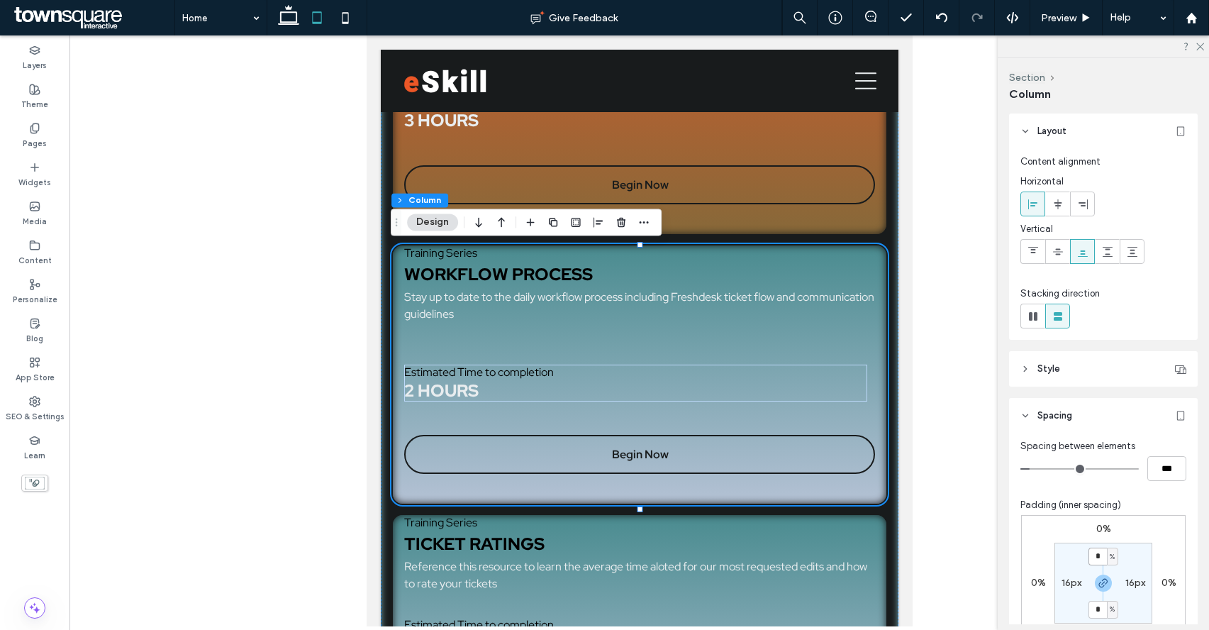
click at [1098, 552] on input "*" at bounding box center [1097, 556] width 18 height 18
type input "*"
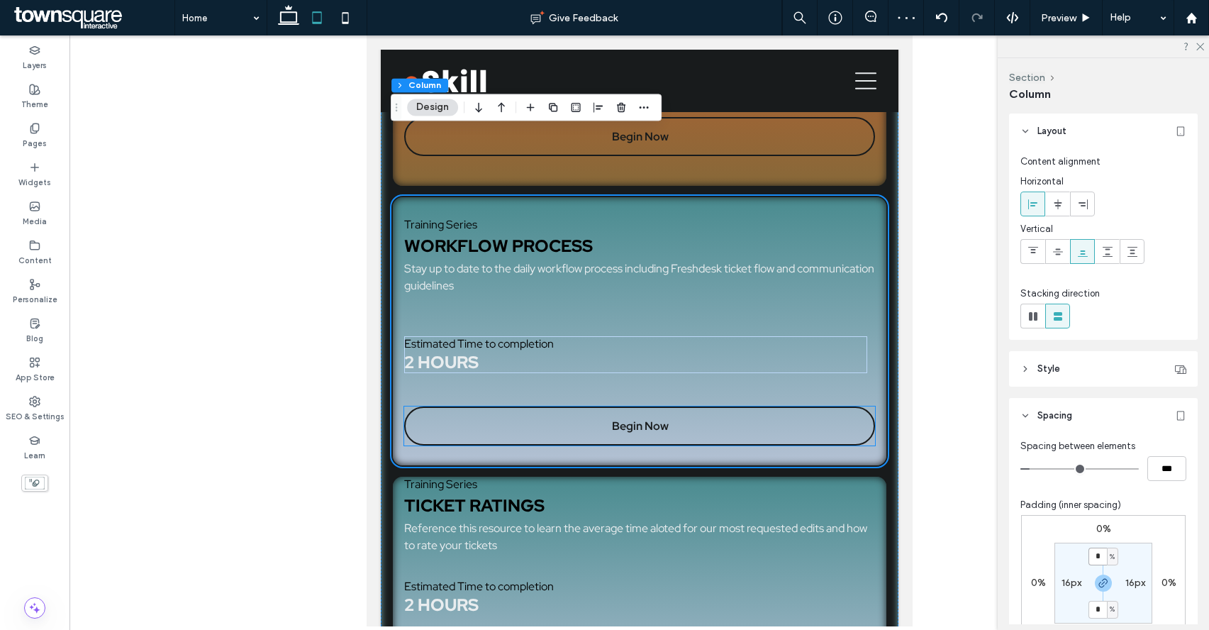
scroll to position [621, 0]
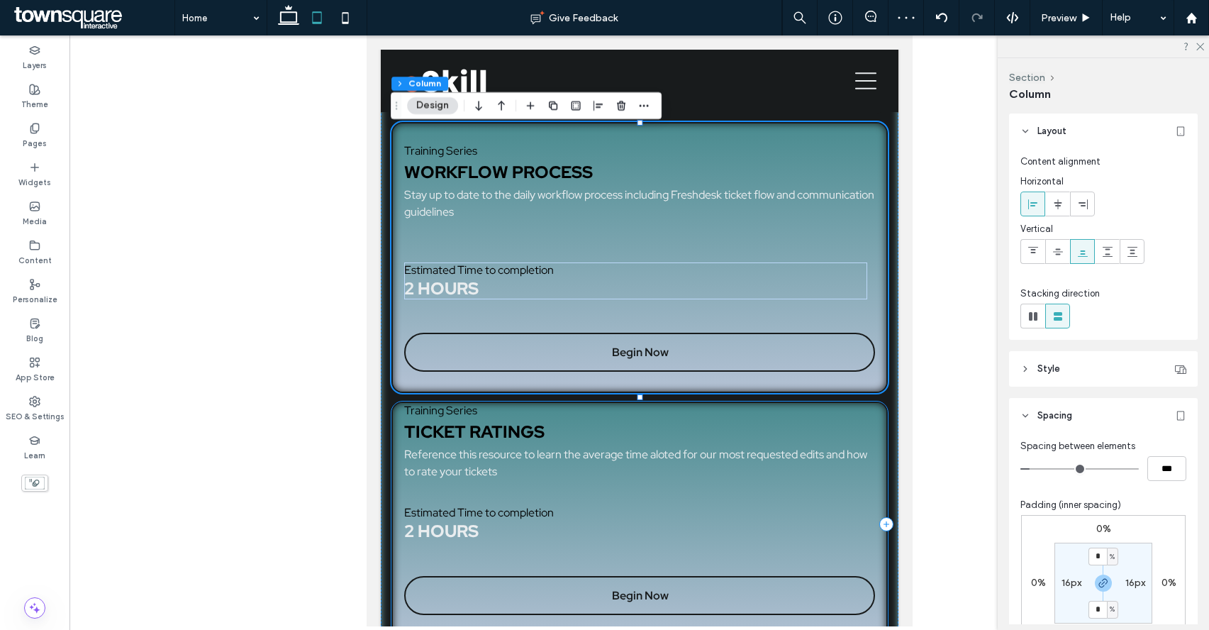
click at [873, 522] on div "Training Series Ticket Ratings Reference this resource to learn the average tim…" at bounding box center [639, 523] width 497 height 245
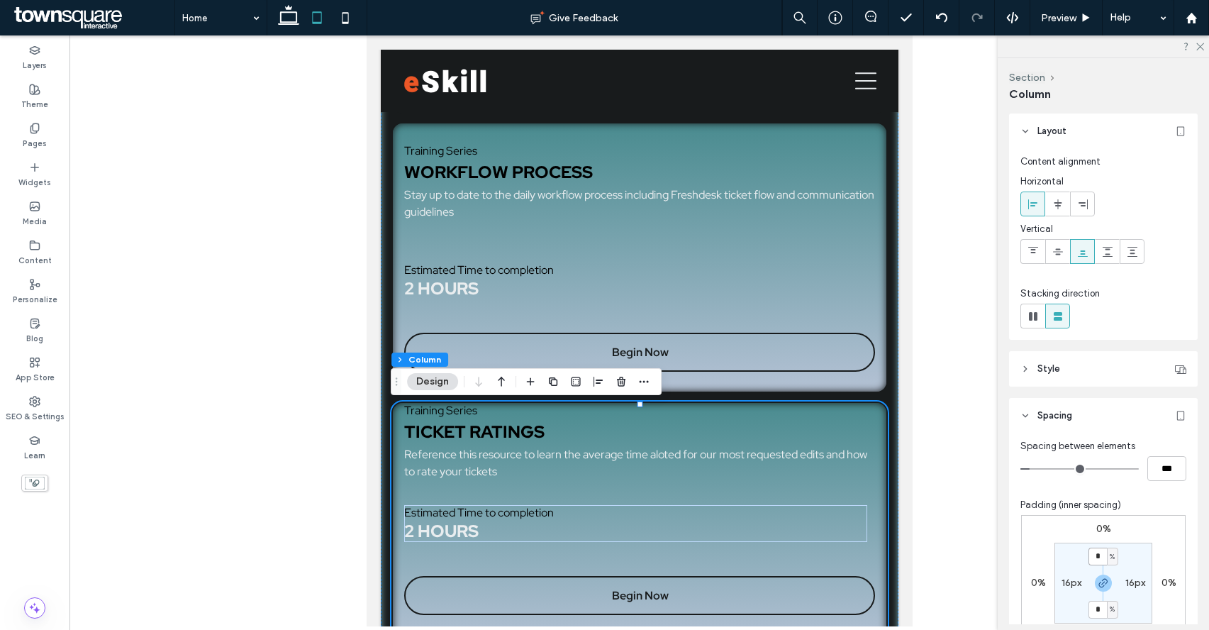
click at [1102, 552] on input "*" at bounding box center [1097, 556] width 18 height 18
type input "*"
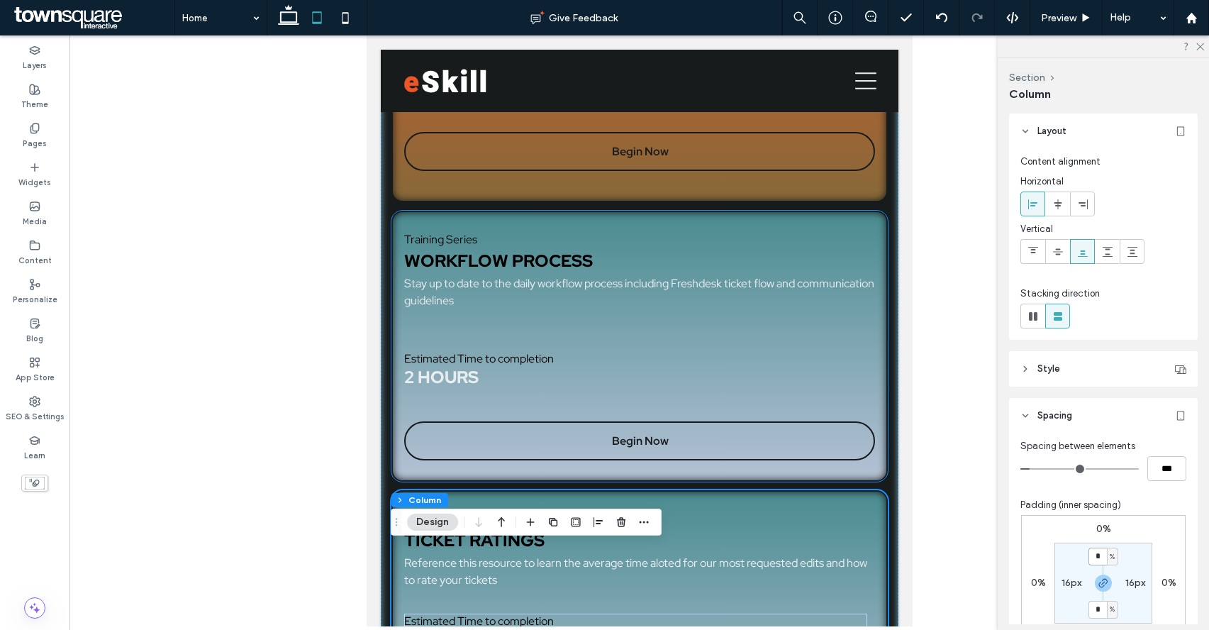
scroll to position [468, 0]
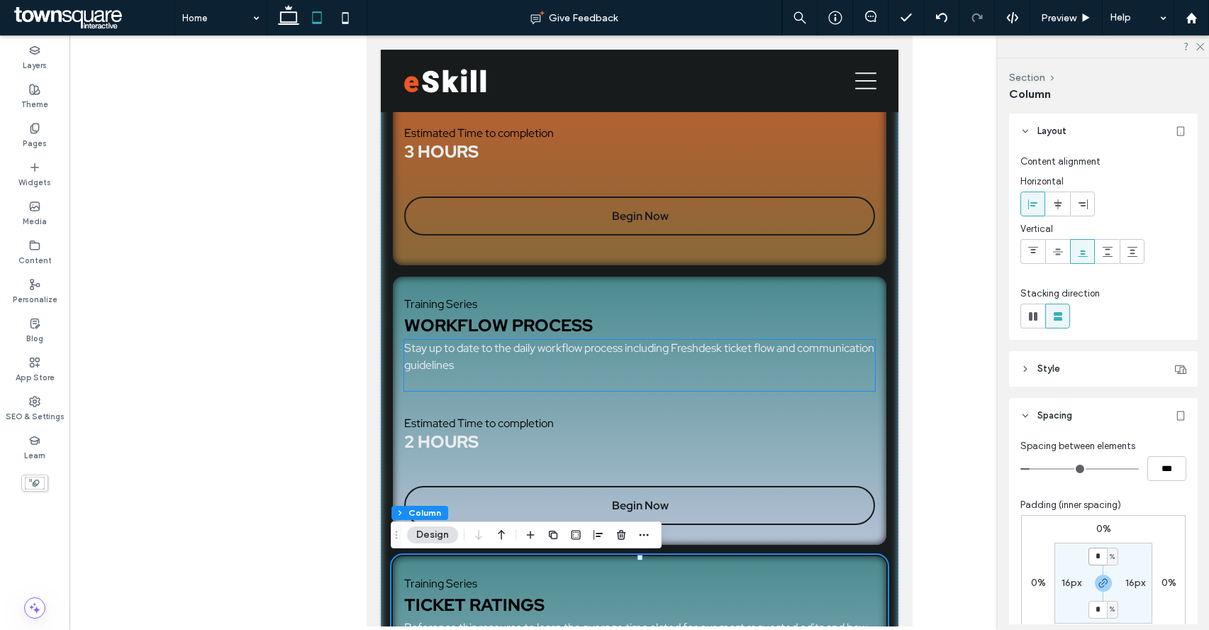
click at [625, 374] on p "Stay up to date to the daily workflow process including Freshdesk ticket flow a…" at bounding box center [638, 357] width 471 height 34
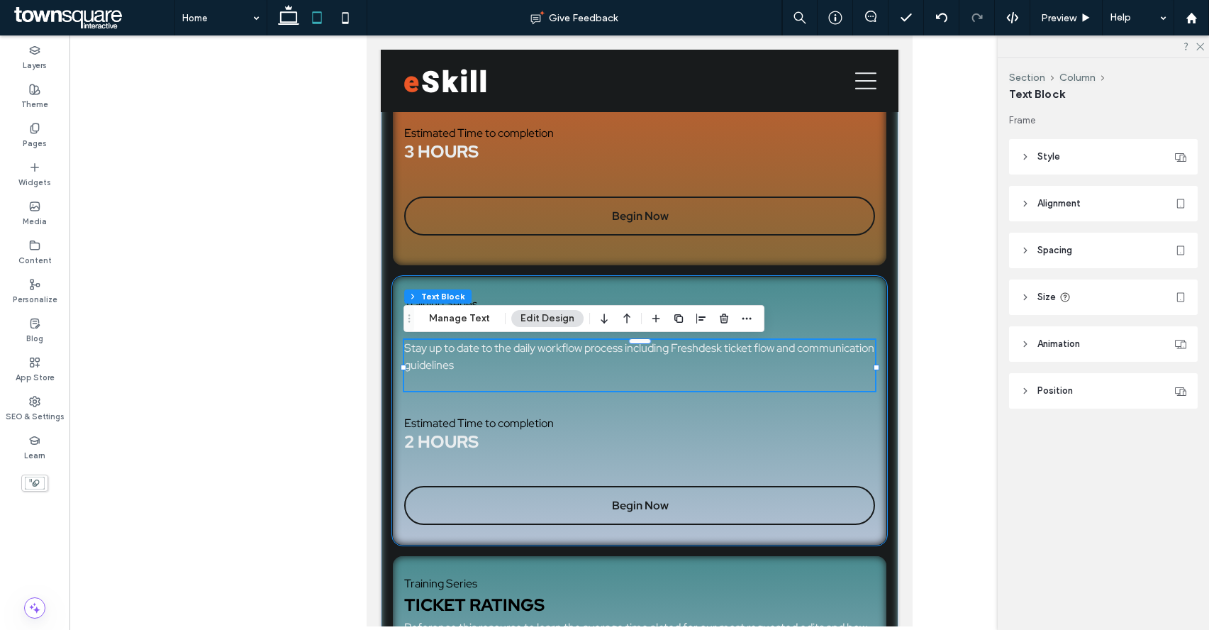
click at [596, 418] on p "Estimated Time to completion" at bounding box center [519, 422] width 232 height 15
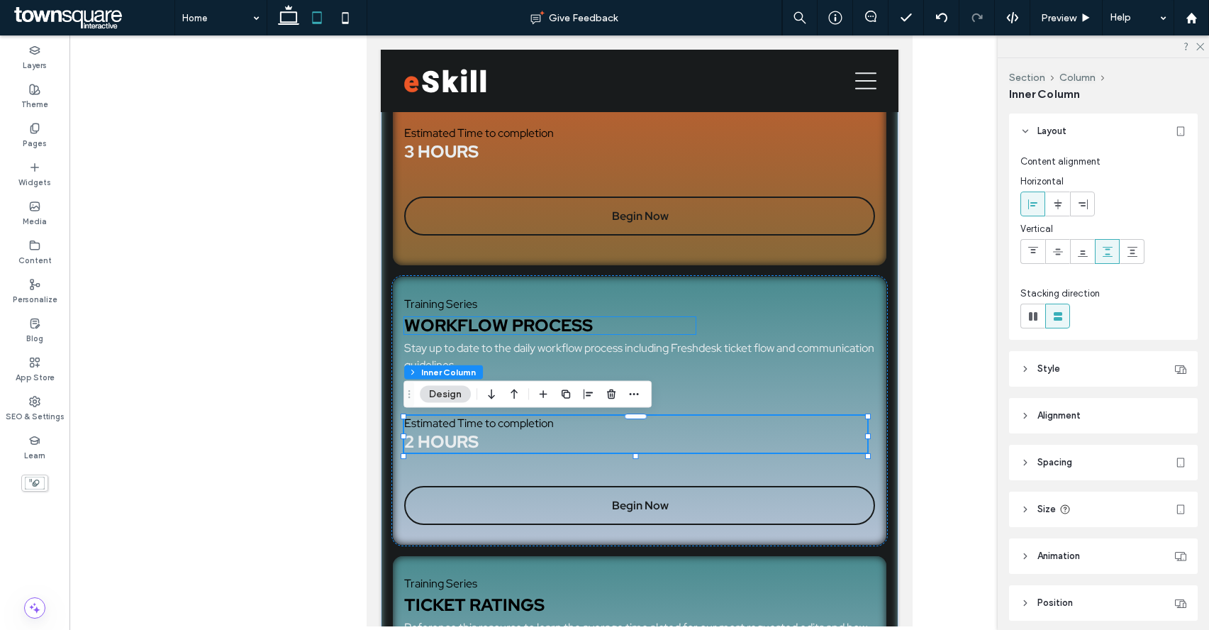
click at [639, 334] on h3 "Workflow Process" at bounding box center [548, 325] width 291 height 17
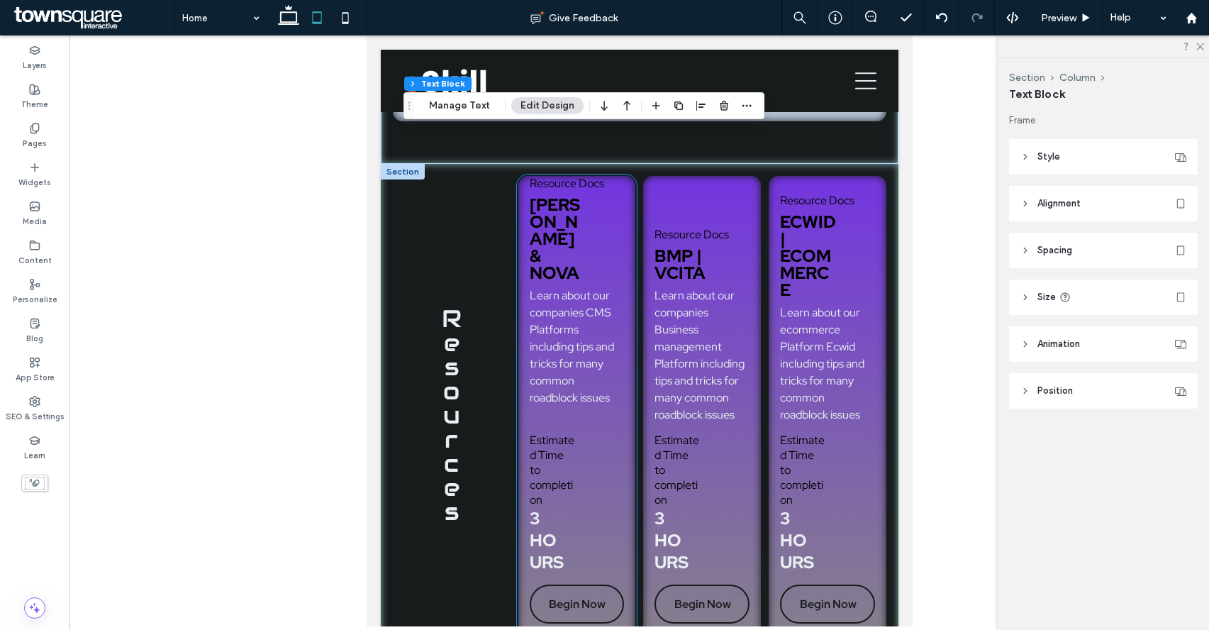
scroll to position [1069, 0]
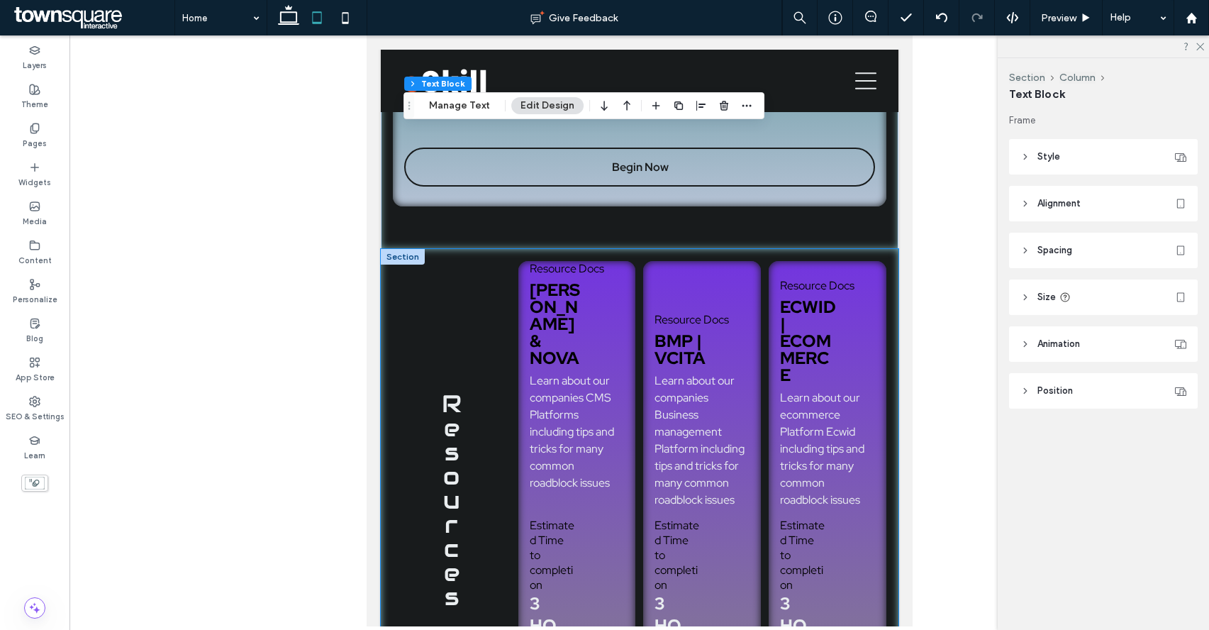
click at [483, 257] on div "Resources Resource Docs [PERSON_NAME] & Nova Learn about our companies CMS Plat…" at bounding box center [639, 515] width 518 height 532
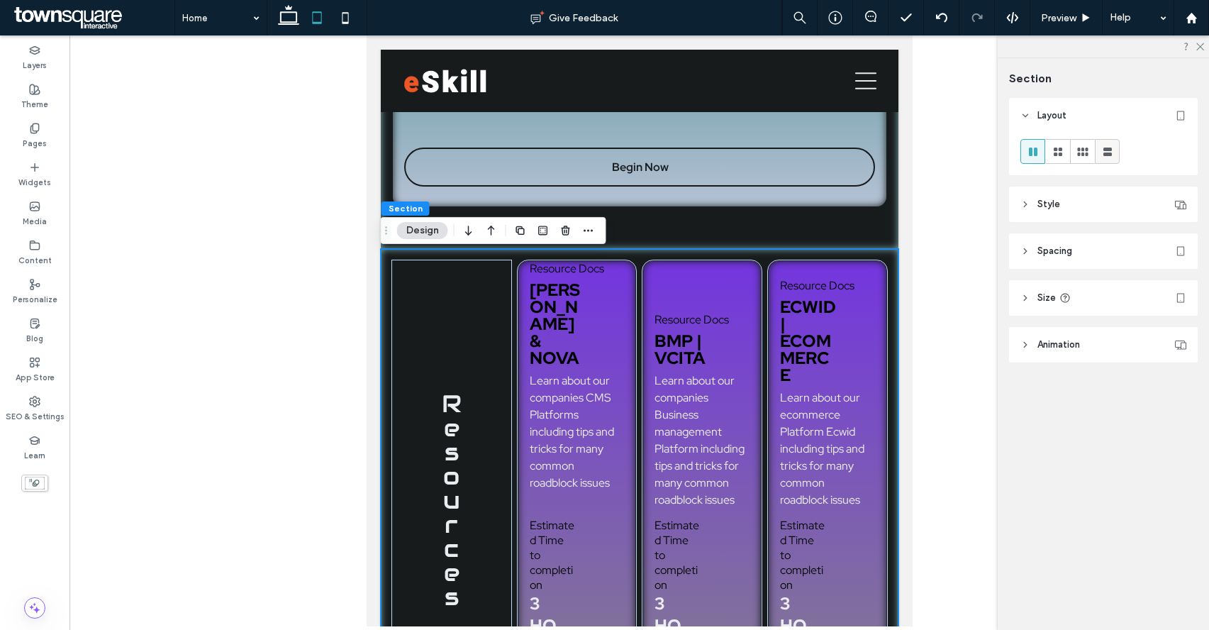
click at [1107, 150] on use at bounding box center [1107, 151] width 9 height 9
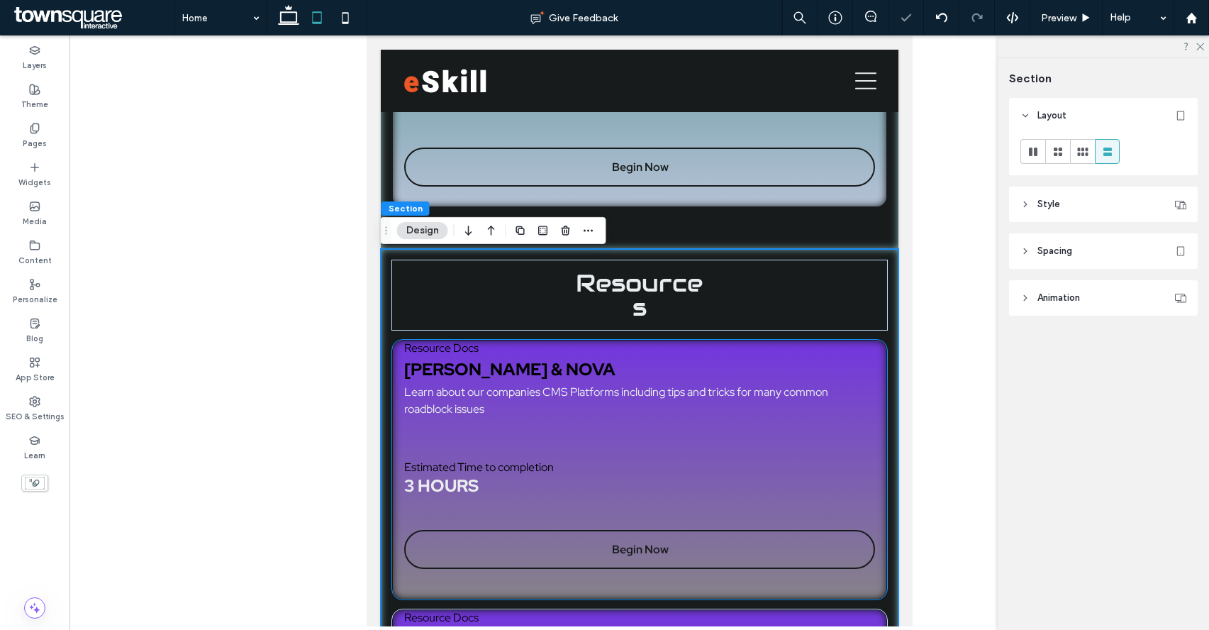
click at [874, 368] on div "Resource Docs [PERSON_NAME] & Nova Learn about our companies CMS Platforms incl…" at bounding box center [639, 470] width 497 height 262
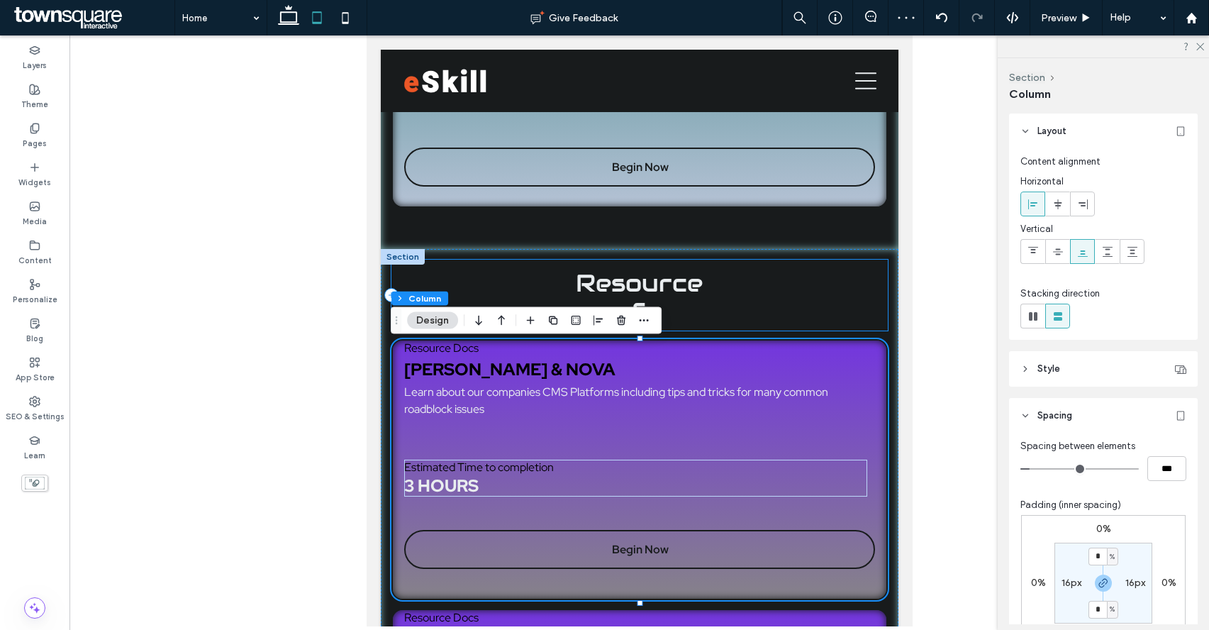
click at [775, 306] on div "Resources" at bounding box center [639, 294] width 497 height 71
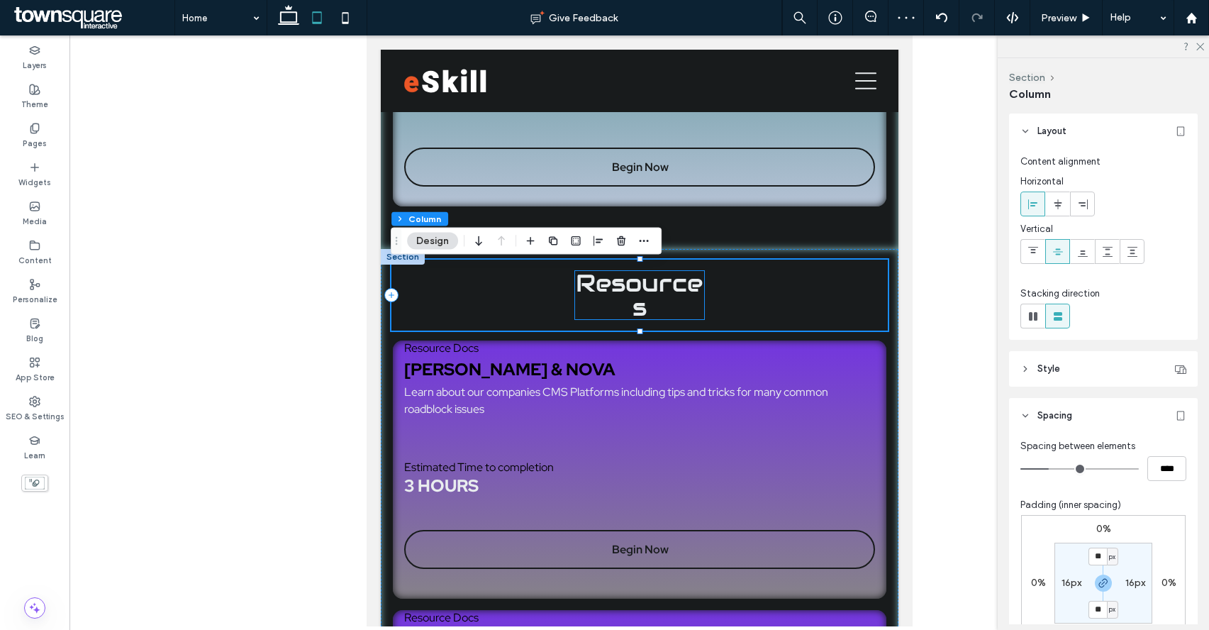
click at [685, 294] on span "Resources" at bounding box center [638, 294] width 127 height 55
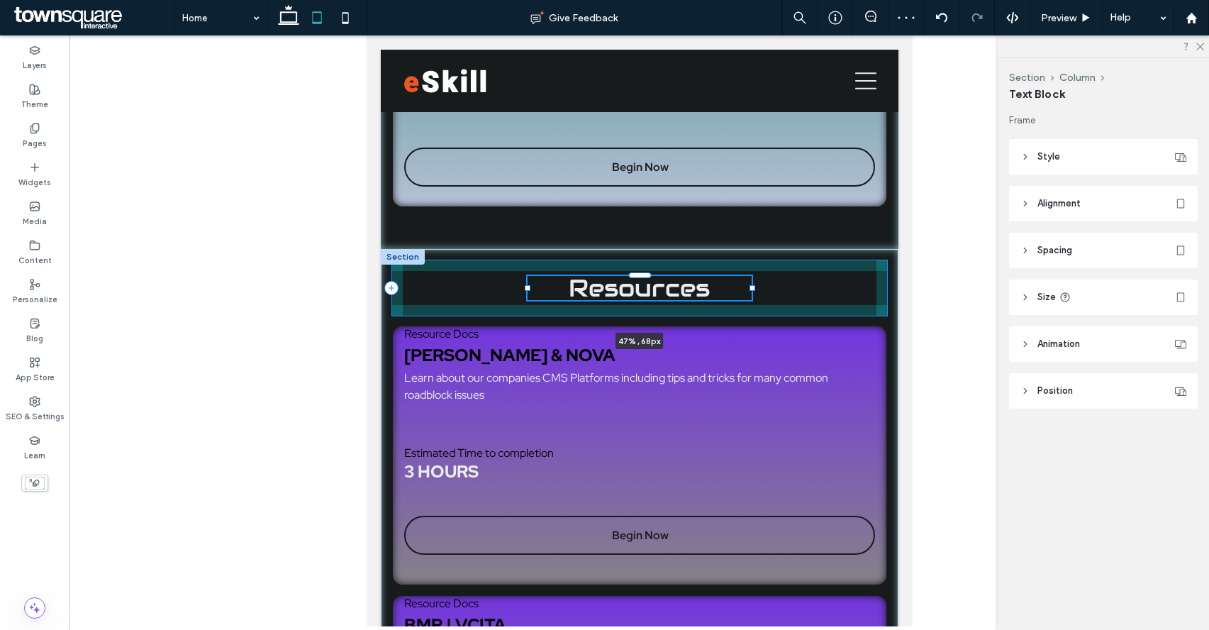
drag, startPoint x: 703, startPoint y: 298, endPoint x: 754, endPoint y: 289, distance: 51.1
click at [528, 277] on div at bounding box center [527, 276] width 1 height 1
type input "**"
type input "****"
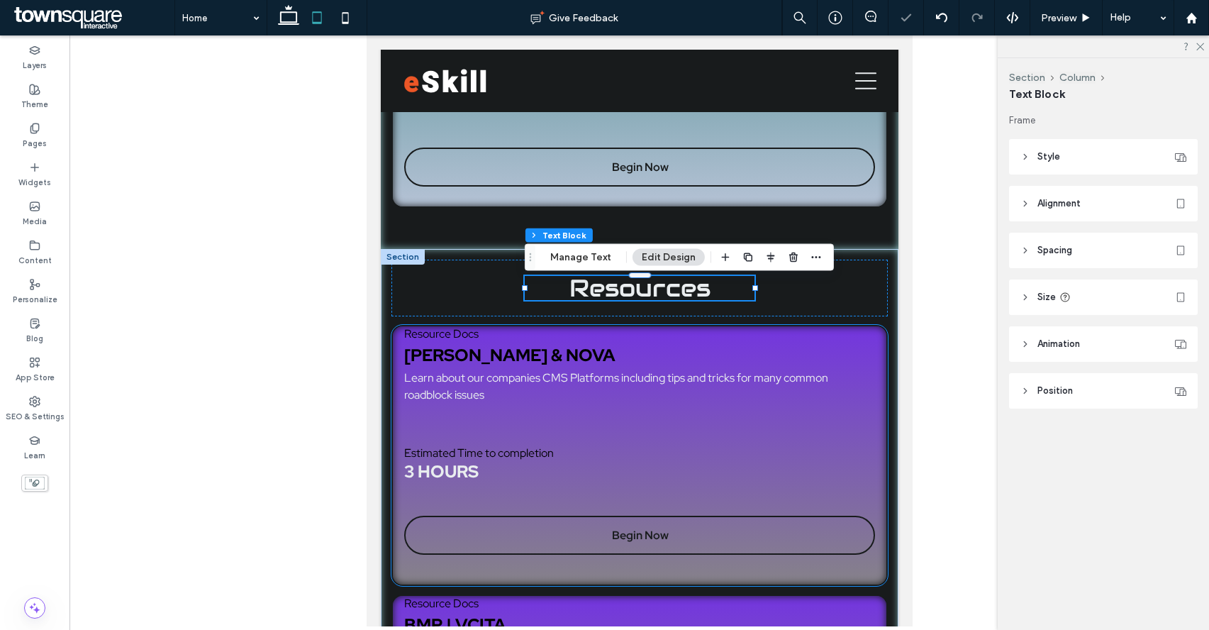
click at [879, 347] on div "Resource Docs [PERSON_NAME] & Nova Learn about our companies CMS Platforms incl…" at bounding box center [639, 456] width 497 height 262
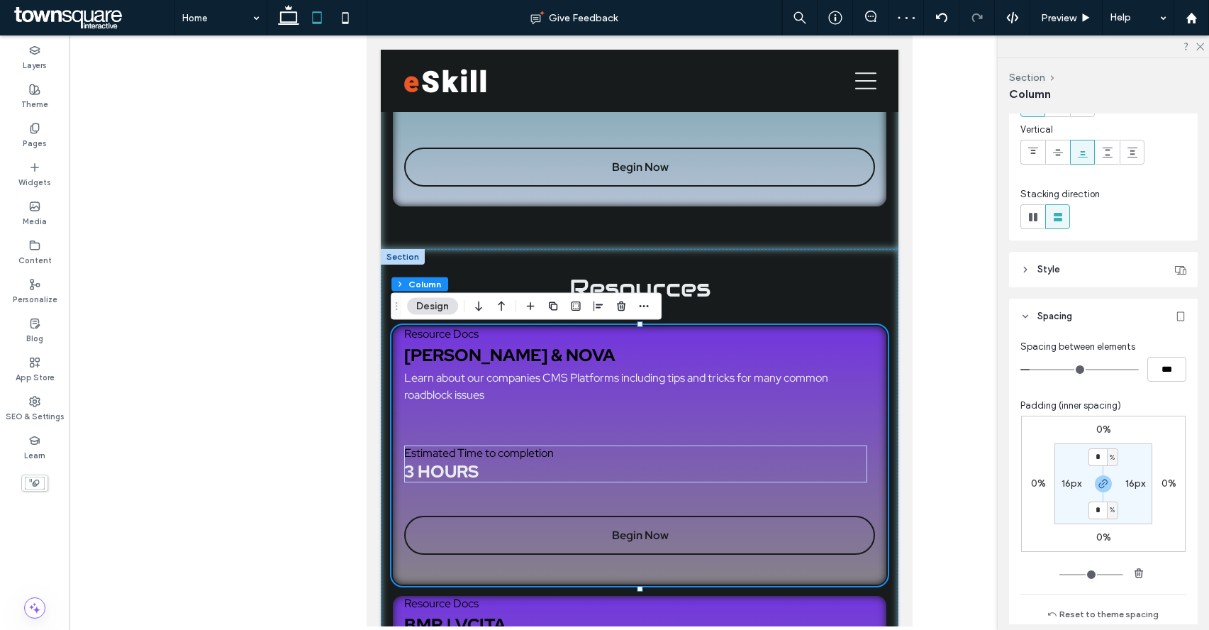
scroll to position [108, 0]
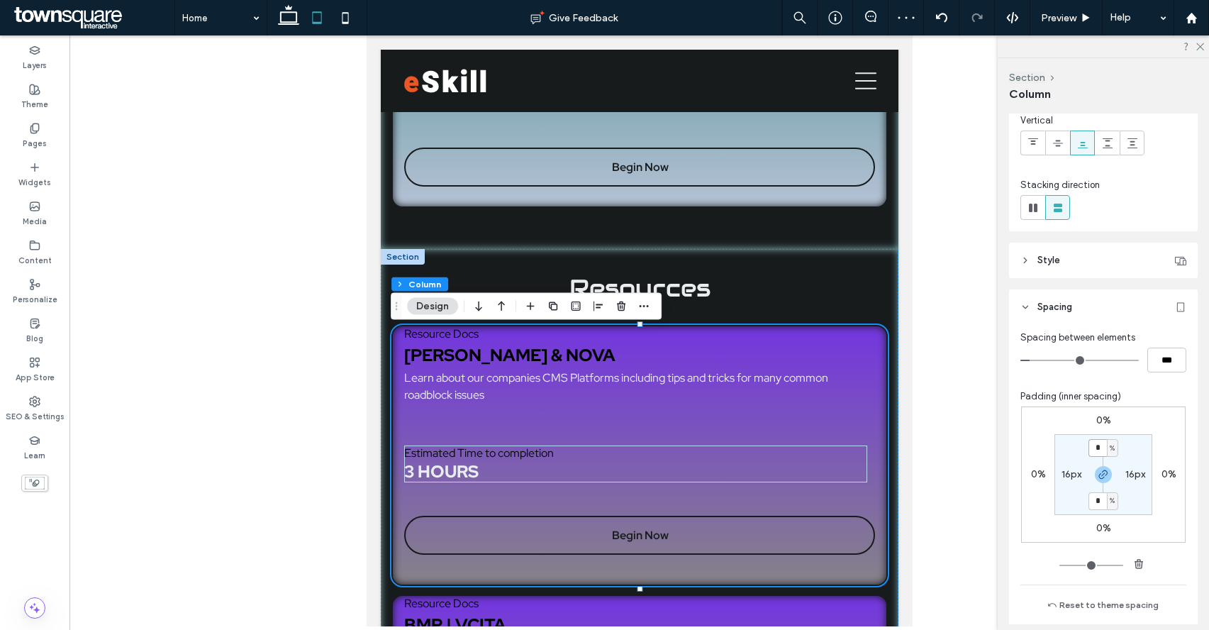
click at [1098, 447] on input "*" at bounding box center [1097, 448] width 18 height 18
type input "*"
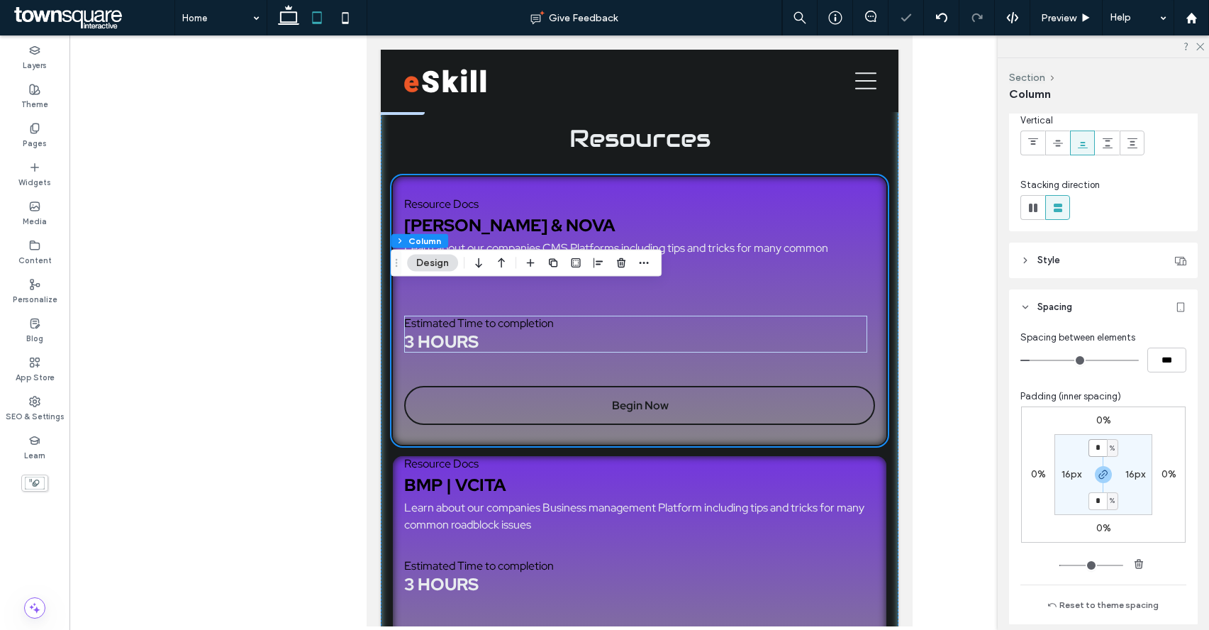
scroll to position [1288, 0]
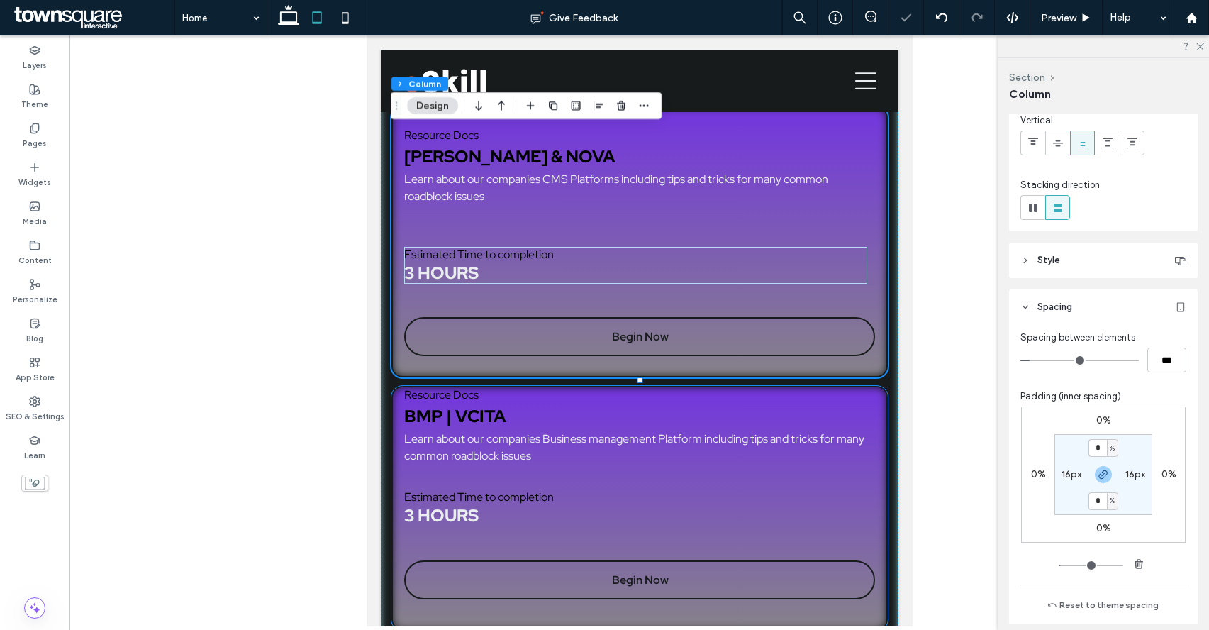
click at [871, 413] on div "Resource Docs BMP | Vcita Learn about our companies Business management Platfor…" at bounding box center [639, 508] width 497 height 245
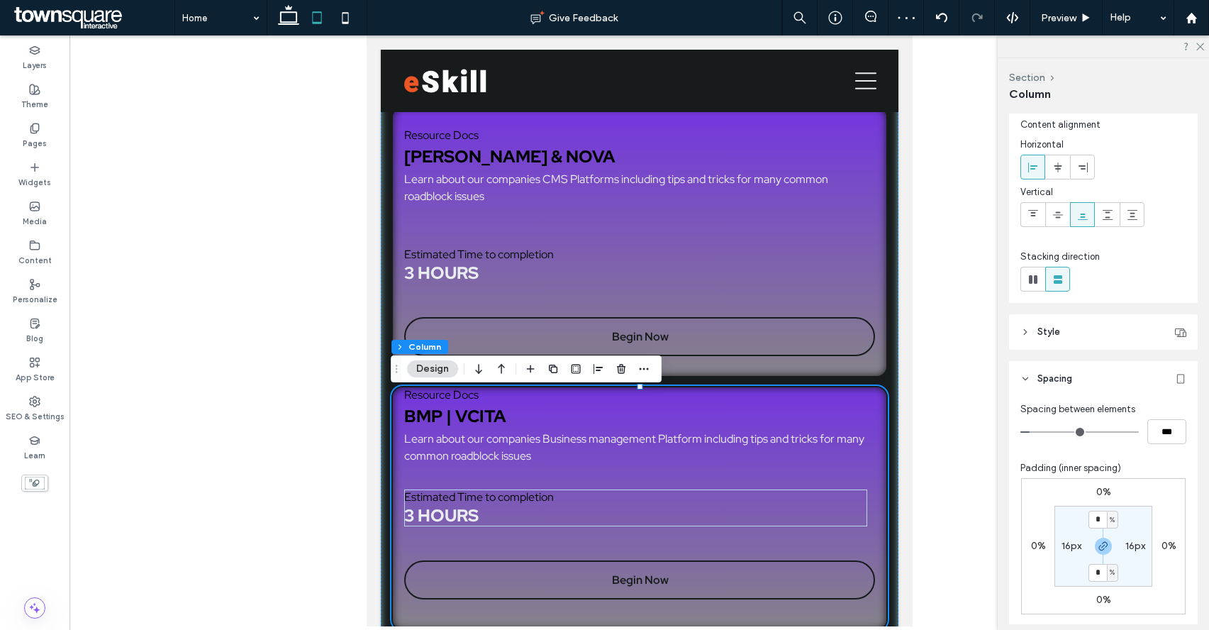
scroll to position [66, 0]
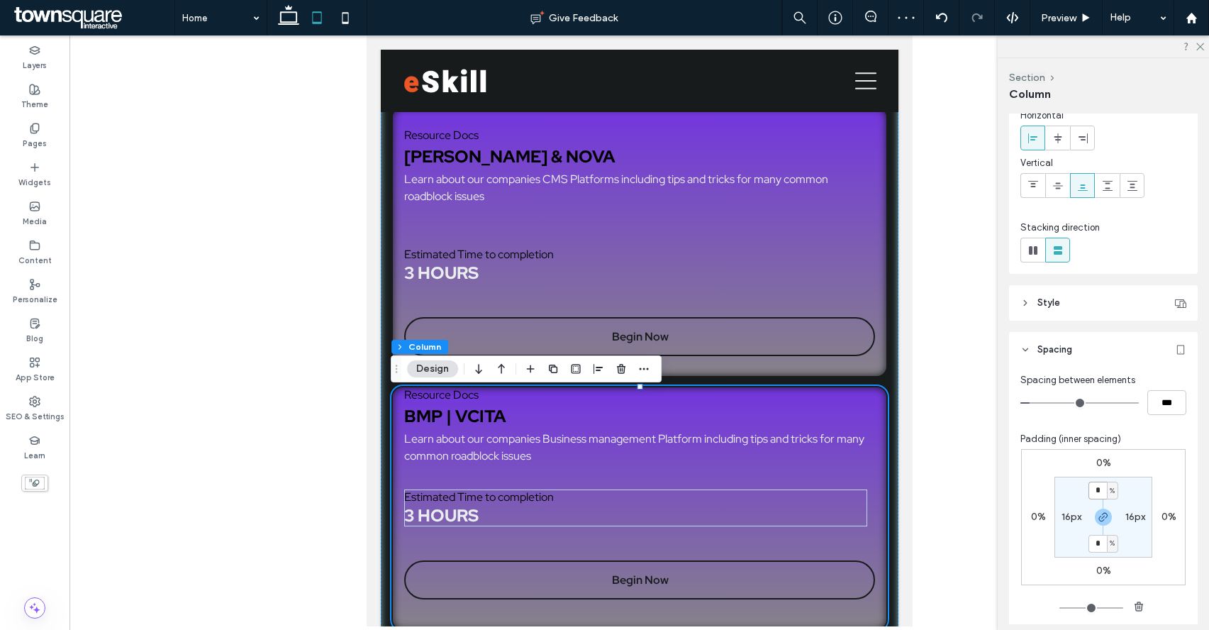
click at [1099, 489] on input "*" at bounding box center [1097, 490] width 18 height 18
type input "*"
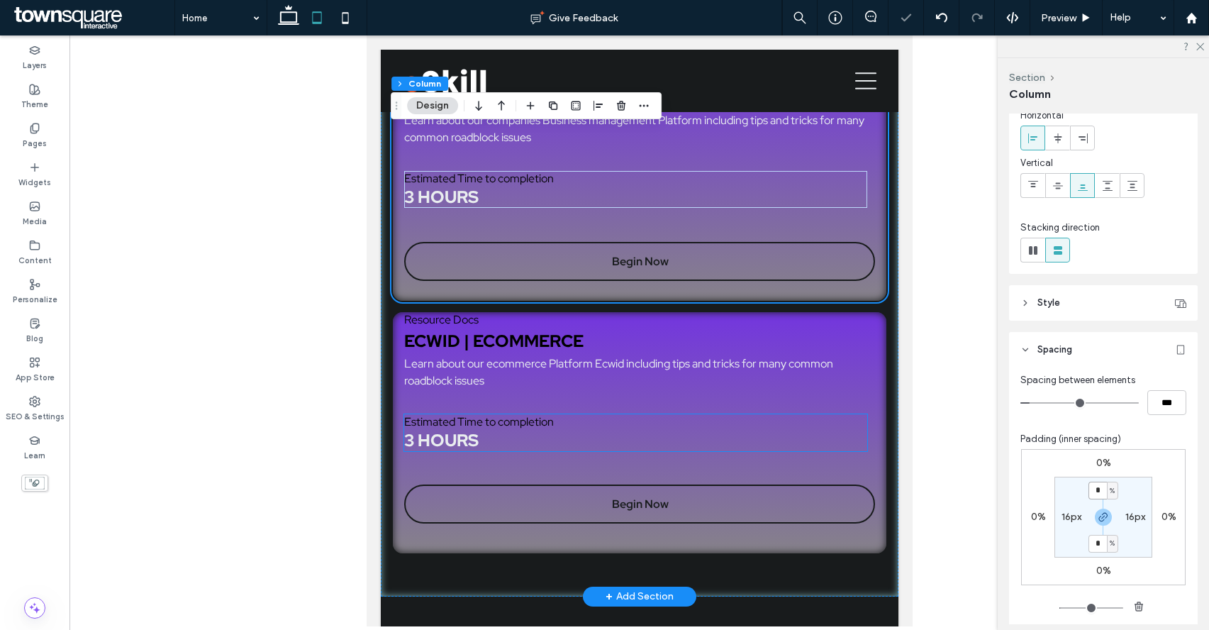
scroll to position [1633, 0]
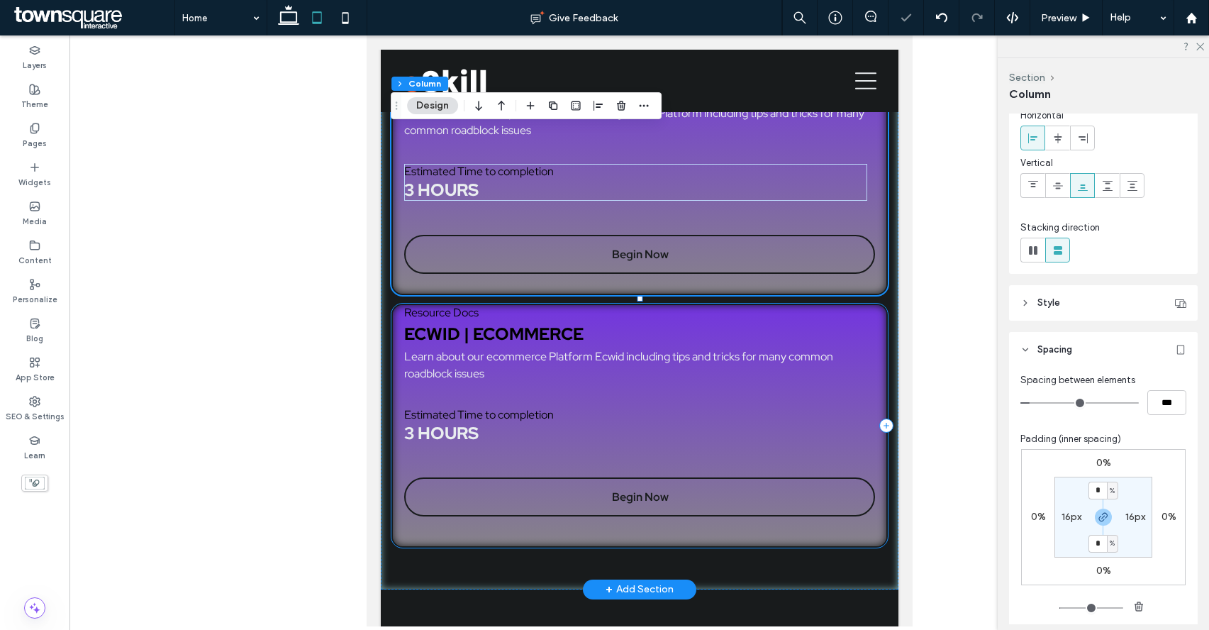
click at [880, 333] on div "Resource Docs Ecwid | Ecommerce Learn about our ecommerce Platform Ecwid includ…" at bounding box center [639, 425] width 497 height 245
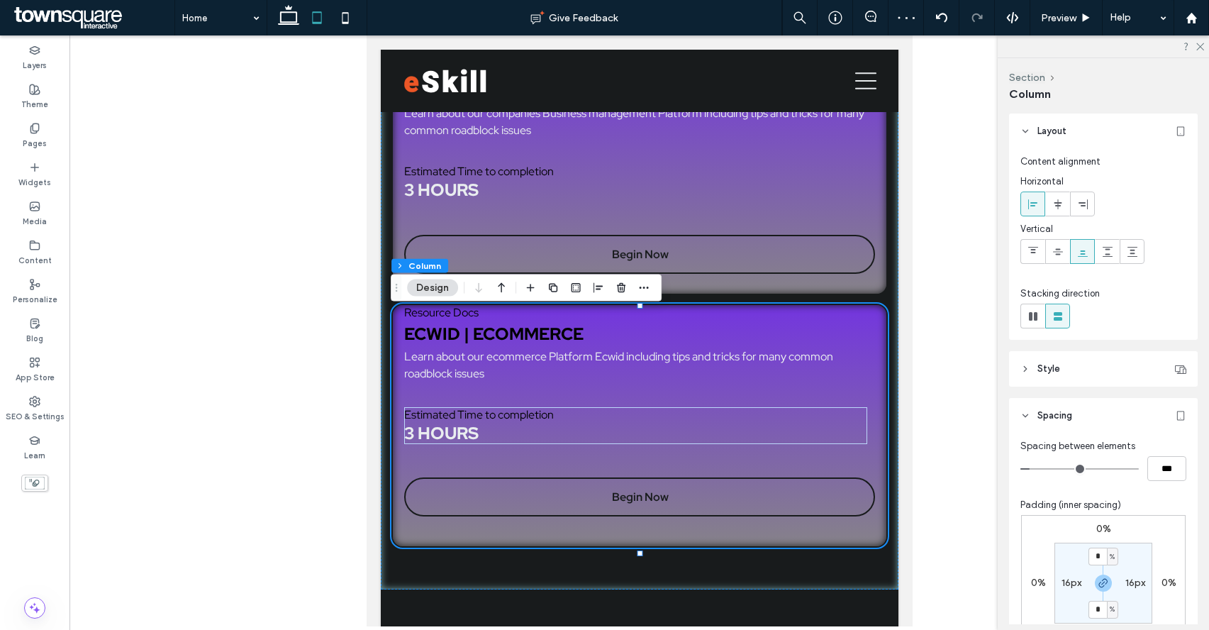
scroll to position [80, 0]
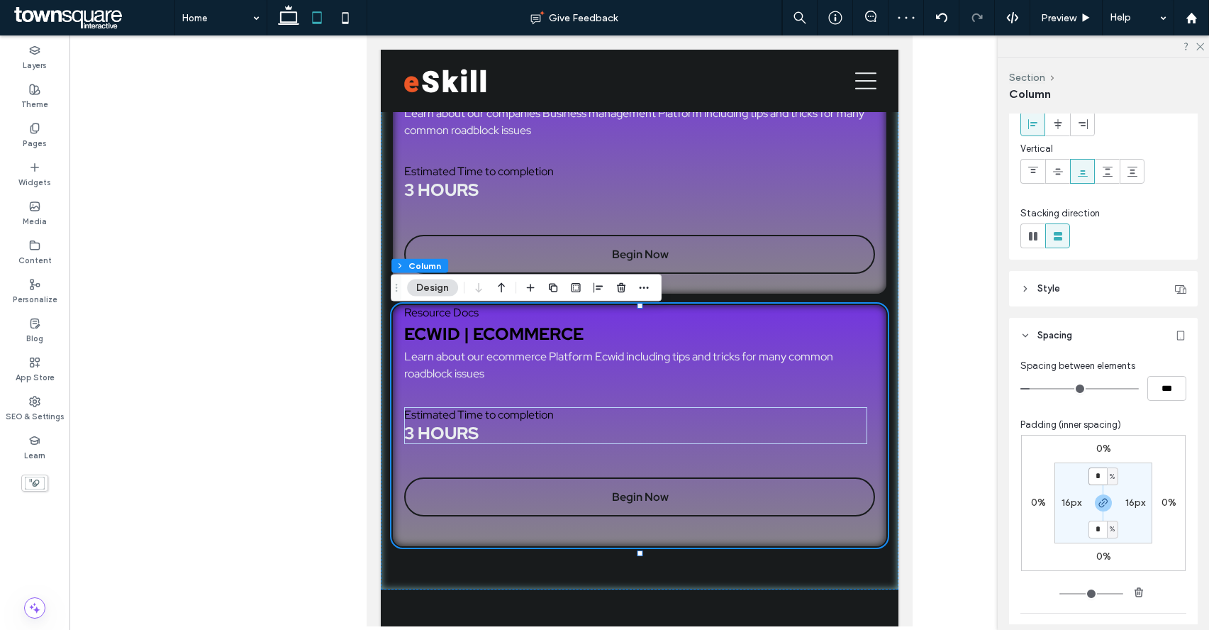
click at [1100, 476] on input "*" at bounding box center [1097, 476] width 18 height 18
type input "*"
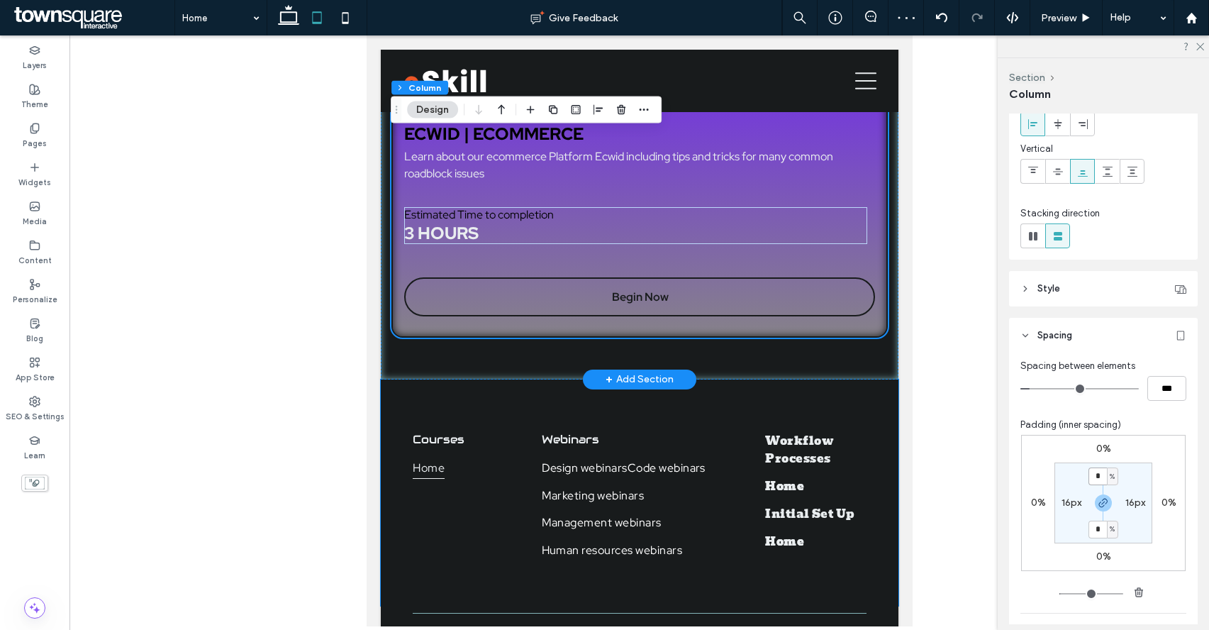
scroll to position [1902, 0]
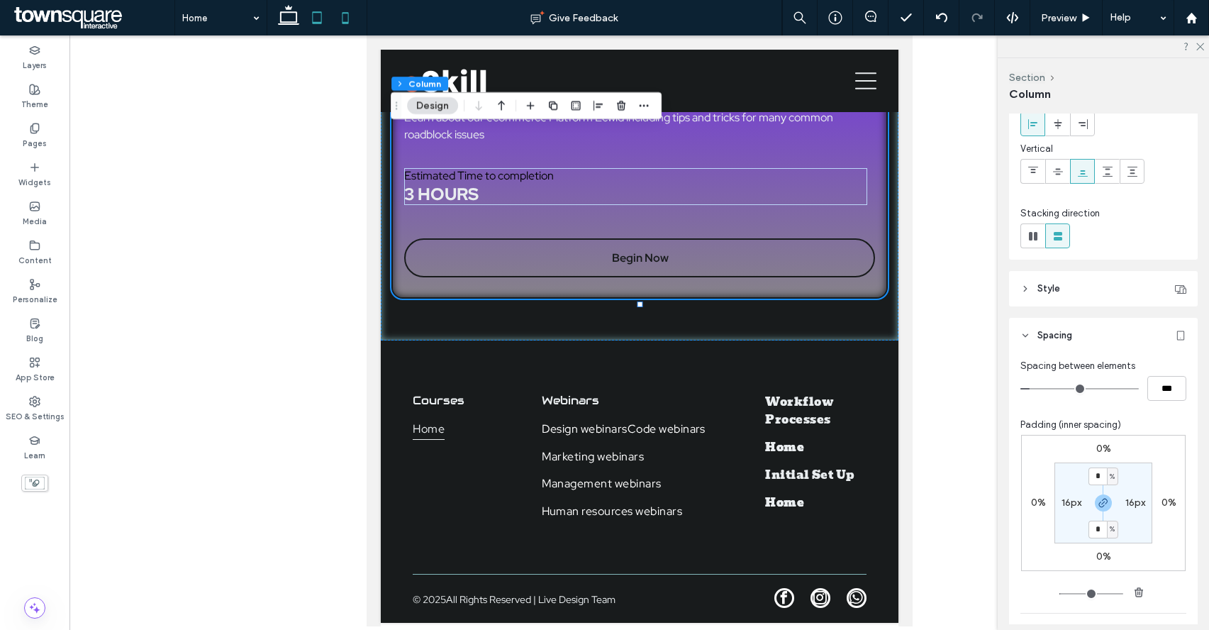
click at [347, 12] on icon at bounding box center [345, 18] width 28 height 28
type input "**"
type input "*"
type input "**"
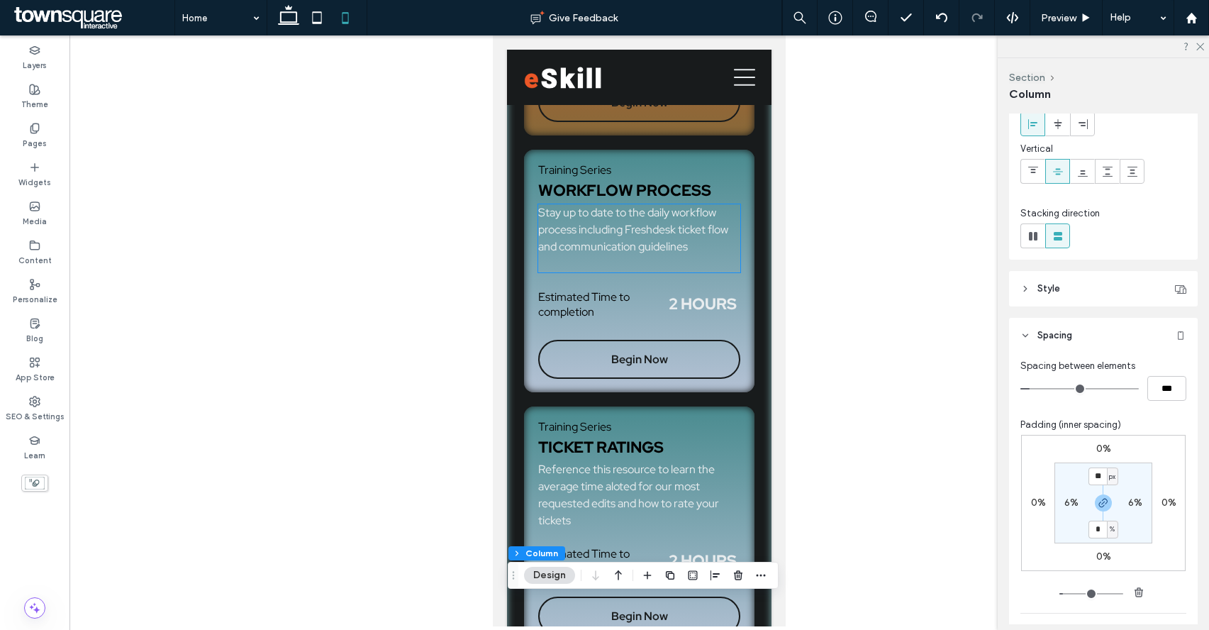
scroll to position [0, 0]
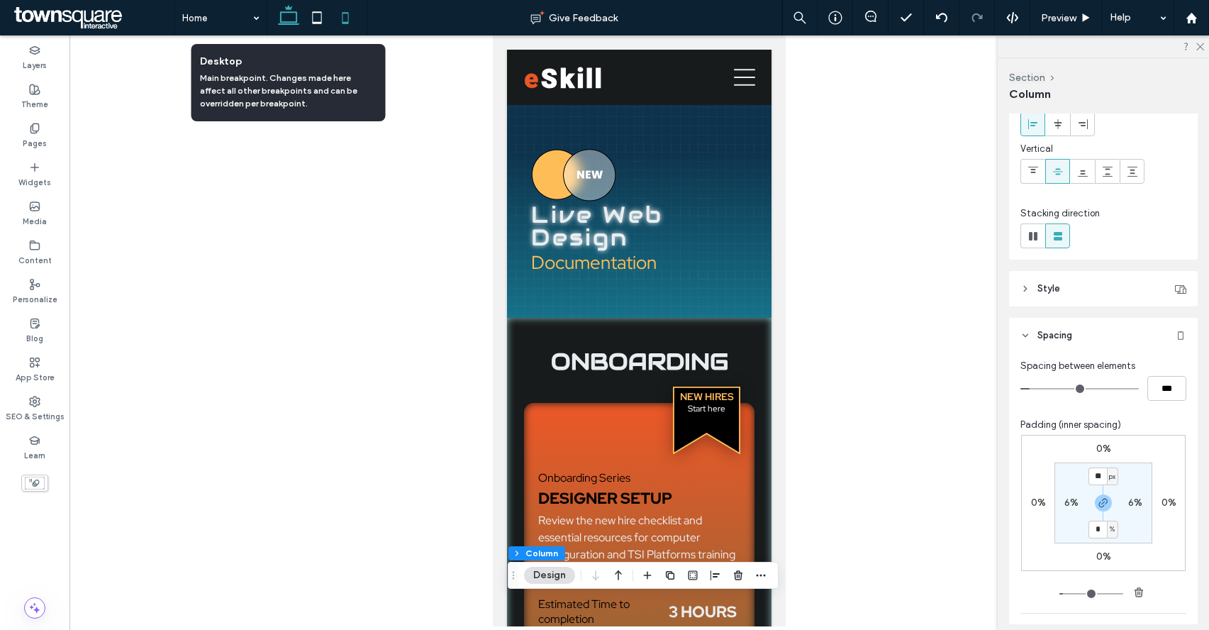
click at [284, 19] on icon at bounding box center [288, 18] width 28 height 28
type input "*"
type input "**"
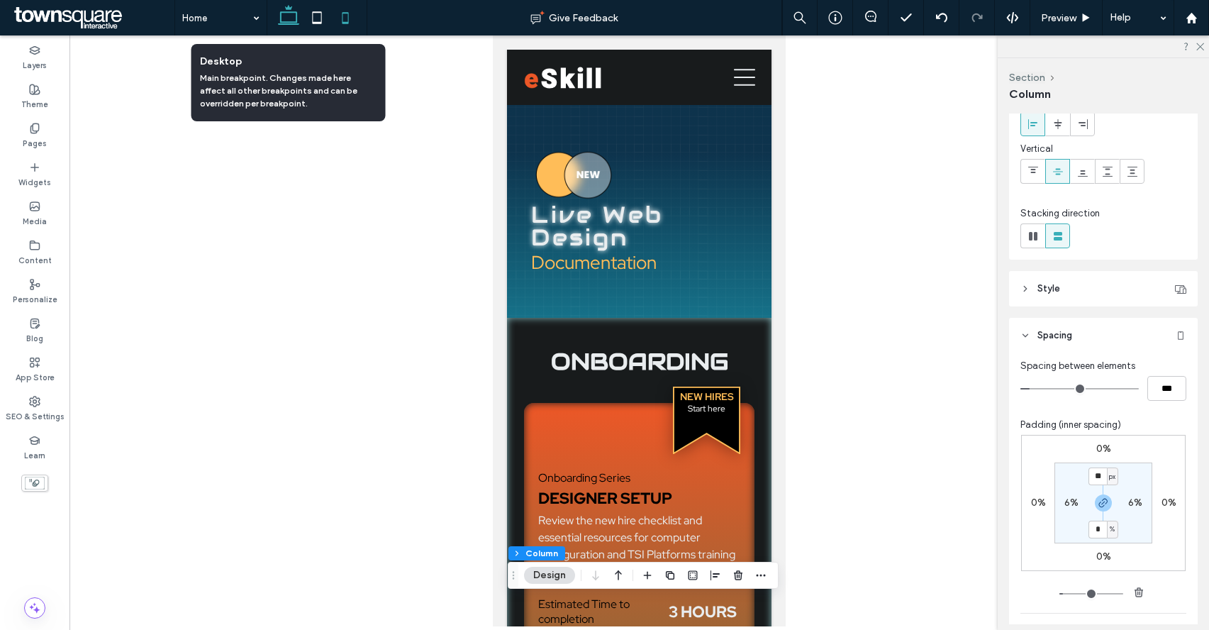
type input "*****"
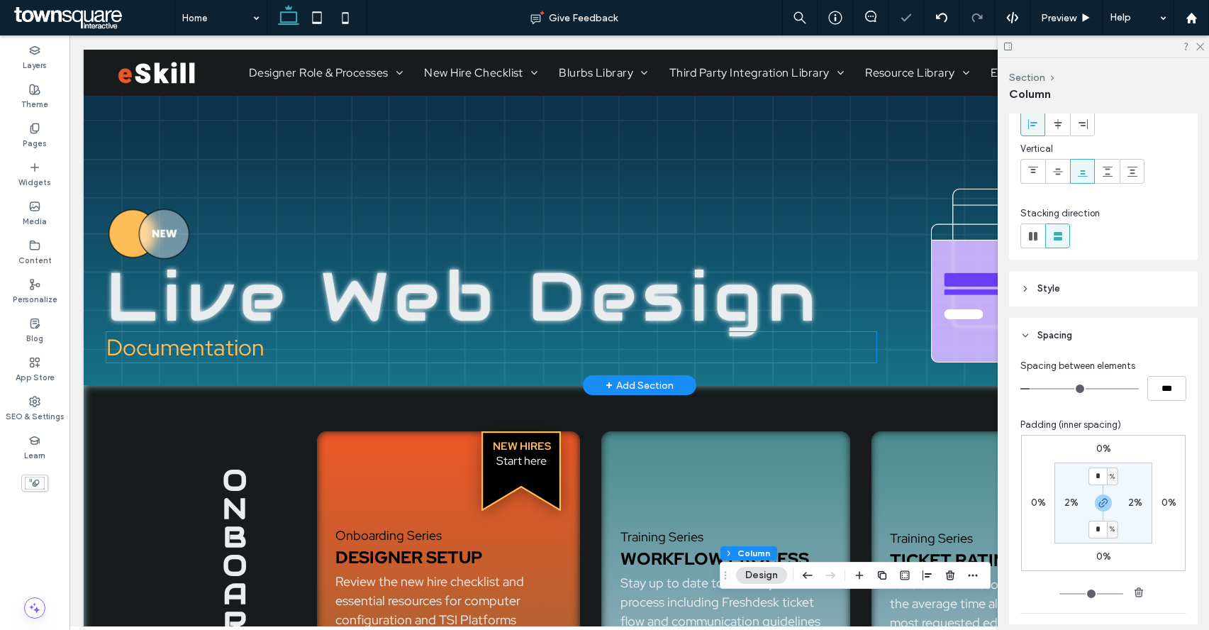
scroll to position [86, 0]
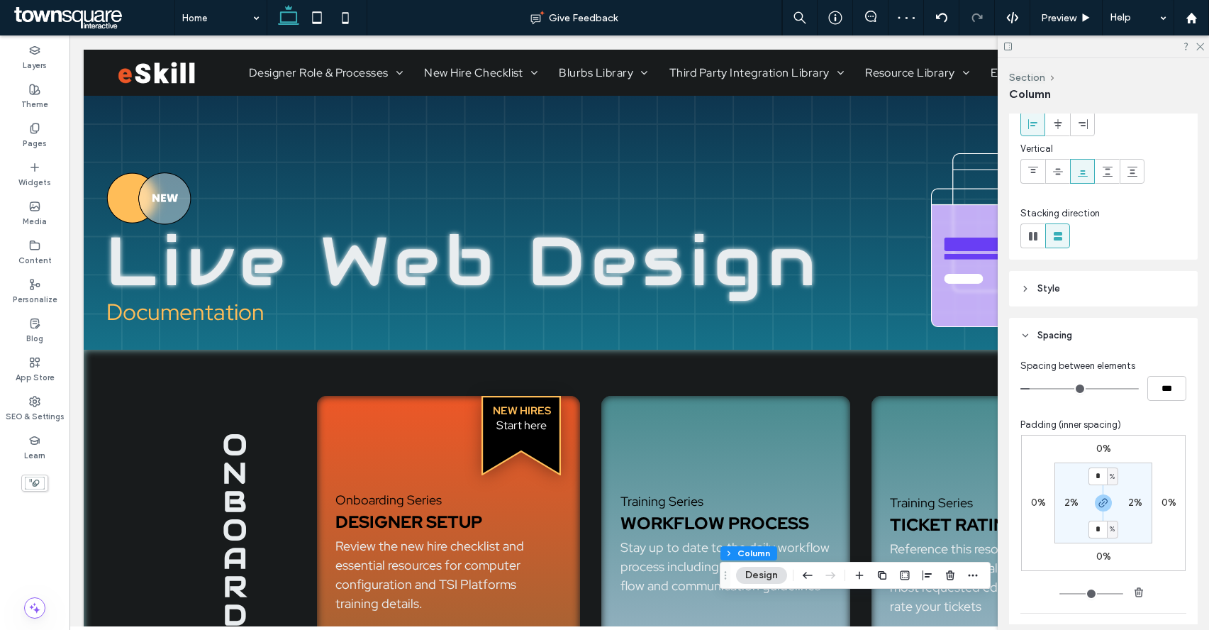
click at [1107, 40] on div at bounding box center [1103, 46] width 211 height 22
click at [1107, 43] on icon at bounding box center [1199, 45] width 9 height 9
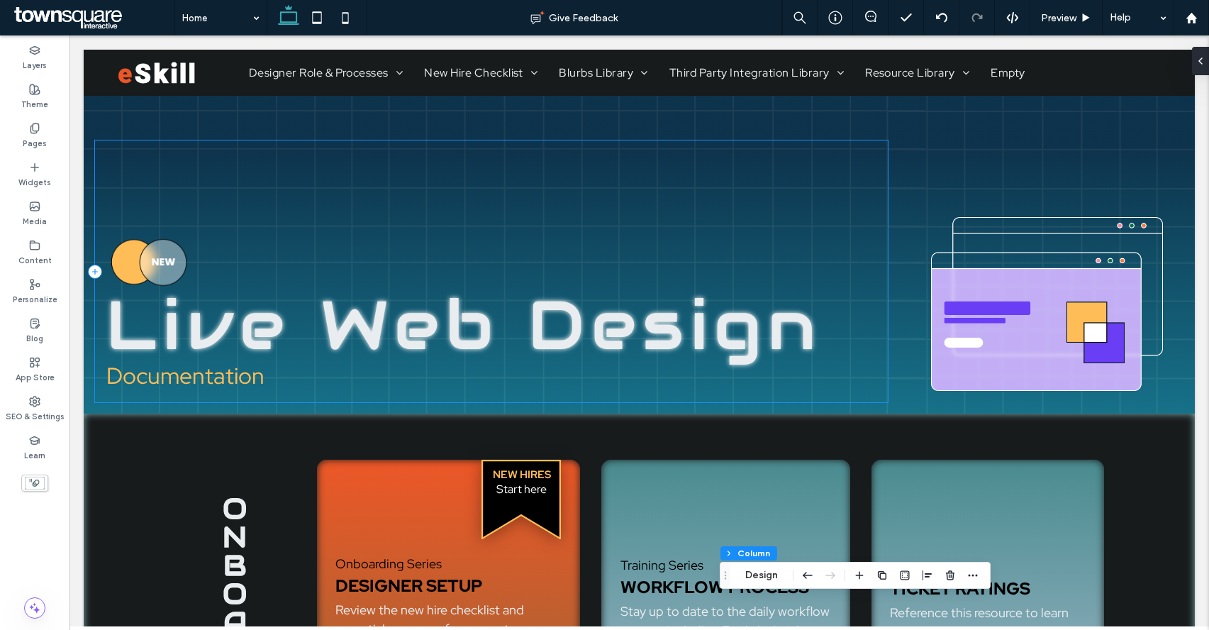
scroll to position [0, 0]
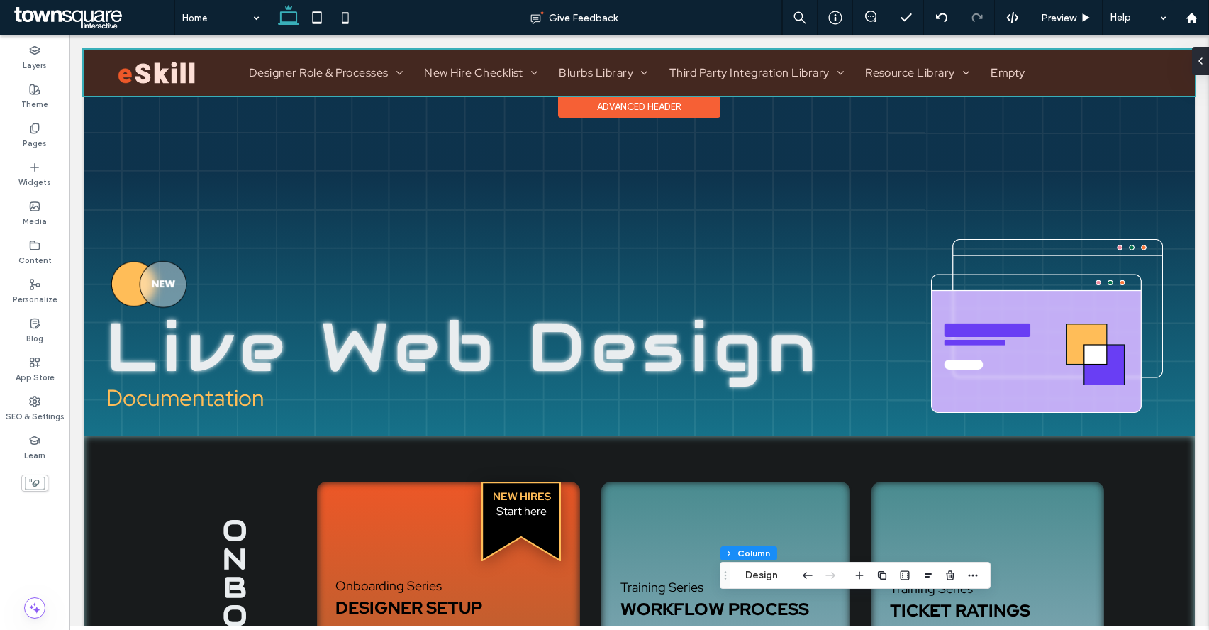
click at [157, 77] on div at bounding box center [639, 73] width 1111 height 46
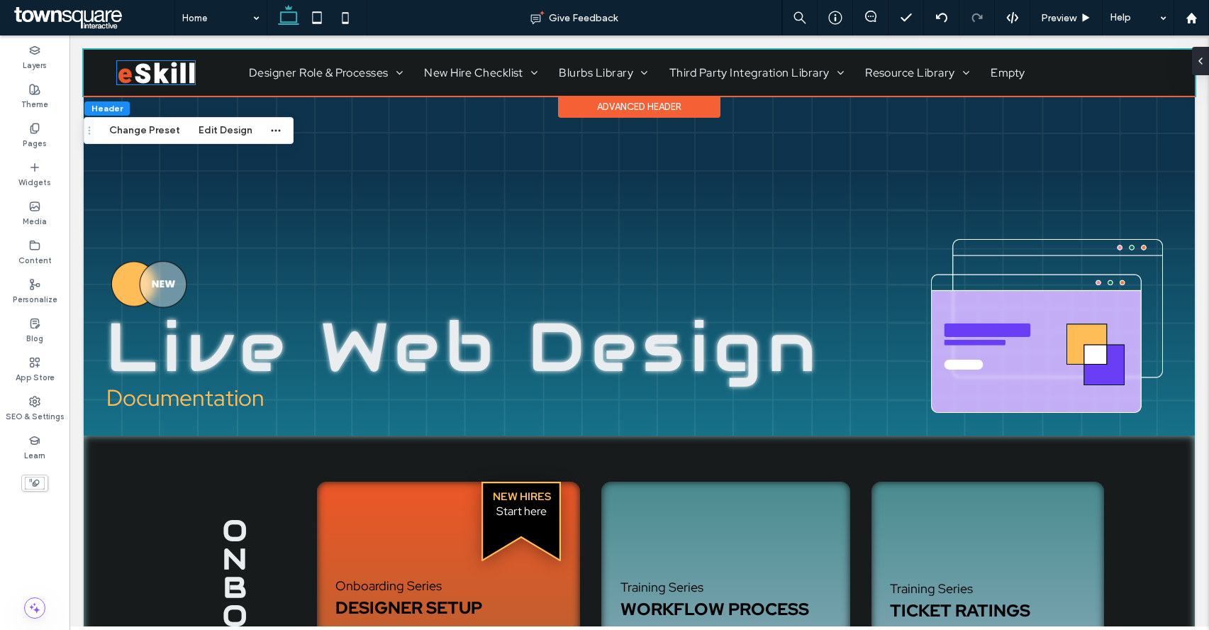
click at [157, 77] on img at bounding box center [156, 72] width 78 height 23
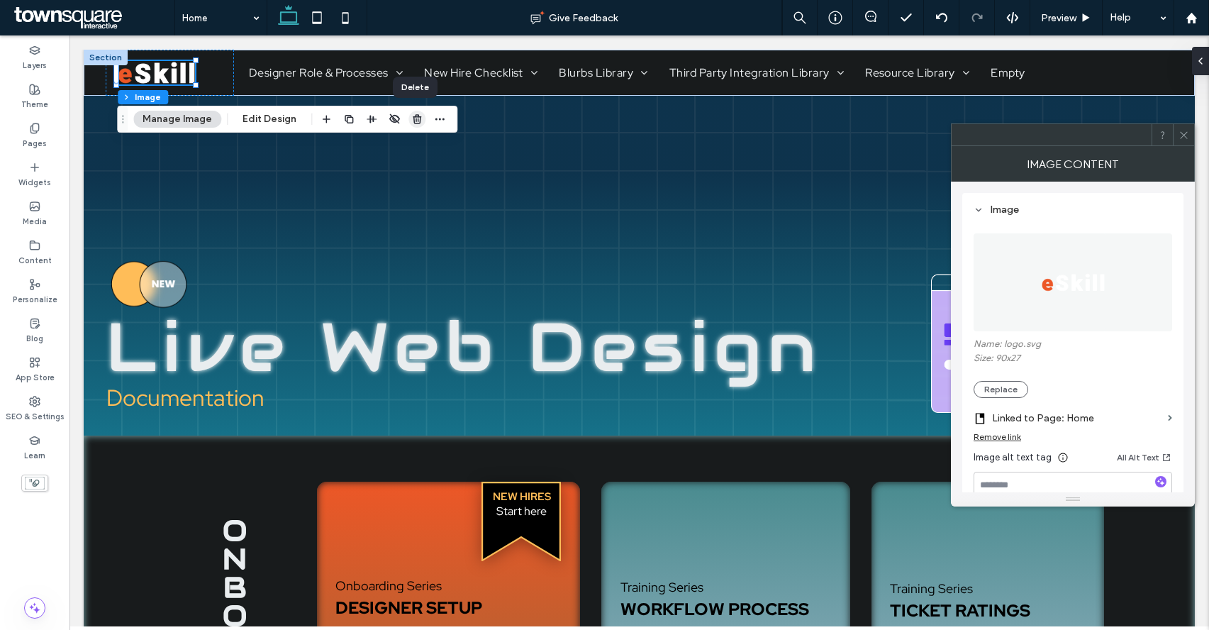
click at [412, 119] on icon "button" at bounding box center [416, 118] width 11 height 11
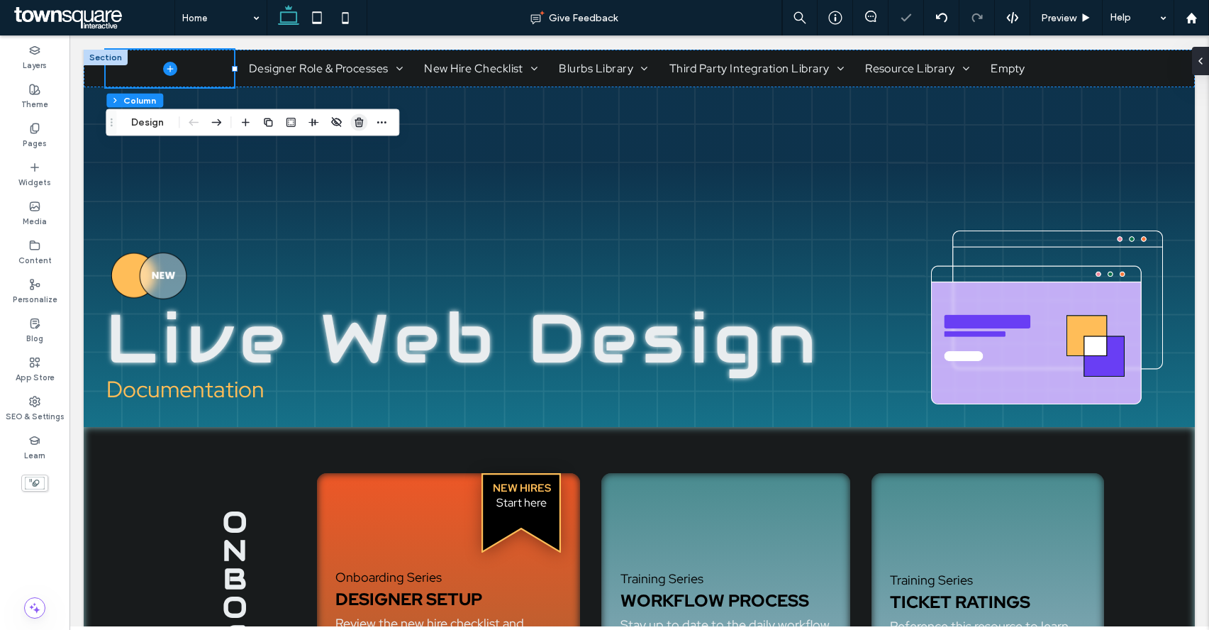
click at [353, 120] on icon "button" at bounding box center [358, 122] width 11 height 11
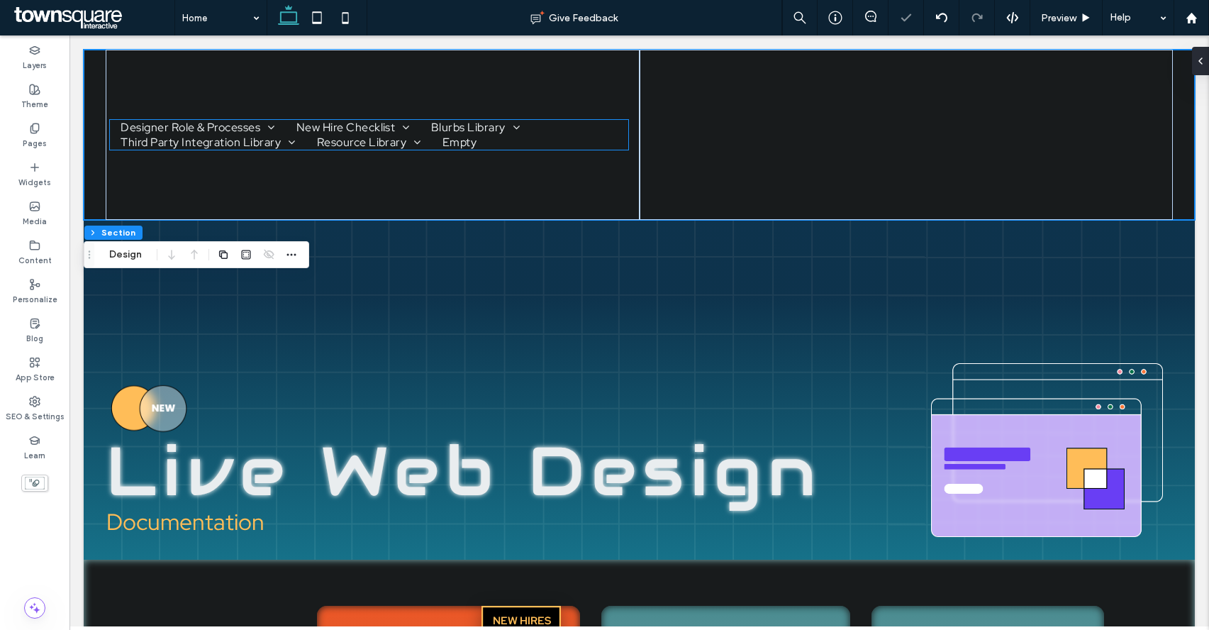
type input "***"
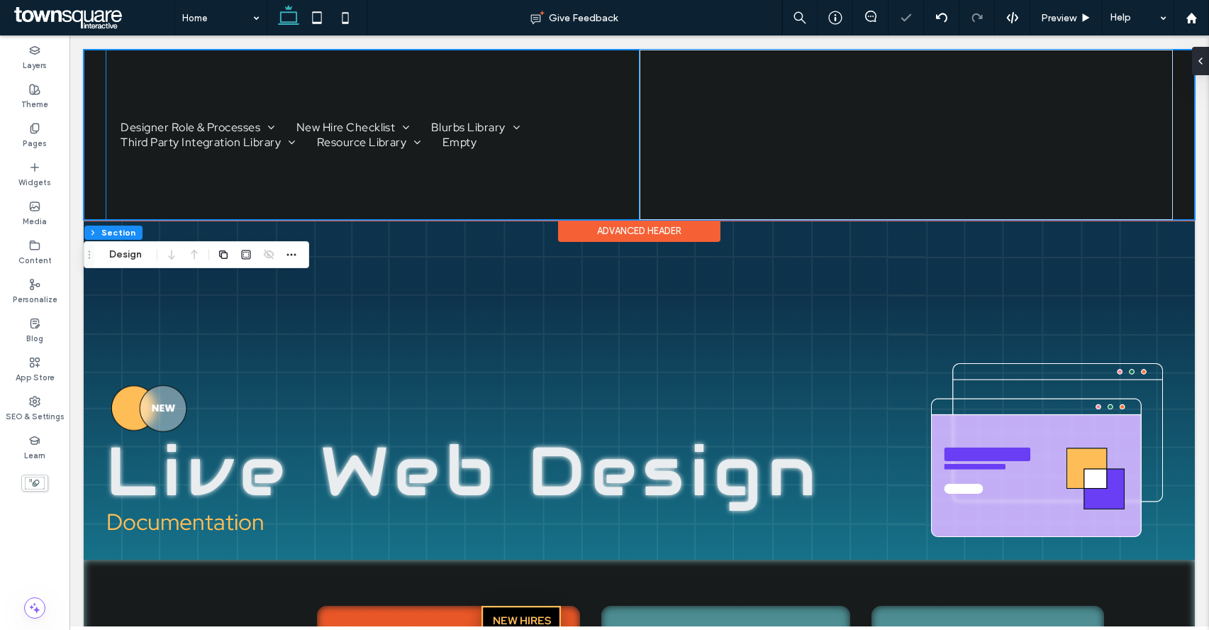
click at [626, 79] on div "Designer Role & Processes Policies & Performance Metrics Workflow Processes Int…" at bounding box center [372, 135] width 533 height 170
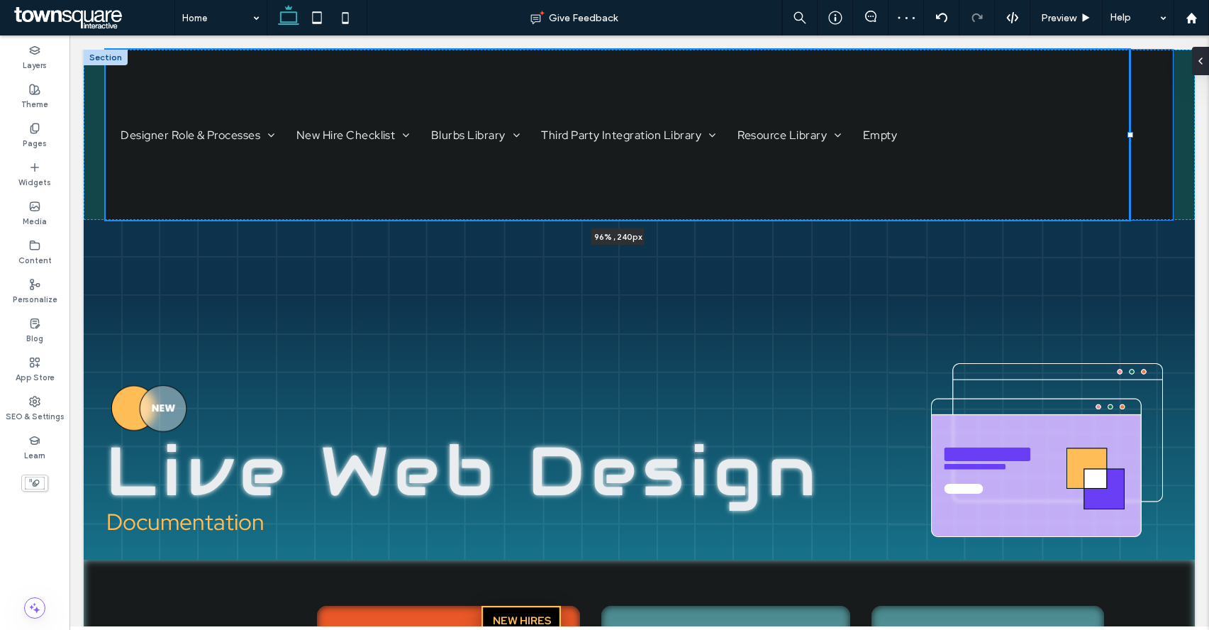
drag, startPoint x: 640, startPoint y: 134, endPoint x: 1208, endPoint y: 125, distance: 568.7
type input "**"
type input "***"
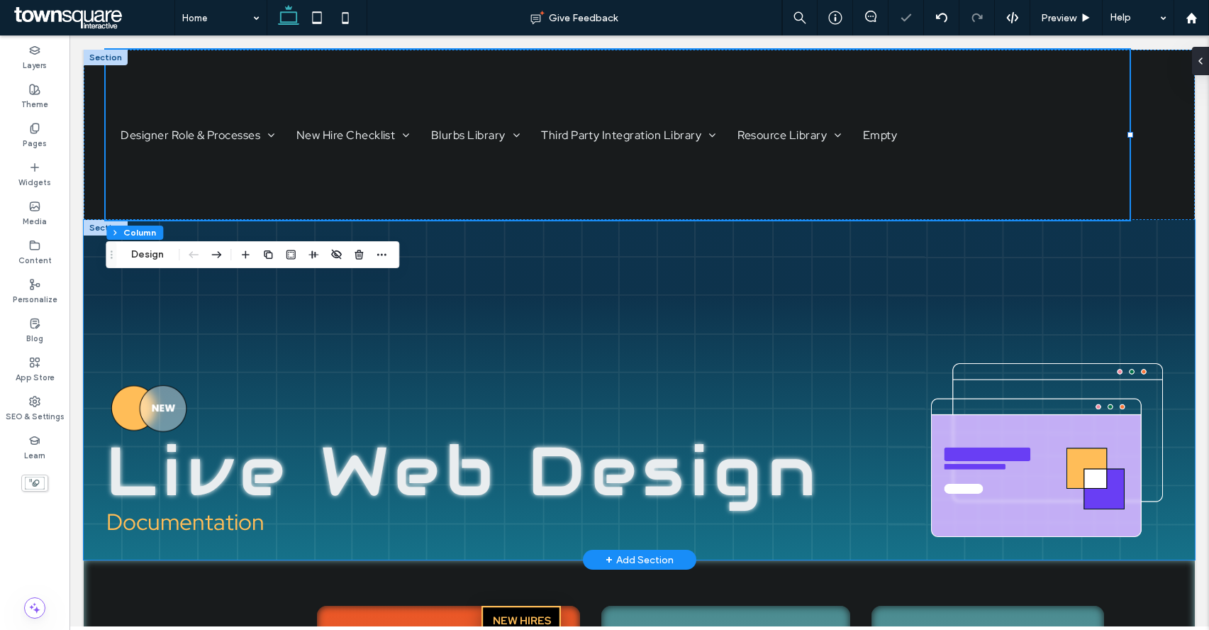
click at [833, 223] on div "Live Web Design Documentation" at bounding box center [639, 390] width 1111 height 340
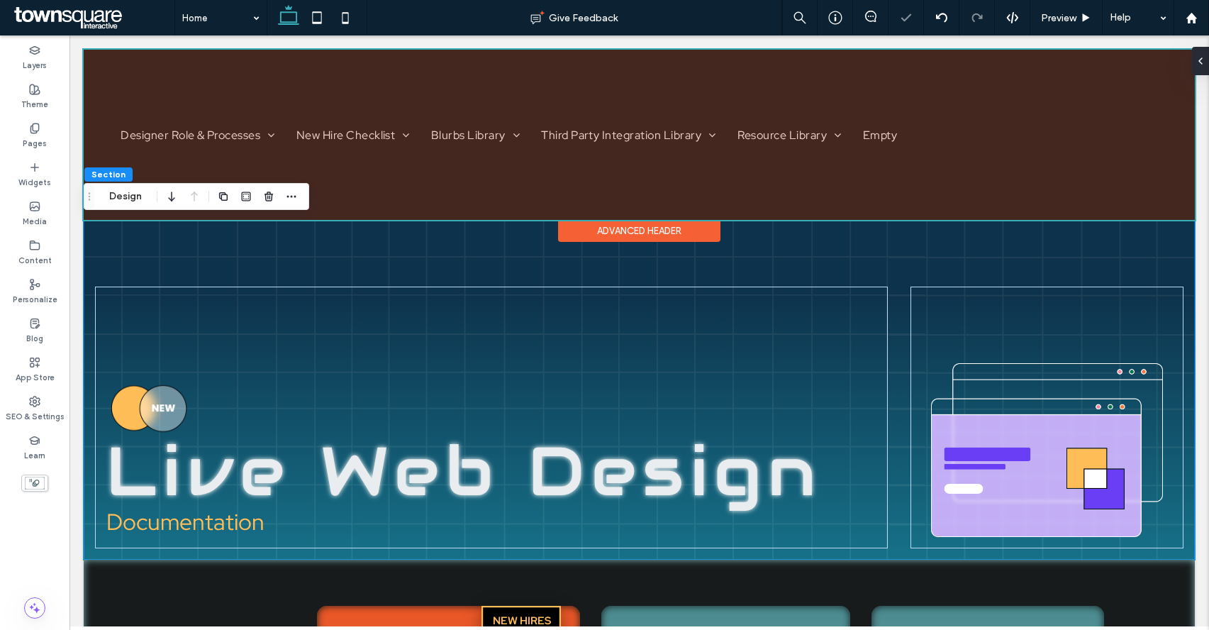
click at [832, 203] on div at bounding box center [639, 135] width 1111 height 170
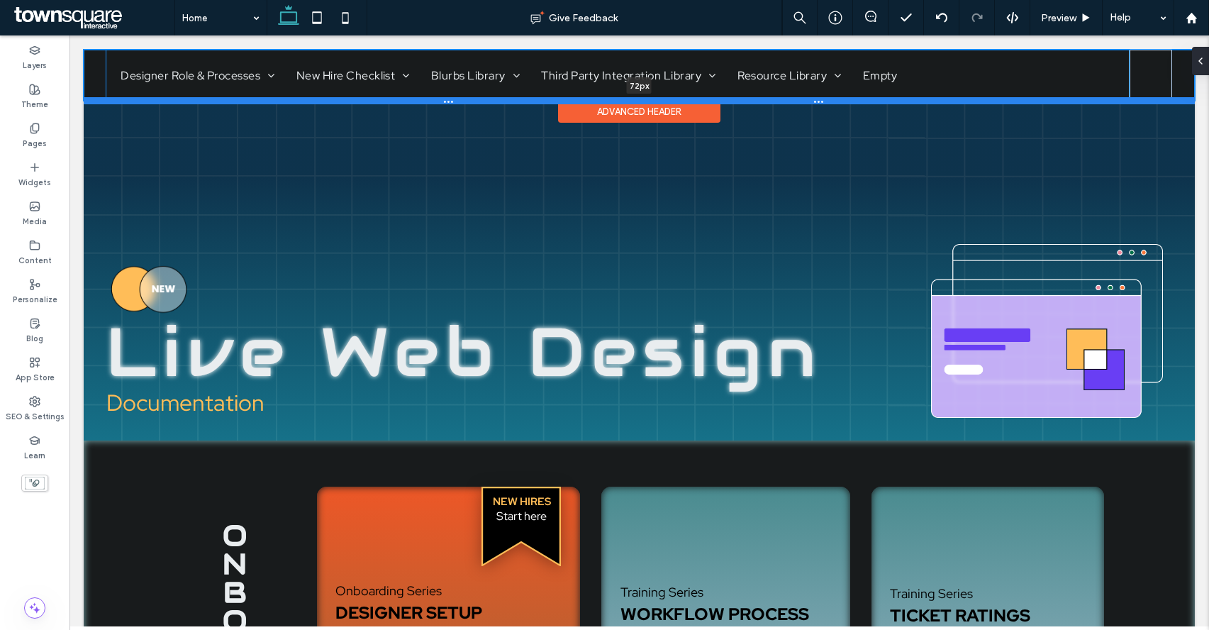
drag, startPoint x: 832, startPoint y: 218, endPoint x: 832, endPoint y: 99, distance: 119.1
click at [832, 99] on div at bounding box center [639, 100] width 1111 height 7
type input "**"
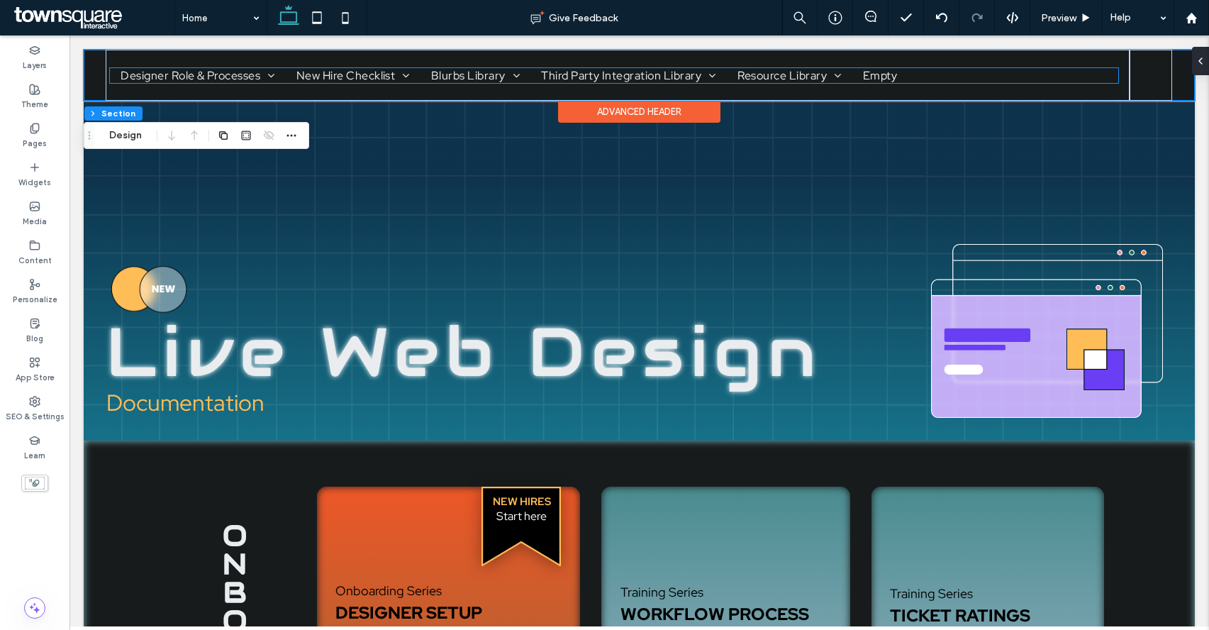
click at [934, 68] on ul "Designer Role & Processes Policies & Performance Metrics Workflow Processes Int…" at bounding box center [614, 75] width 1008 height 15
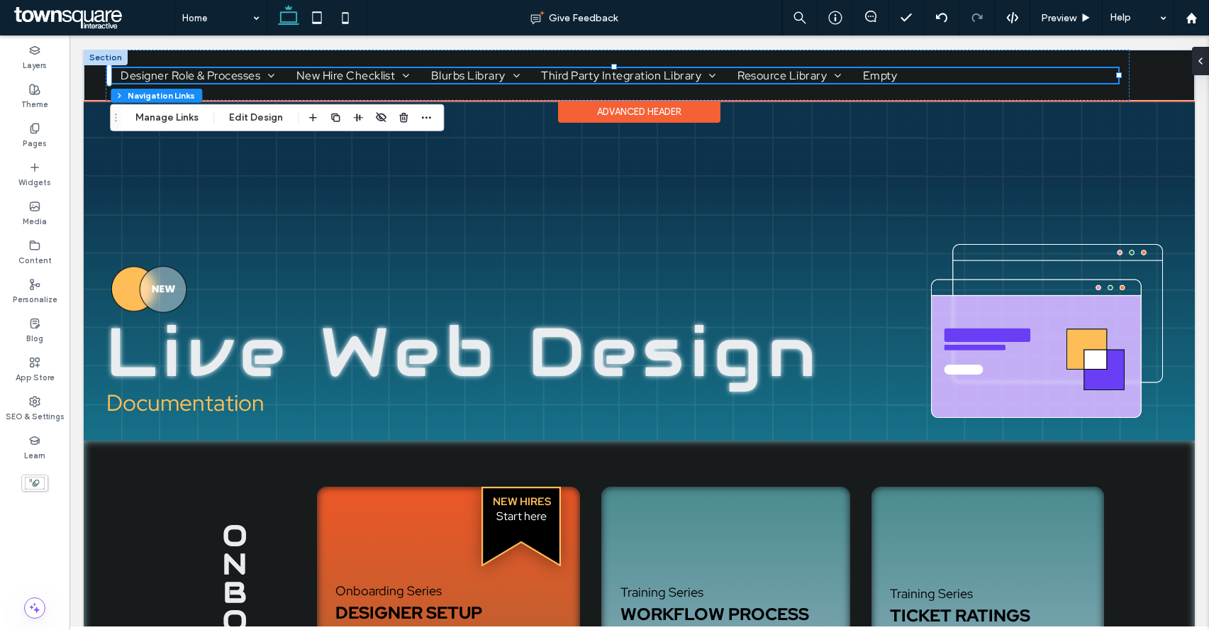
click at [927, 78] on ul "Designer Role & Processes Policies & Performance Metrics Workflow Processes Int…" at bounding box center [614, 75] width 1008 height 15
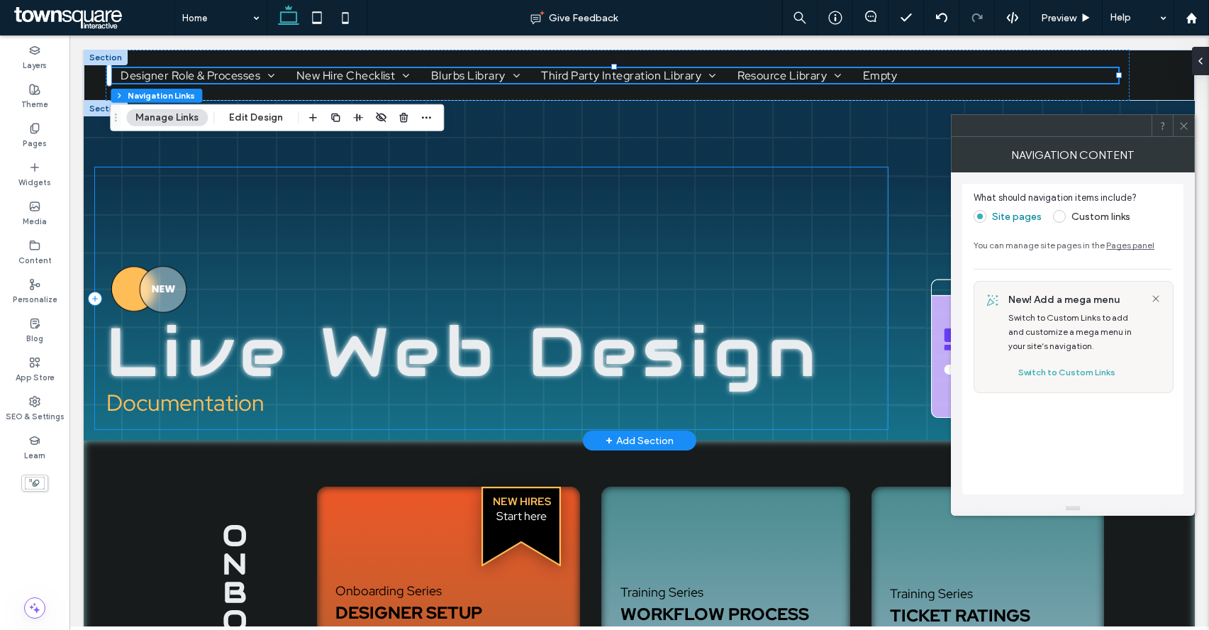
click at [798, 228] on div "Live Web Design Documentation" at bounding box center [491, 298] width 793 height 262
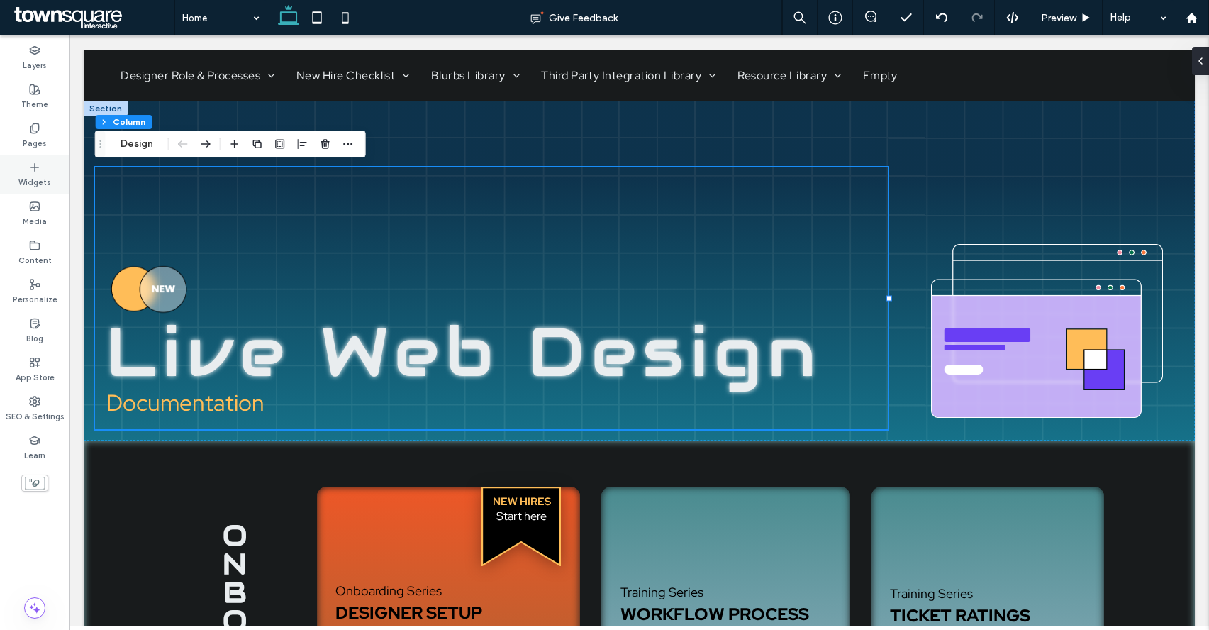
click at [27, 170] on div "Widgets" at bounding box center [34, 174] width 69 height 39
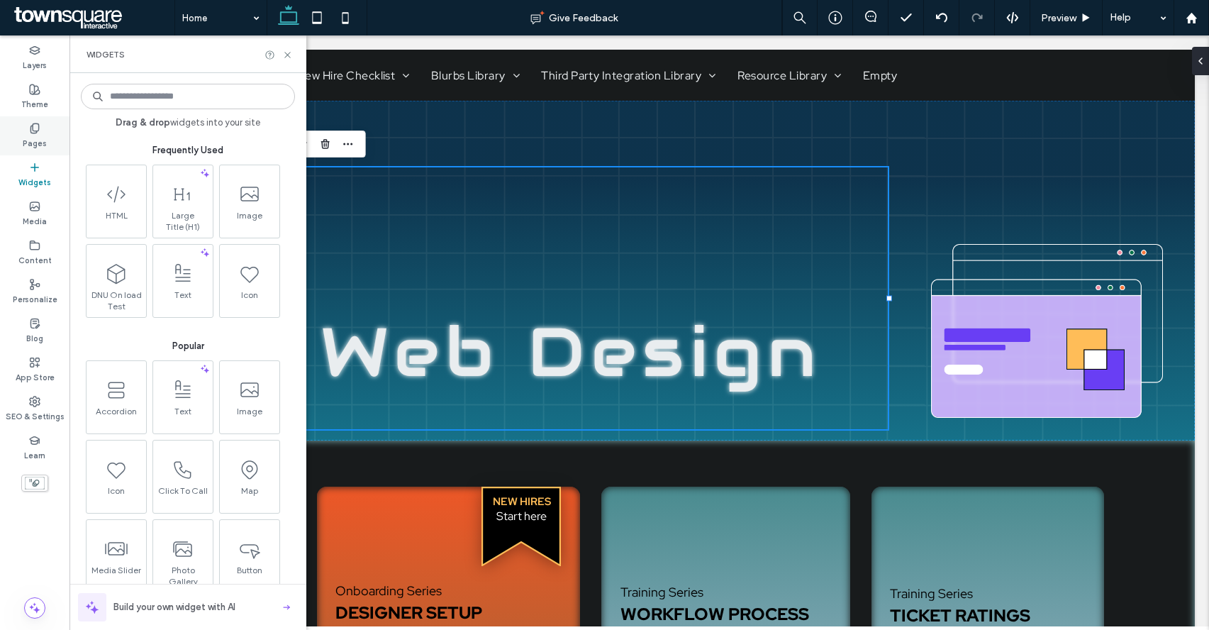
click at [33, 141] on label "Pages" at bounding box center [35, 142] width 24 height 16
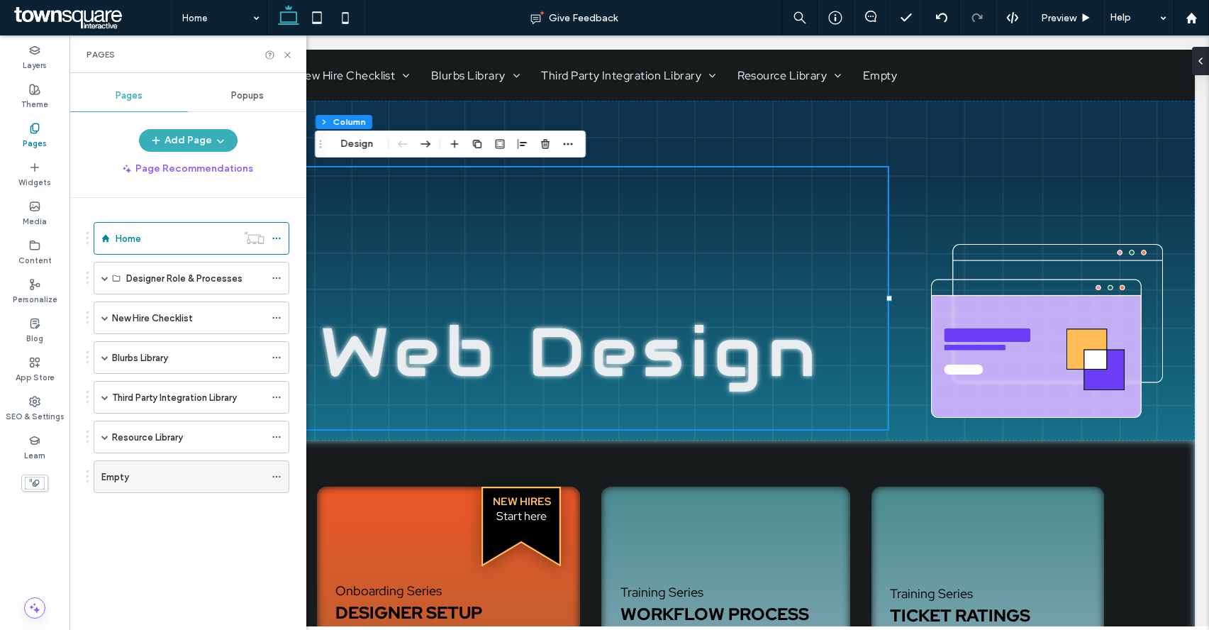
click at [279, 473] on icon at bounding box center [277, 476] width 10 height 10
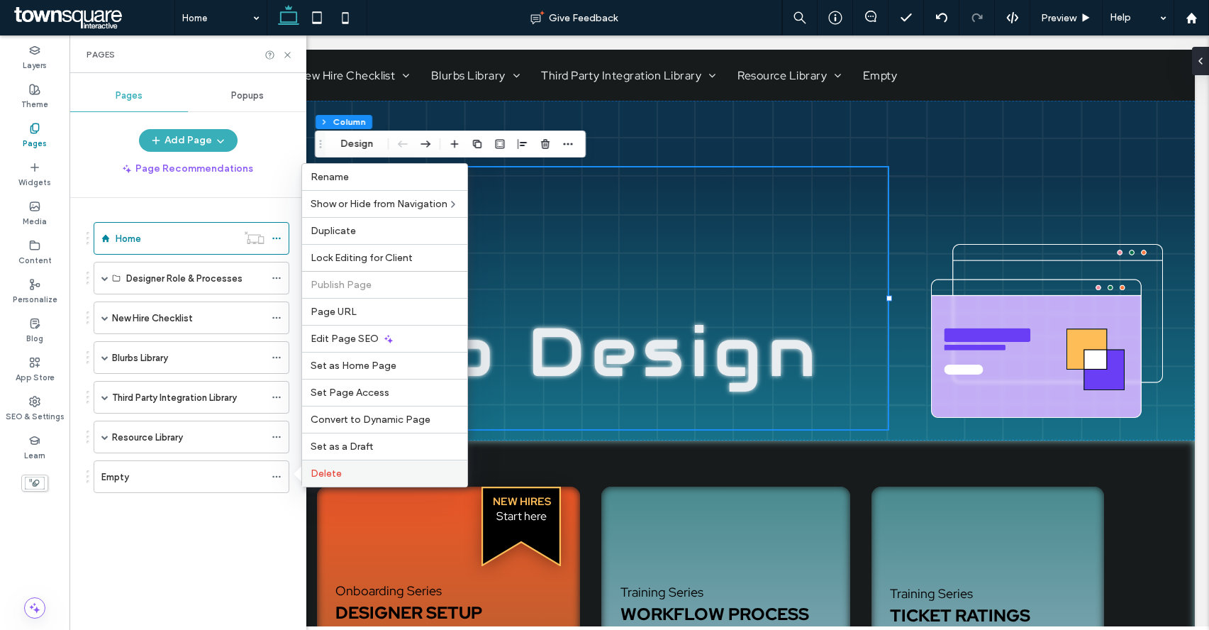
click at [330, 480] on div "Delete" at bounding box center [384, 472] width 165 height 27
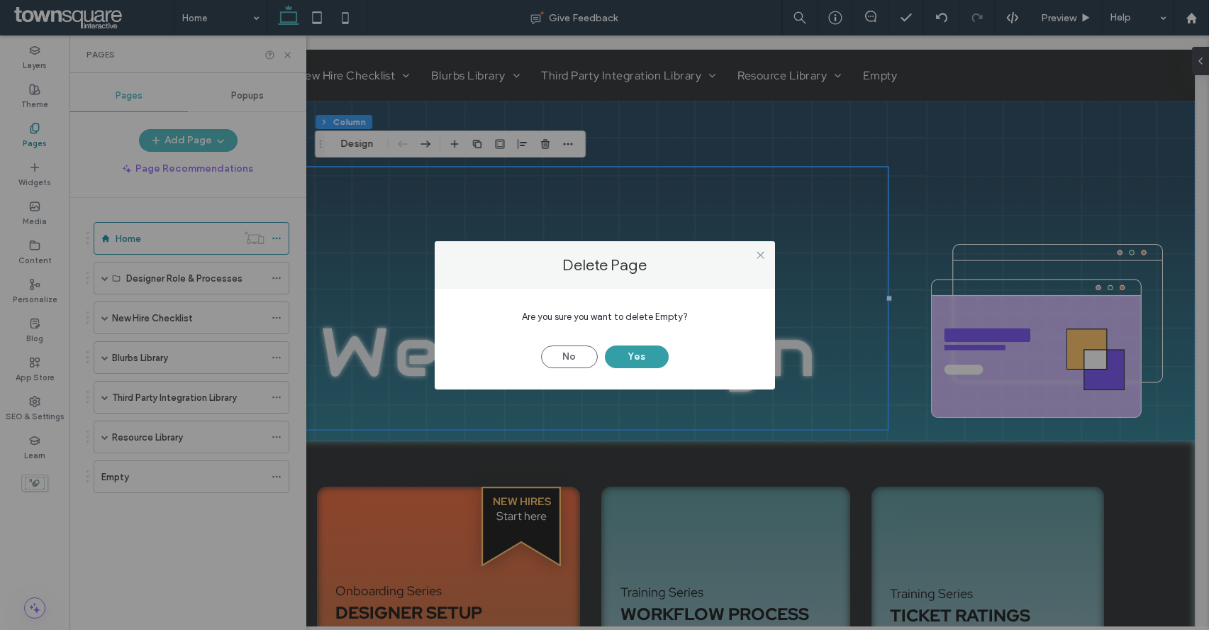
click at [626, 354] on button "Yes" at bounding box center [637, 356] width 64 height 23
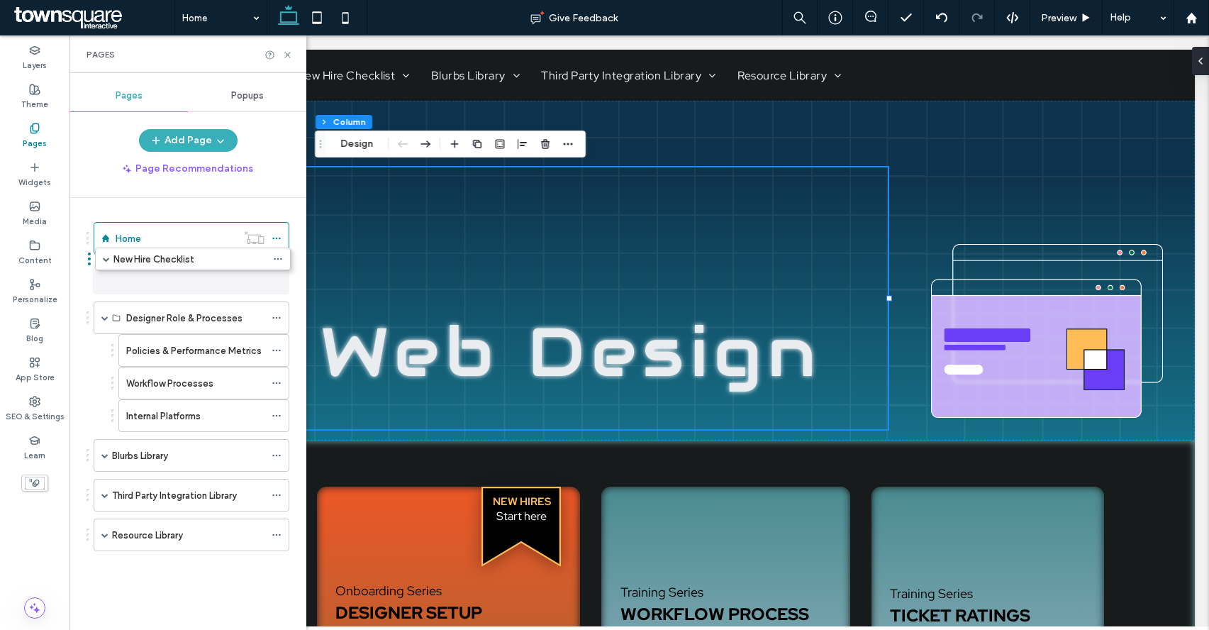
drag, startPoint x: 86, startPoint y: 314, endPoint x: 88, endPoint y: 260, distance: 53.9
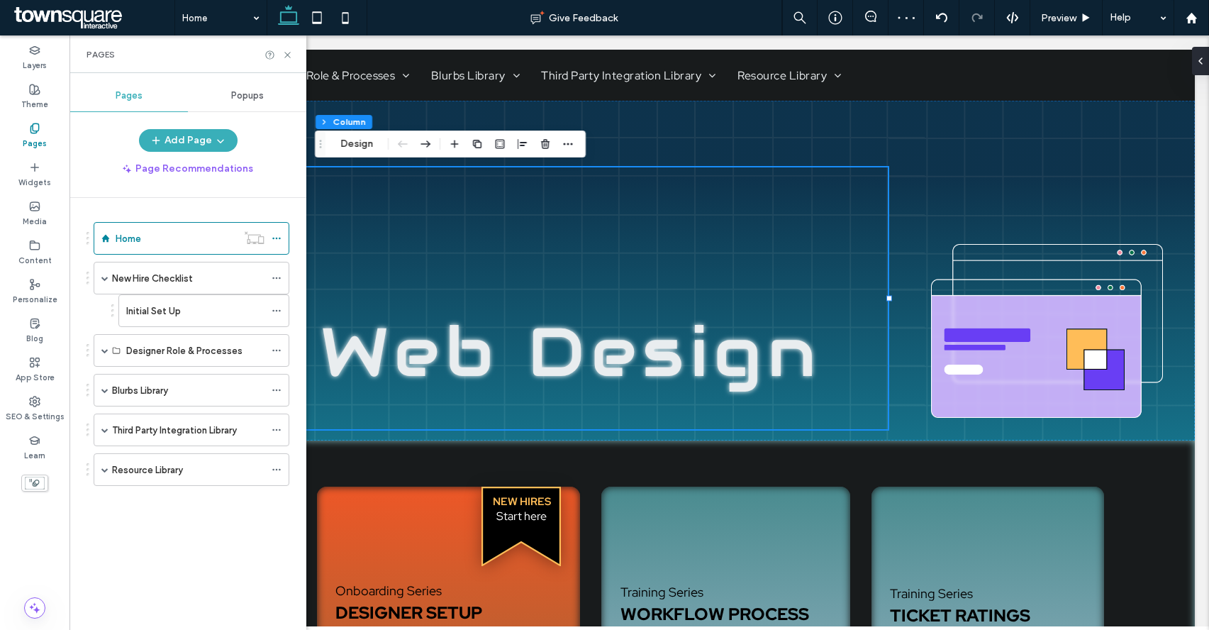
click at [106, 523] on div "Home New Hire Checklist Initial Set Up Designer Role & Processes Policies & Per…" at bounding box center [196, 410] width 220 height 425
click at [284, 54] on icon at bounding box center [287, 55] width 11 height 11
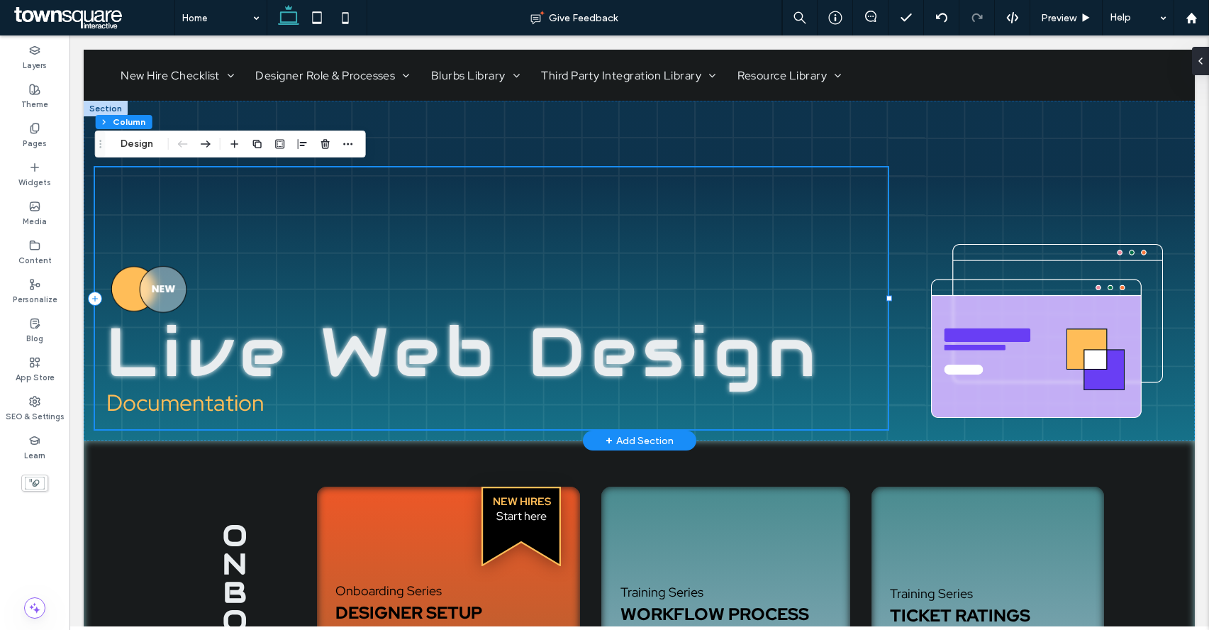
click at [401, 224] on div "Live Web Design Documentation" at bounding box center [491, 298] width 793 height 262
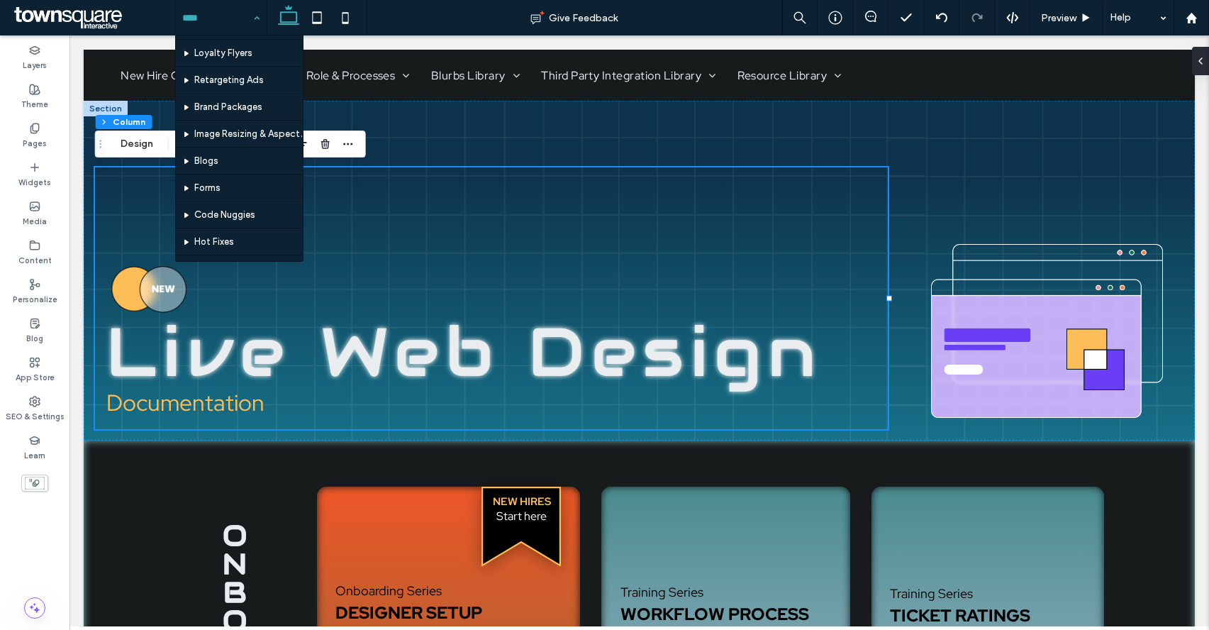
scroll to position [381, 0]
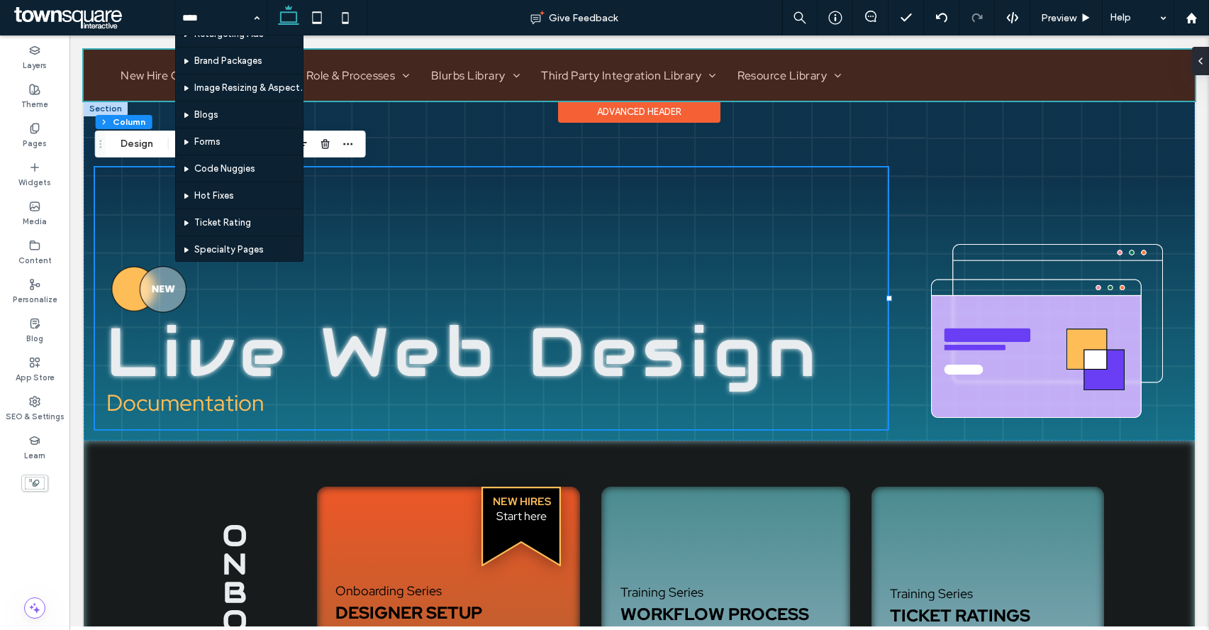
click at [635, 72] on div at bounding box center [639, 75] width 1111 height 51
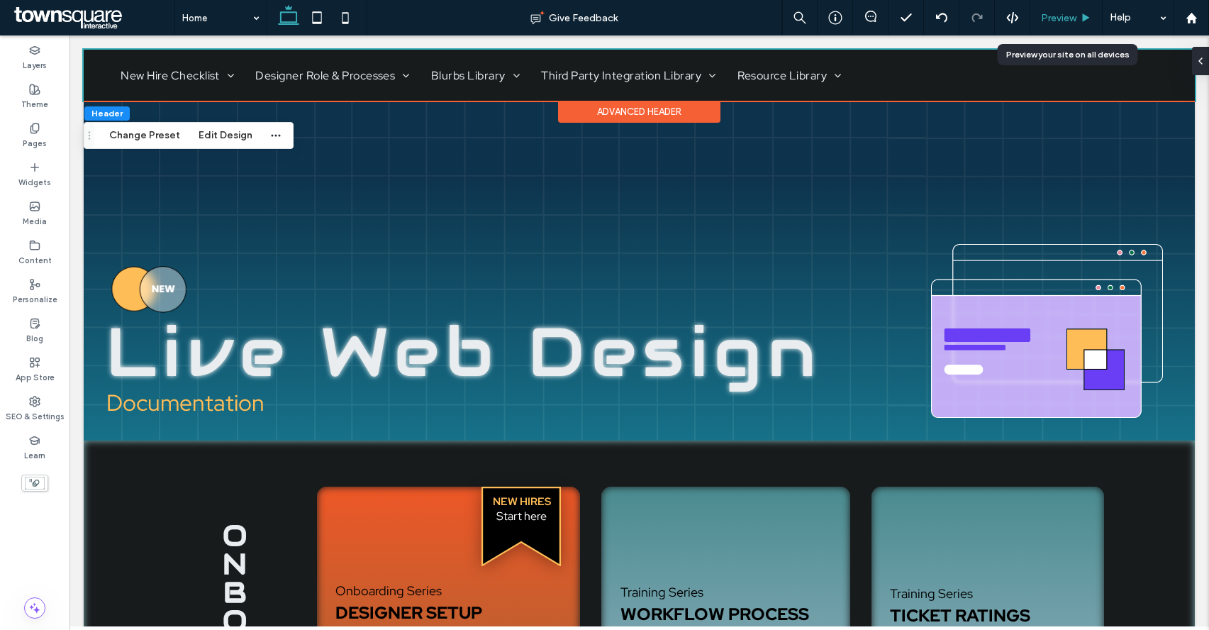
click at [1042, 12] on span "Preview" at bounding box center [1058, 18] width 35 height 12
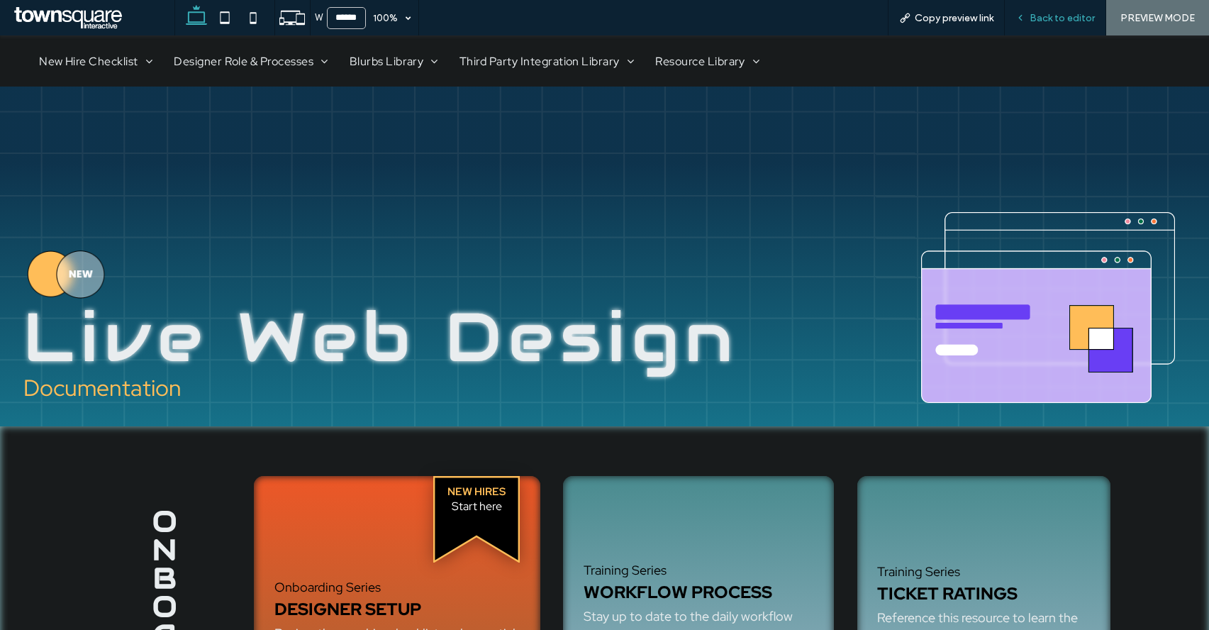
click at [1037, 21] on span "Back to editor" at bounding box center [1061, 18] width 65 height 12
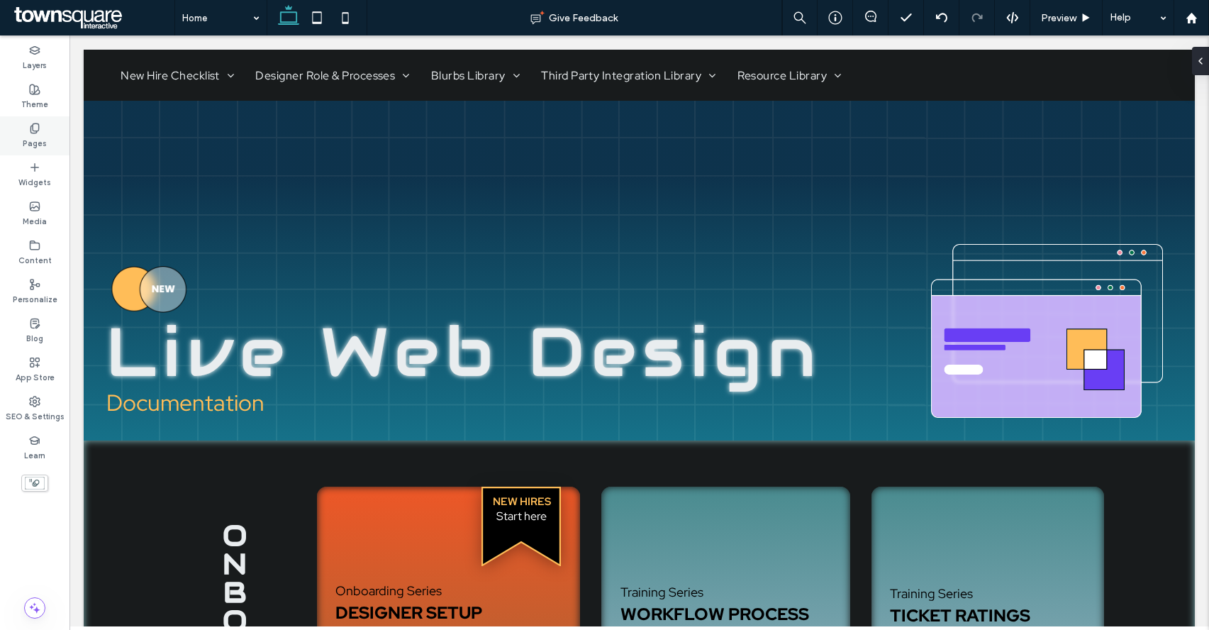
click at [37, 143] on label "Pages" at bounding box center [35, 142] width 24 height 16
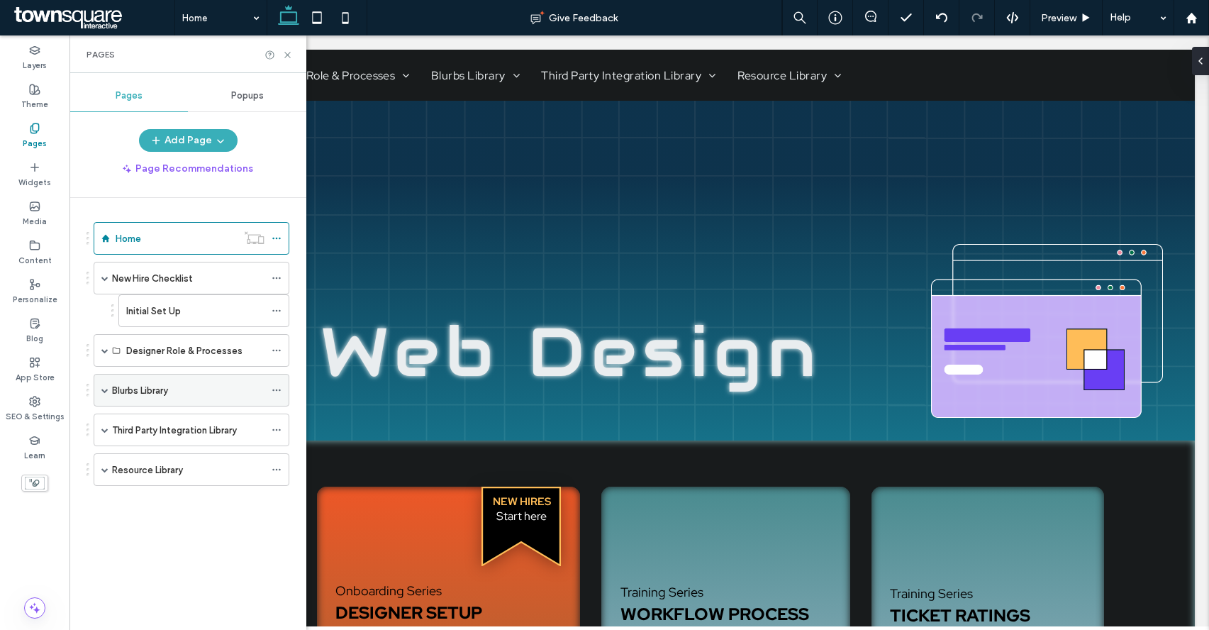
click at [275, 383] on span at bounding box center [277, 389] width 10 height 21
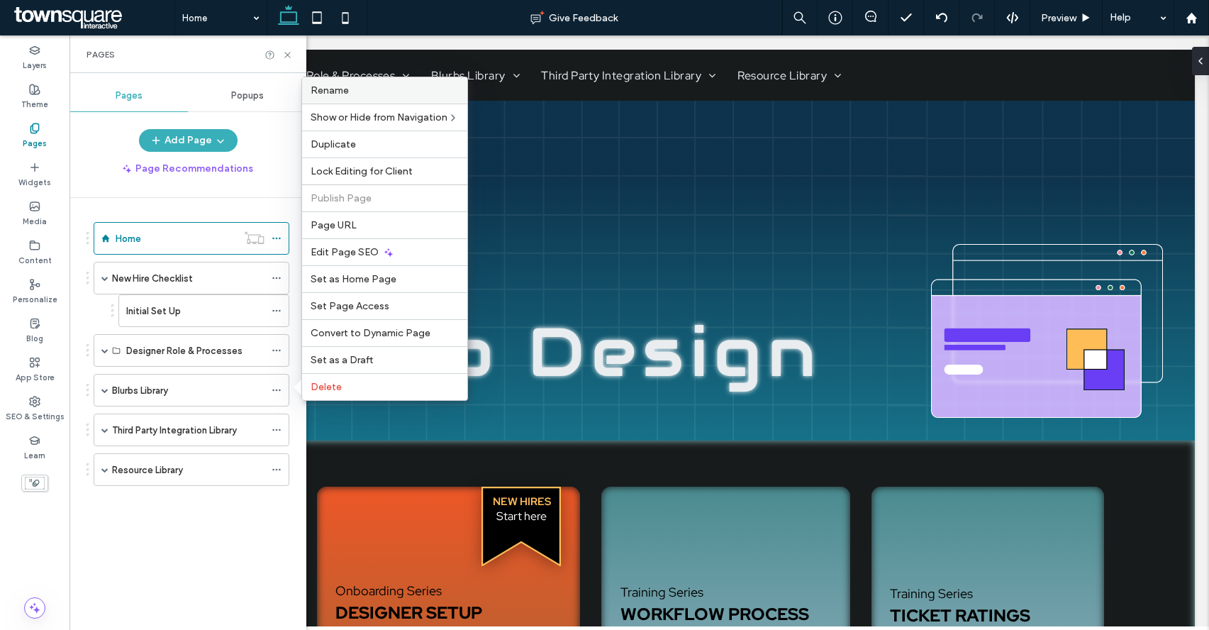
click at [366, 94] on label "Rename" at bounding box center [385, 90] width 148 height 12
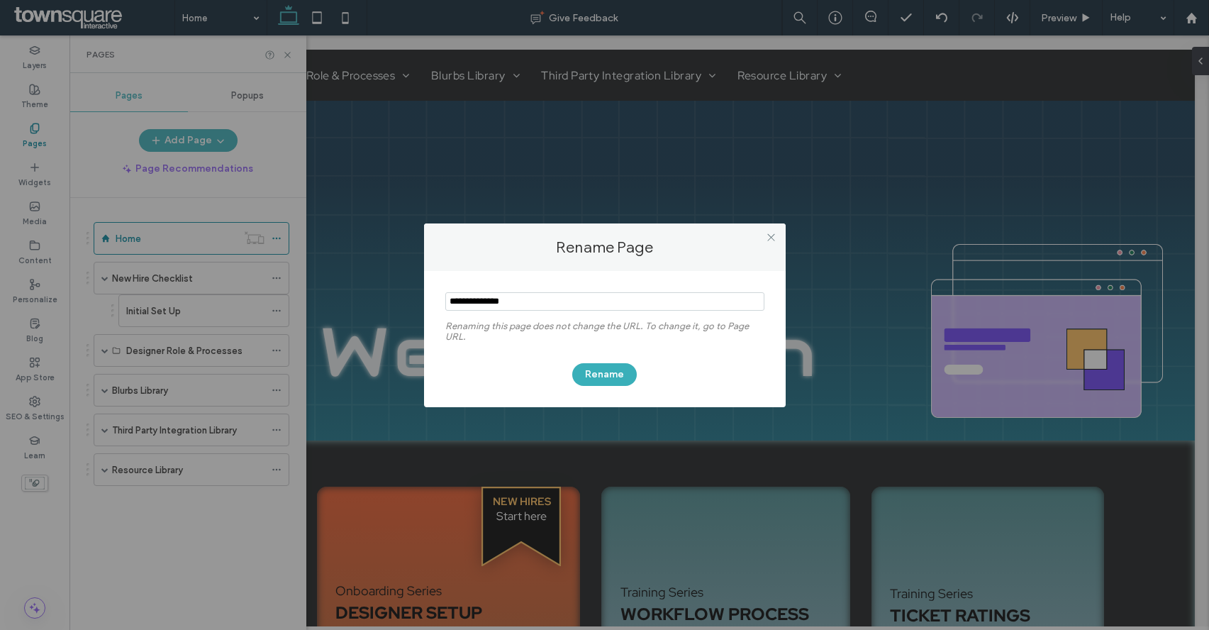
click at [487, 301] on input "notEmpty" at bounding box center [604, 301] width 319 height 18
click at [532, 299] on input "notEmpty" at bounding box center [604, 301] width 319 height 18
type input "**********"
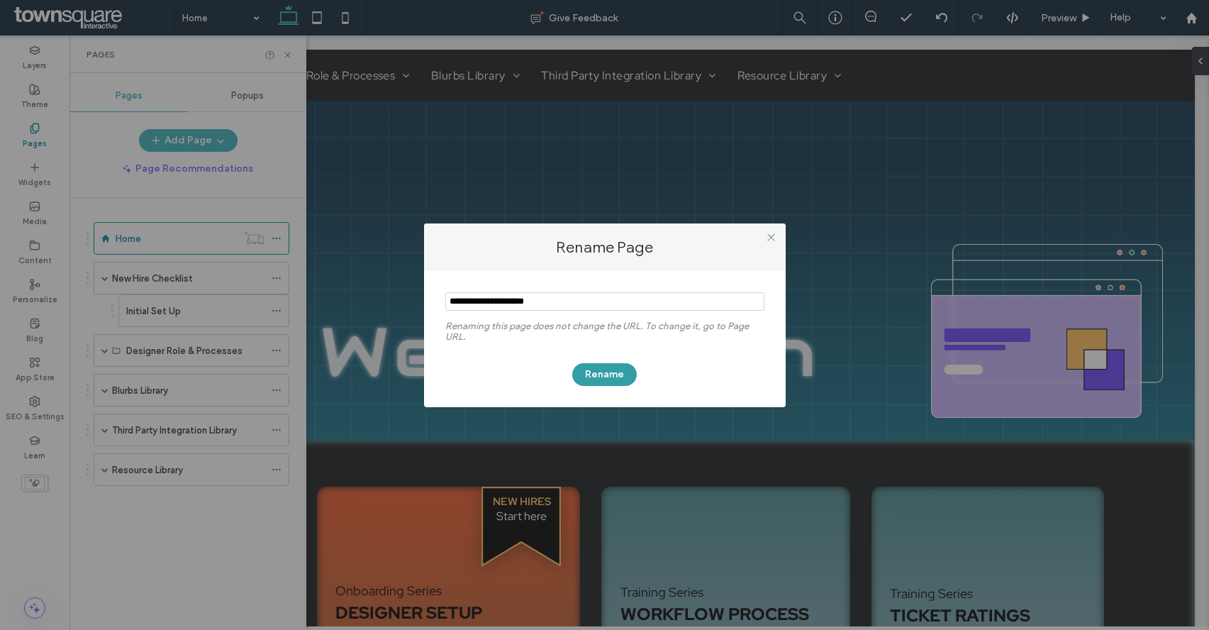
click at [602, 369] on button "Rename" at bounding box center [604, 374] width 65 height 23
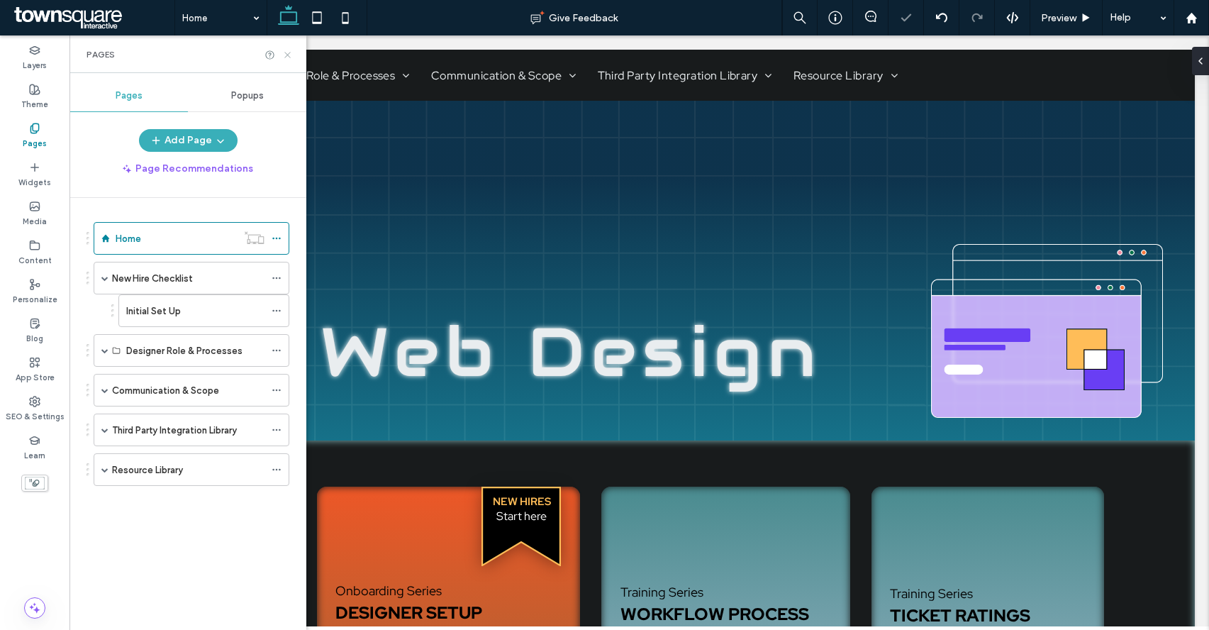
click at [289, 52] on icon at bounding box center [287, 55] width 11 height 11
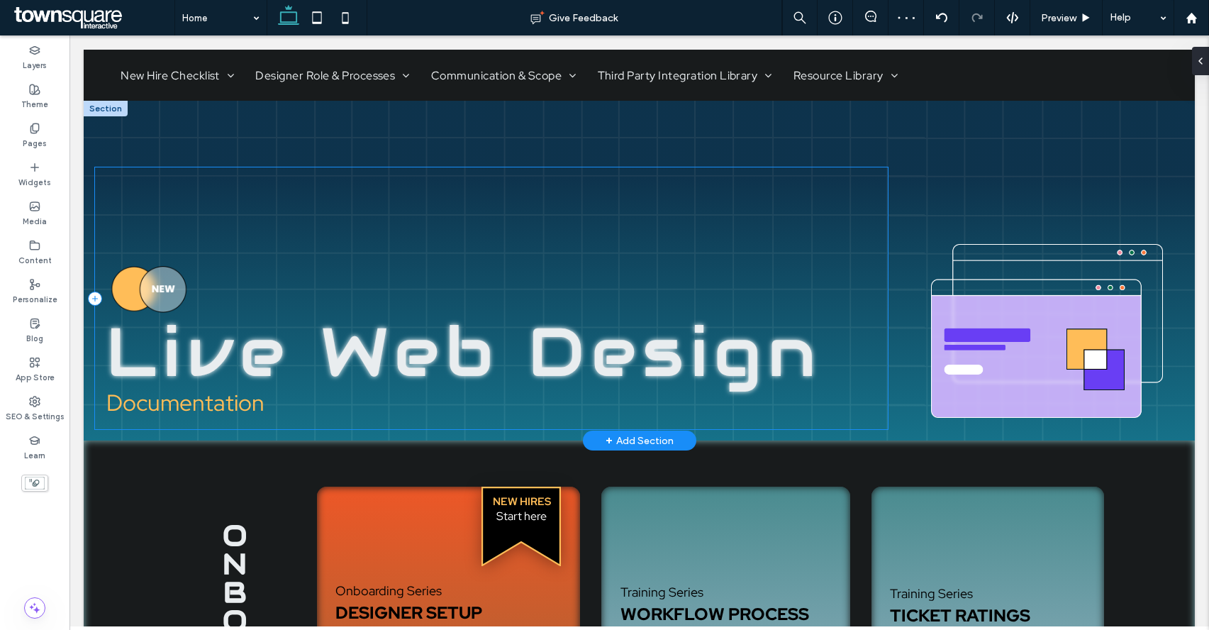
click at [621, 228] on div "Live Web Design Documentation" at bounding box center [491, 298] width 793 height 262
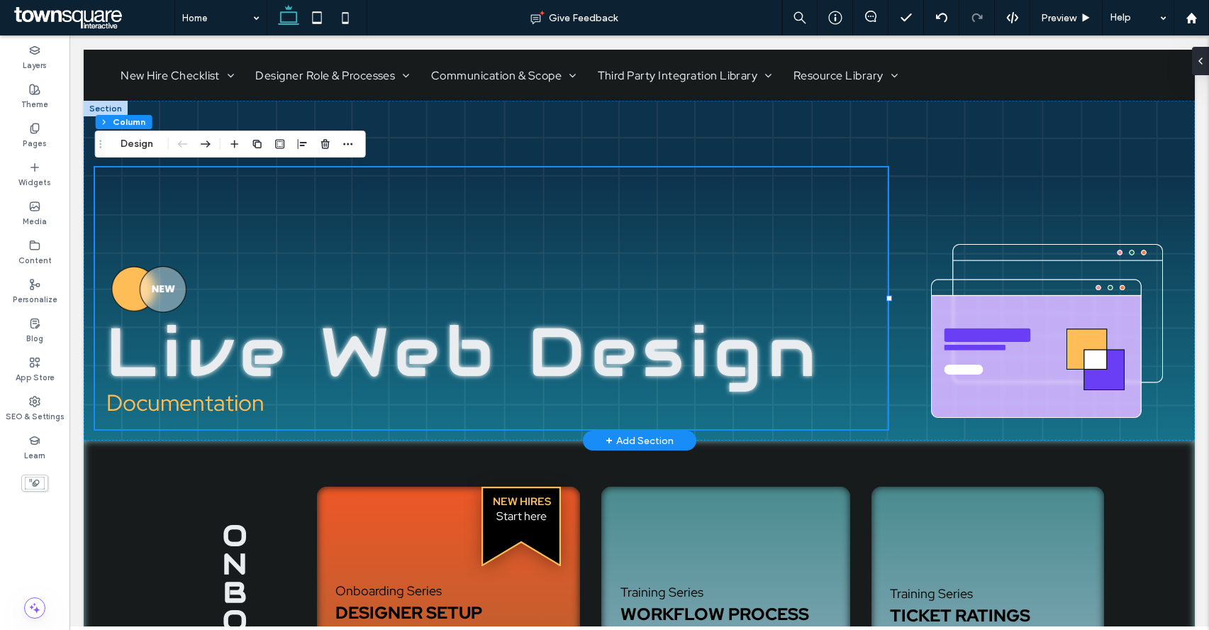
click at [1063, 184] on div at bounding box center [1047, 298] width 274 height 262
